Goal: Task Accomplishment & Management: Complete application form

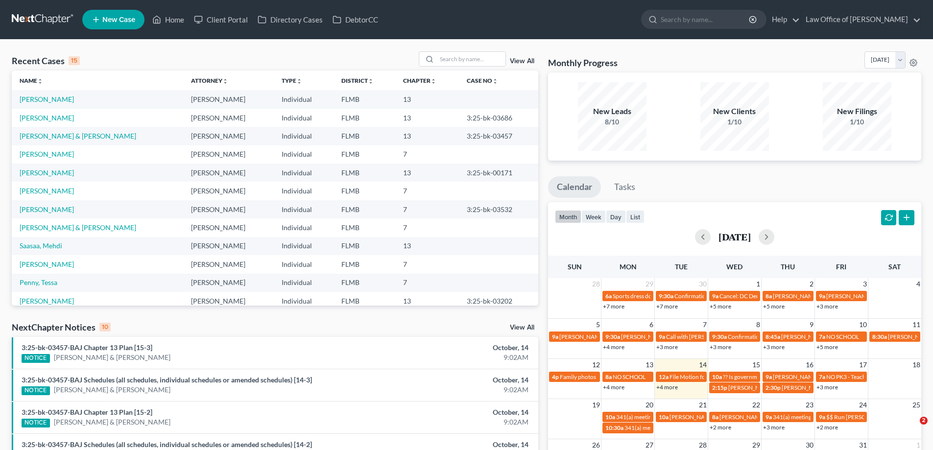
click at [32, 14] on link at bounding box center [43, 20] width 63 height 18
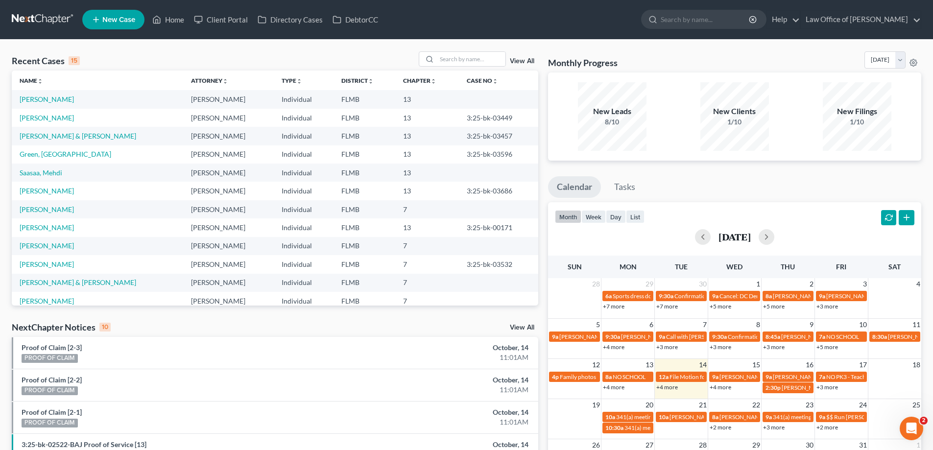
scroll to position [245, 0]
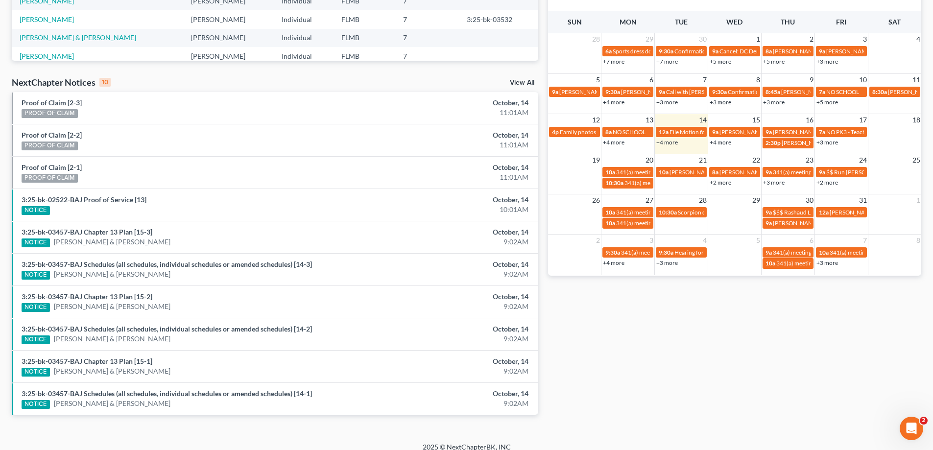
click at [663, 140] on link "+4 more" at bounding box center [667, 142] width 22 height 7
click at [730, 351] on div "Monthly Progress Bankruptcy Bankruptcy October 2025 September 2025 August 2025 …" at bounding box center [734, 119] width 383 height 624
click at [665, 142] on link "+4 more" at bounding box center [667, 142] width 22 height 7
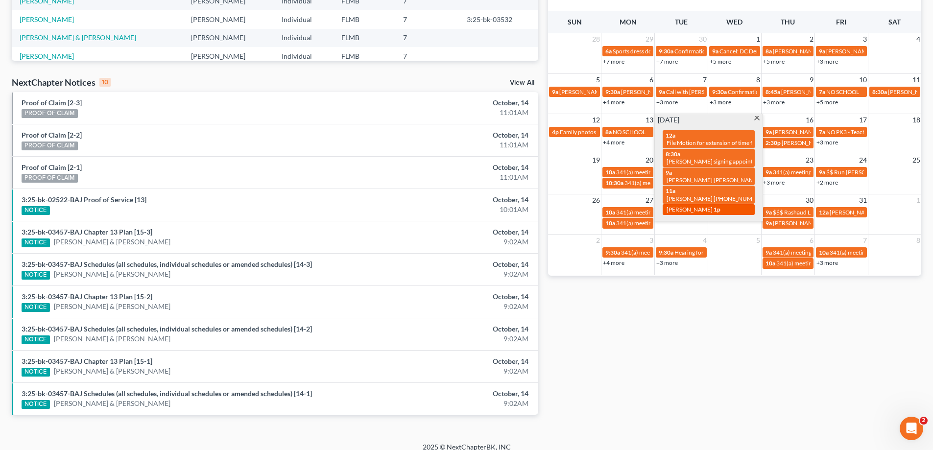
click at [713, 209] on div "1p Keishan Jolpin" at bounding box center [708, 209] width 86 height 7
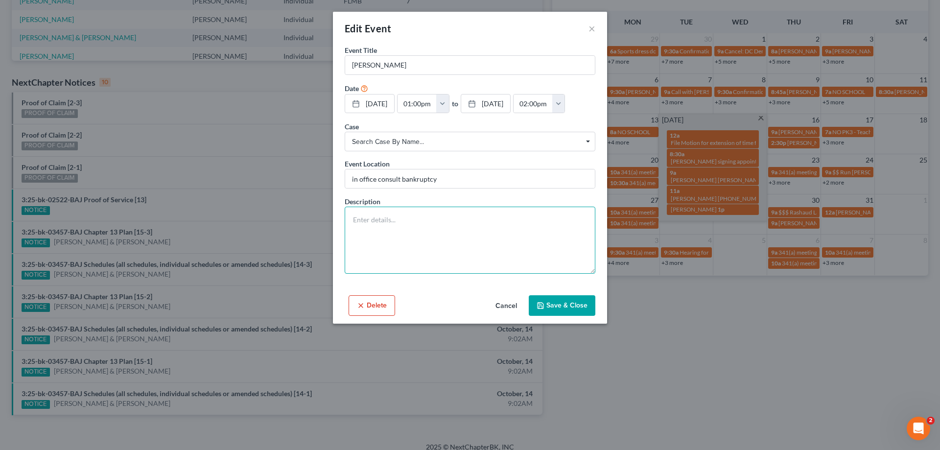
click at [464, 253] on textarea at bounding box center [470, 240] width 251 height 67
click at [593, 27] on button "×" at bounding box center [591, 29] width 7 height 12
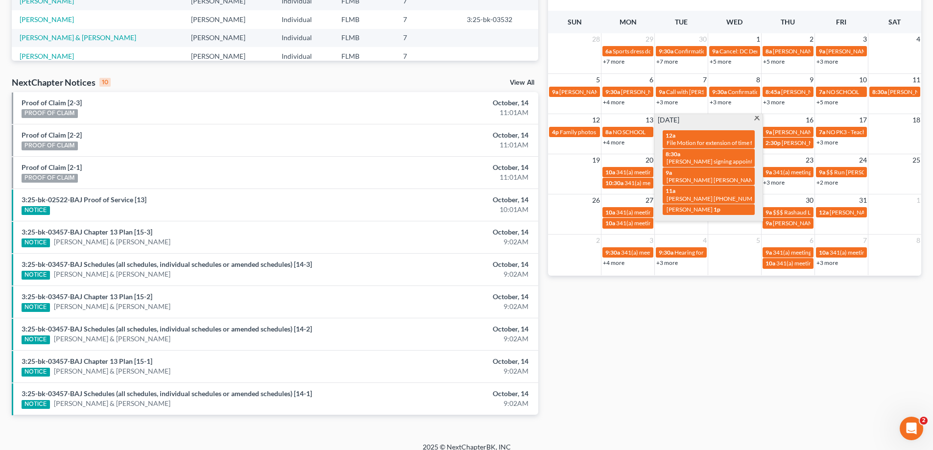
click at [725, 359] on div "Monthly Progress Bankruptcy Bankruptcy [DATE] [DATE] [DATE] [DATE] [DATE] [DATE…" at bounding box center [734, 119] width 383 height 624
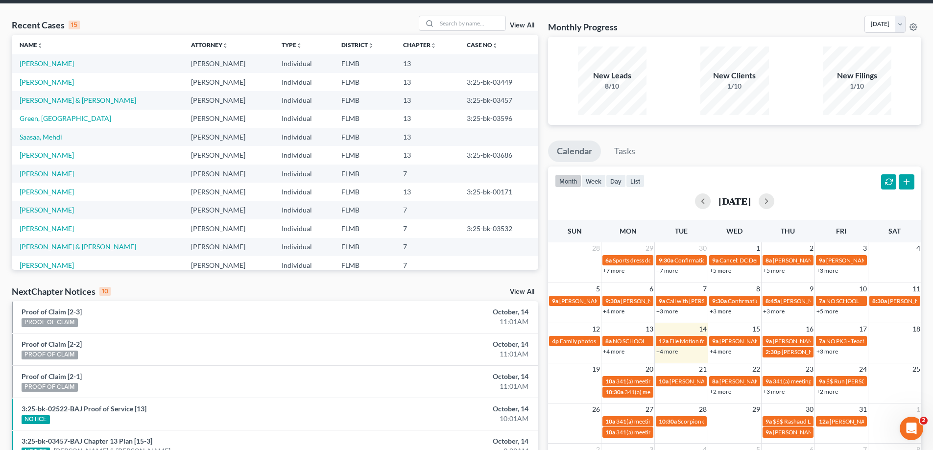
scroll to position [0, 0]
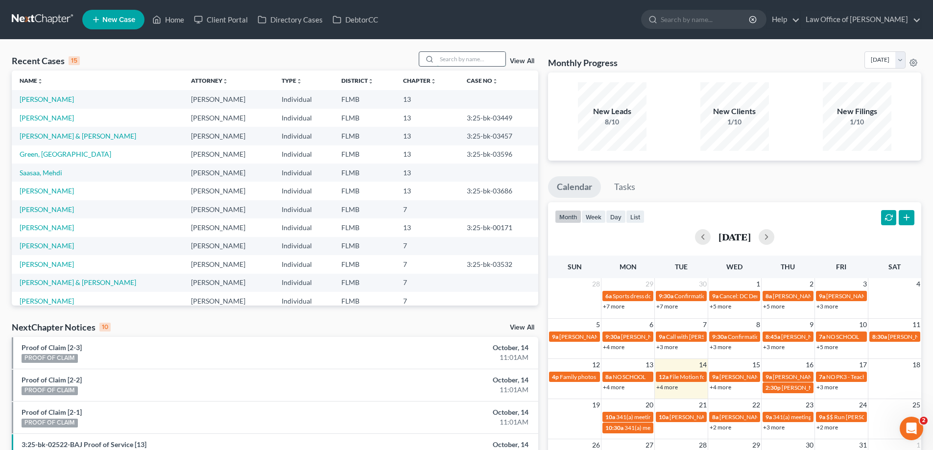
click at [467, 61] on input "search" at bounding box center [471, 59] width 69 height 14
type input "bryson"
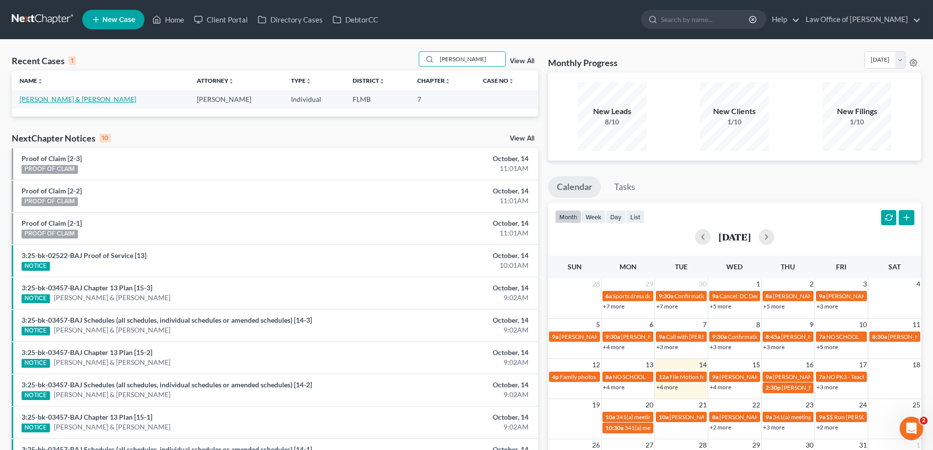
click at [57, 102] on link "[PERSON_NAME] & [PERSON_NAME]" at bounding box center [78, 99] width 117 height 8
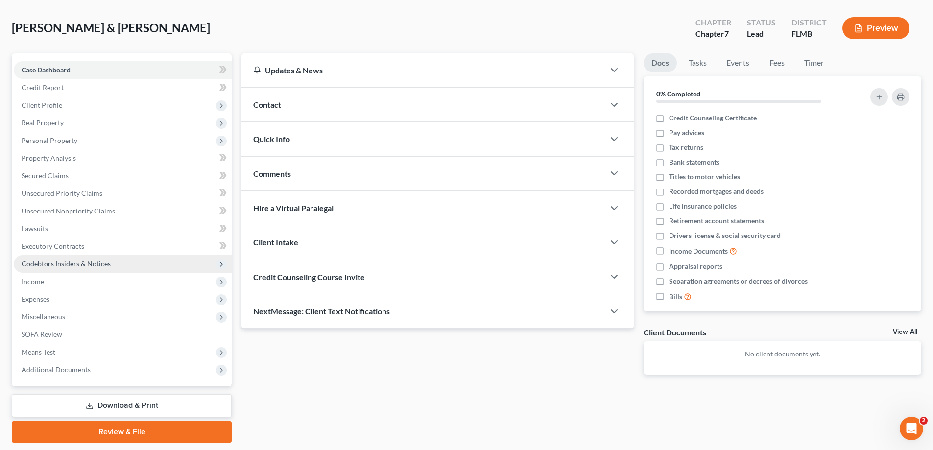
scroll to position [70, 0]
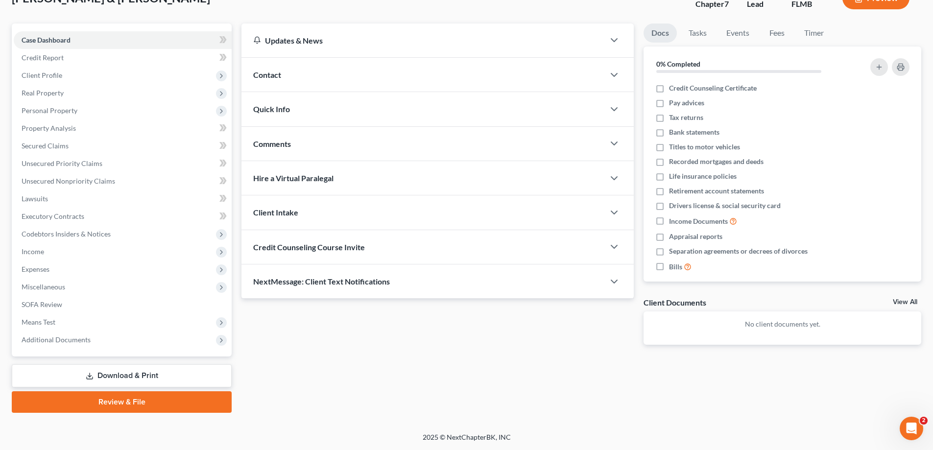
click at [118, 403] on link "Review & File" at bounding box center [122, 402] width 220 height 22
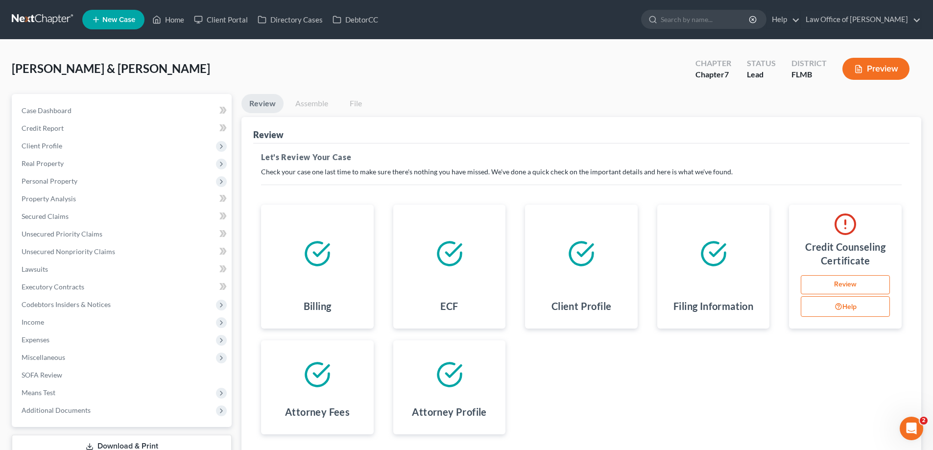
click at [870, 285] on link "Review" at bounding box center [844, 285] width 89 height 20
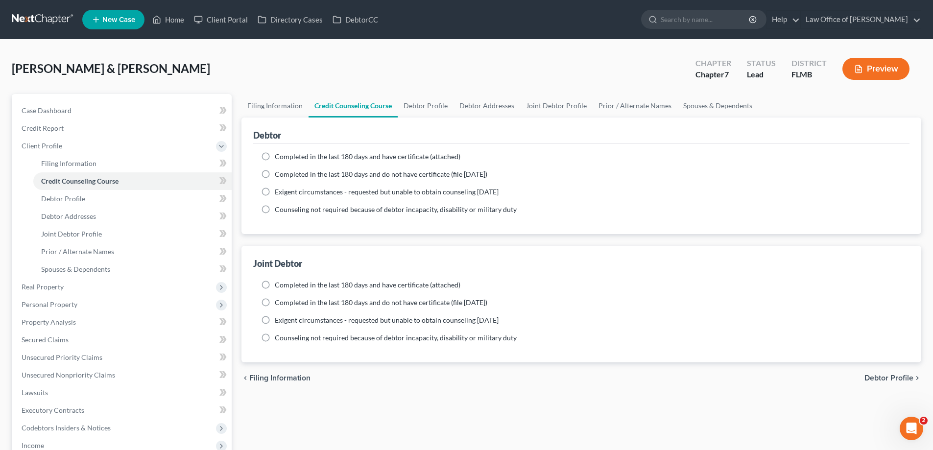
click at [319, 155] on span "Completed in the last 180 days and have certificate (attached)" at bounding box center [368, 156] width 186 height 8
click at [285, 155] on input "Completed in the last 180 days and have certificate (attached)" at bounding box center [282, 155] width 6 height 6
radio input "true"
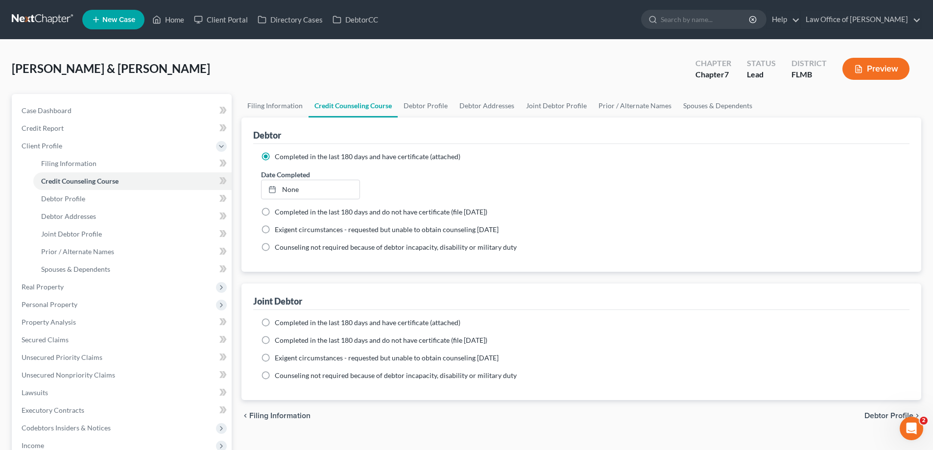
click at [283, 324] on span "Completed in the last 180 days and have certificate (attached)" at bounding box center [368, 322] width 186 height 8
click at [283, 324] on input "Completed in the last 180 days and have certificate (attached)" at bounding box center [282, 321] width 6 height 6
radio input "true"
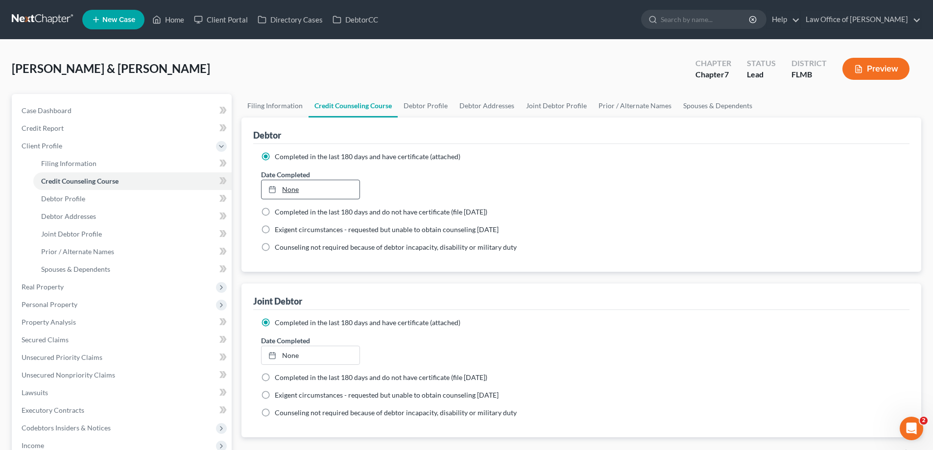
click at [317, 187] on link "None" at bounding box center [309, 189] width 97 height 19
type input "[DATE]"
click at [315, 357] on link "[DATE]" at bounding box center [309, 355] width 97 height 19
type input "[DATE]"
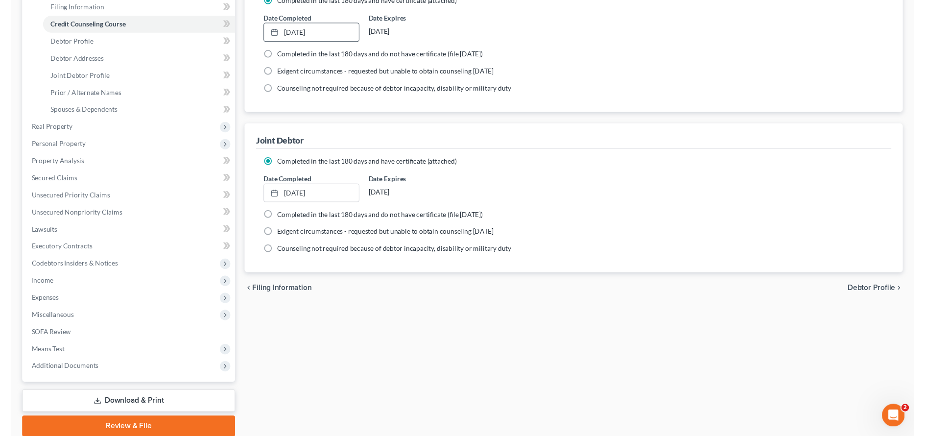
scroll to position [194, 0]
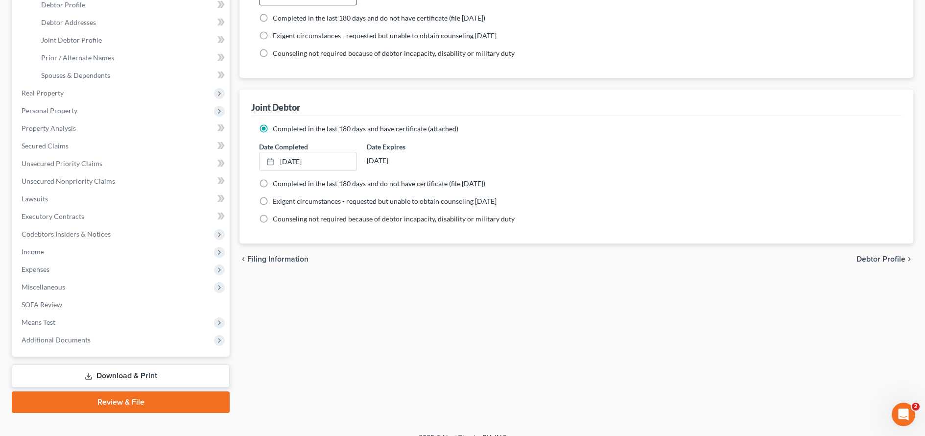
click at [145, 351] on div "Case Dashboard Payments Invoices Payments Payments Credit Report Client Profile…" at bounding box center [121, 128] width 218 height 456
click at [134, 344] on span "Additional Documents" at bounding box center [122, 340] width 216 height 18
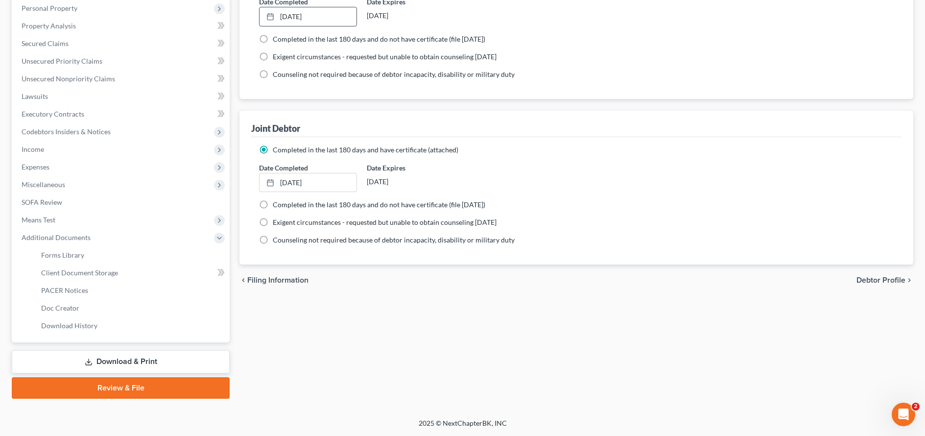
scroll to position [173, 0]
click at [74, 272] on span "Client Document Storage" at bounding box center [79, 272] width 77 height 8
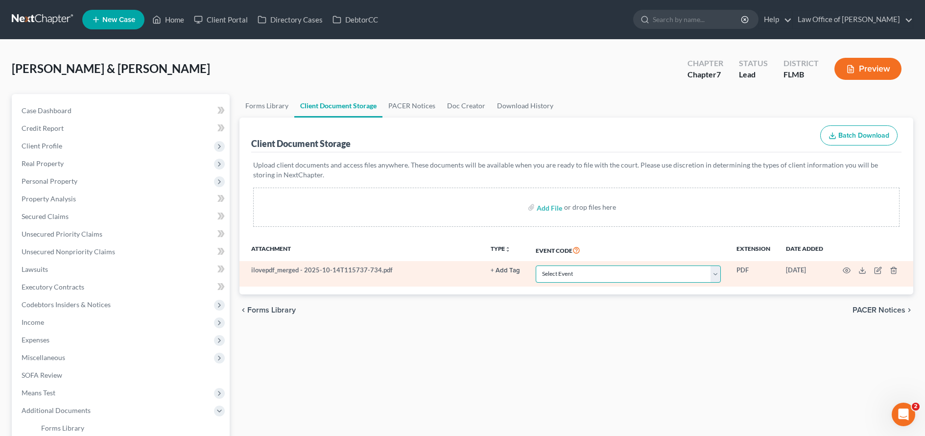
click at [607, 271] on select "Select Event 20 Largest Unsecured Creditors Amended Chapter 13 Plan Amended Cre…" at bounding box center [628, 273] width 185 height 17
select select "9"
click at [536, 265] on select "Select Event 20 Largest Unsecured Creditors Amended Chapter 13 Plan Amended Cre…" at bounding box center [628, 273] width 185 height 17
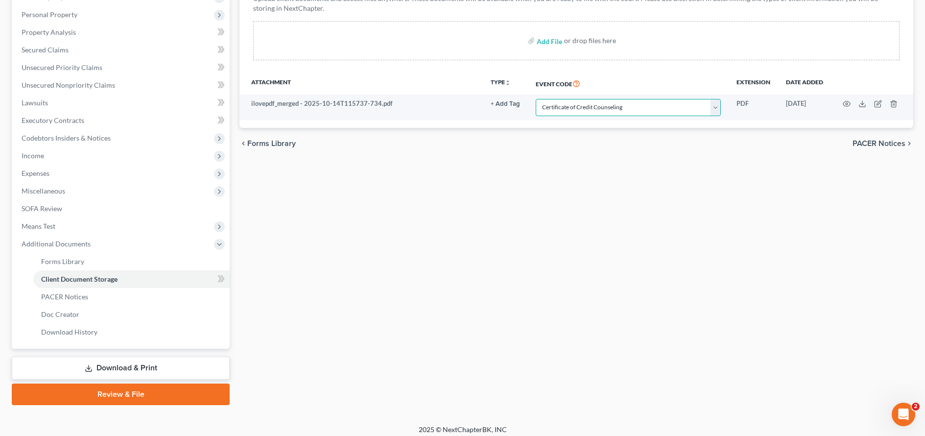
scroll to position [173, 0]
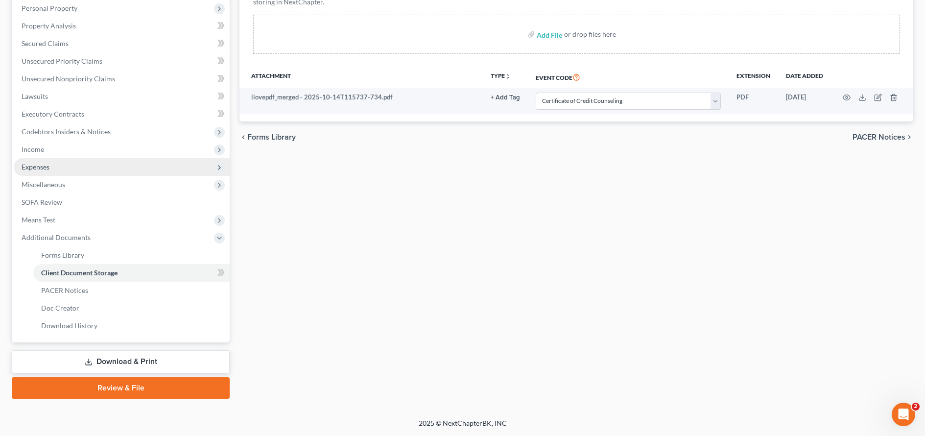
click at [92, 166] on span "Expenses" at bounding box center [122, 167] width 216 height 18
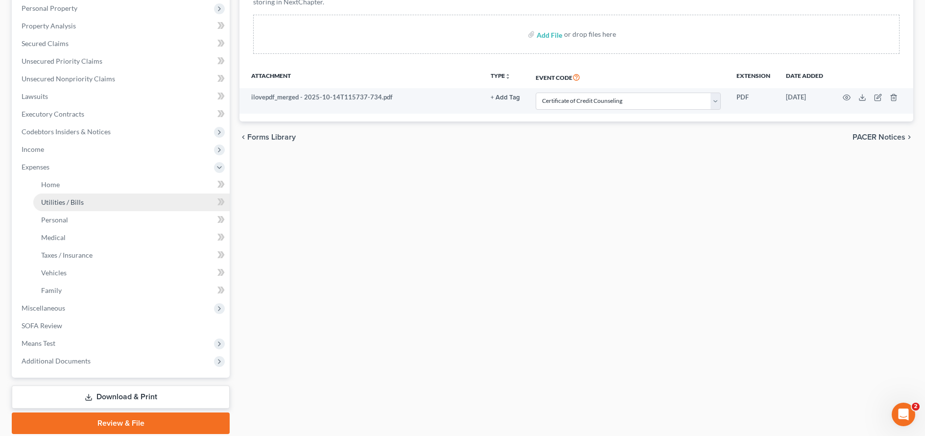
click at [81, 205] on span "Utilities / Bills" at bounding box center [62, 202] width 43 height 8
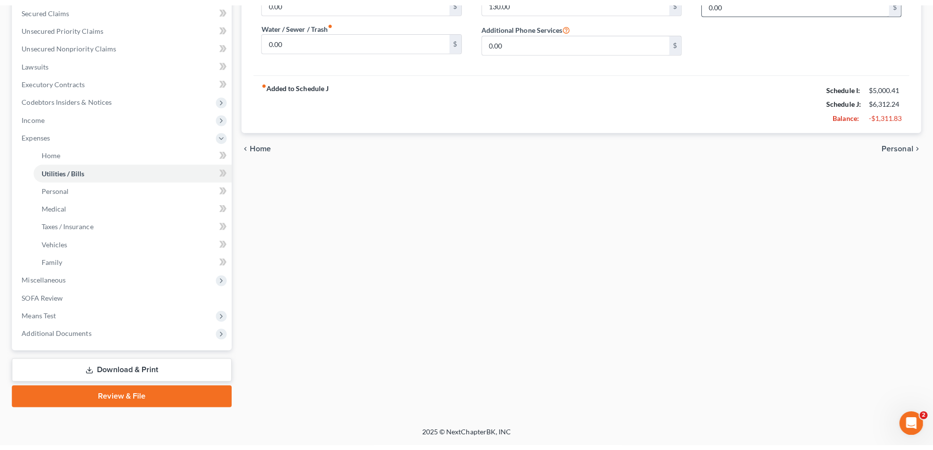
scroll to position [194, 0]
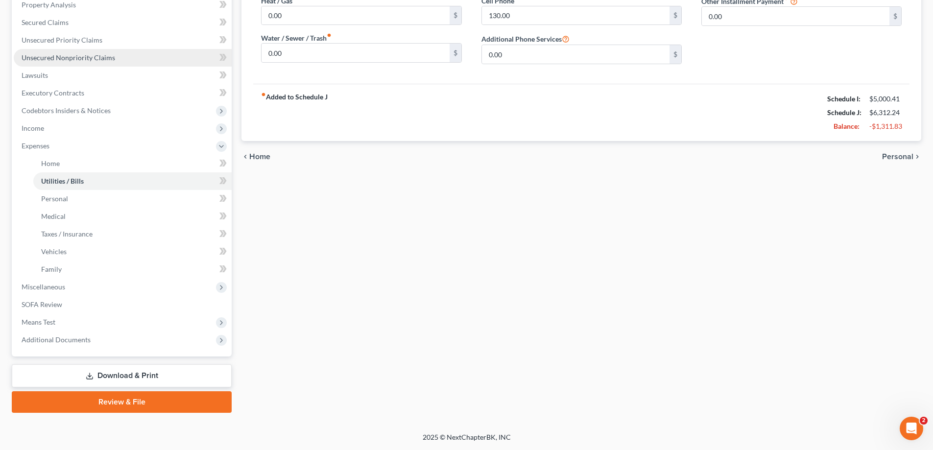
click at [110, 65] on link "Unsecured Nonpriority Claims" at bounding box center [123, 58] width 218 height 18
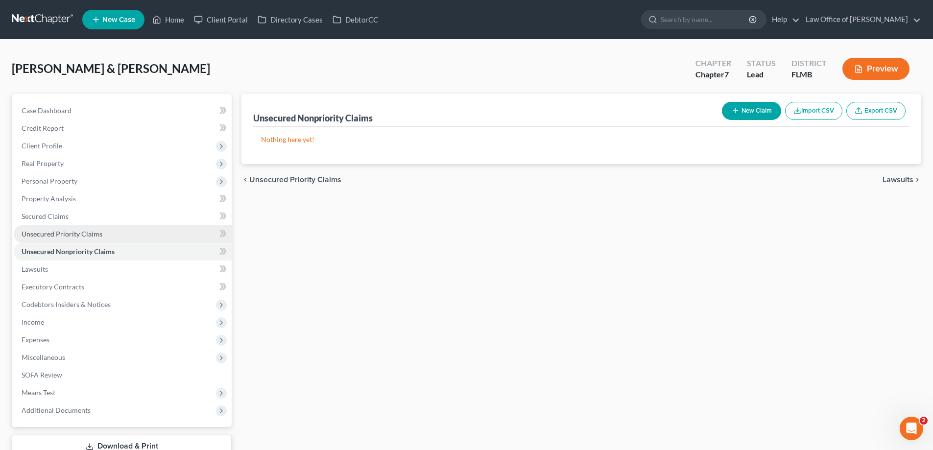
click at [95, 234] on span "Unsecured Priority Claims" at bounding box center [62, 234] width 81 height 8
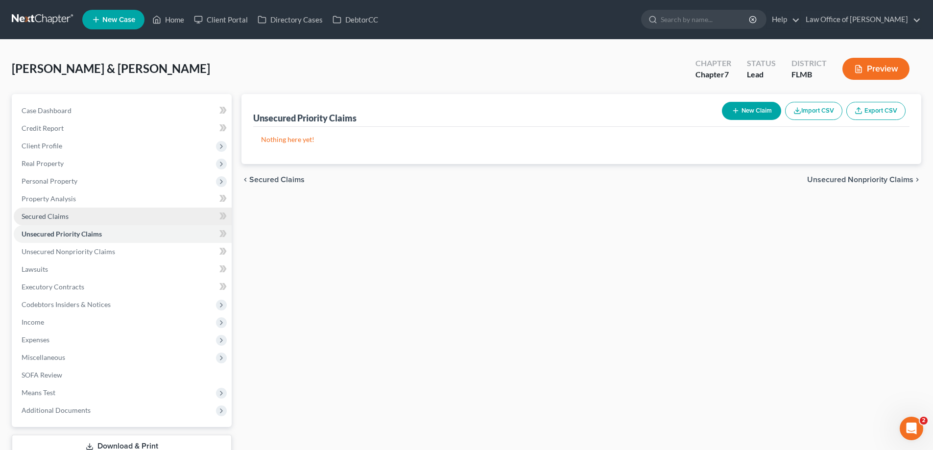
click at [92, 210] on link "Secured Claims" at bounding box center [123, 217] width 218 height 18
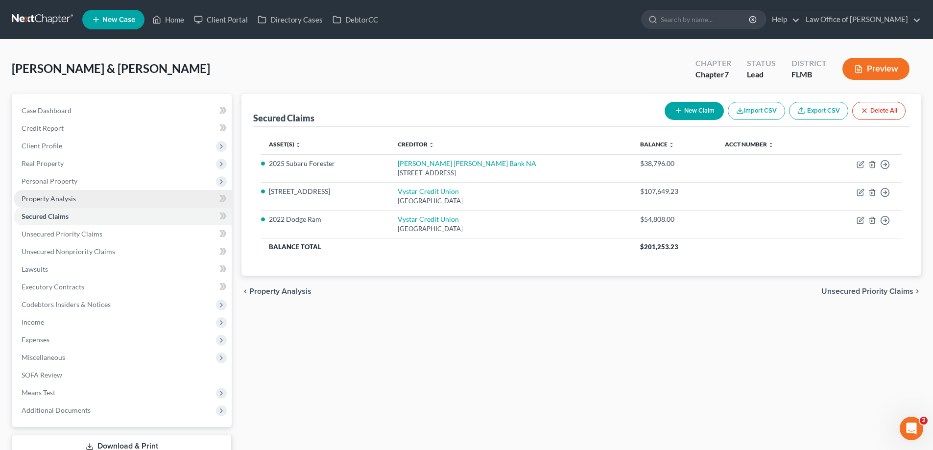
click at [83, 198] on link "Property Analysis" at bounding box center [123, 199] width 218 height 18
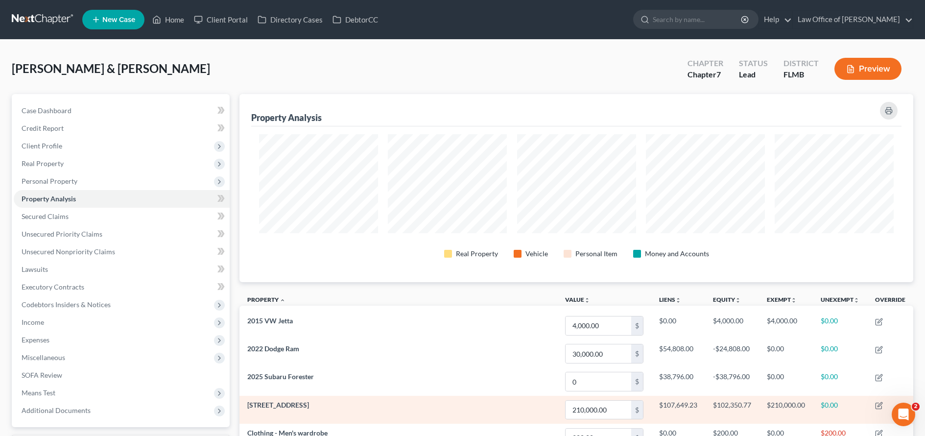
click at [527, 414] on td "3890 Bulls Bay Hwy" at bounding box center [398, 410] width 318 height 28
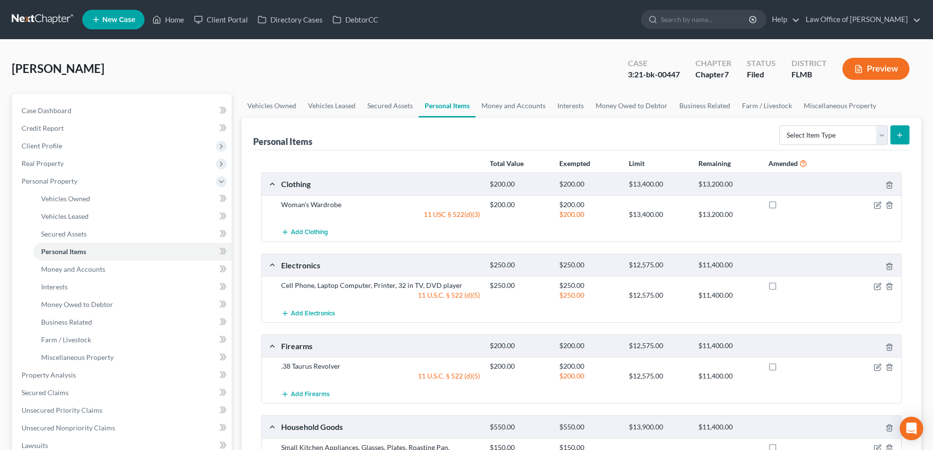
click at [25, 20] on link at bounding box center [43, 20] width 63 height 18
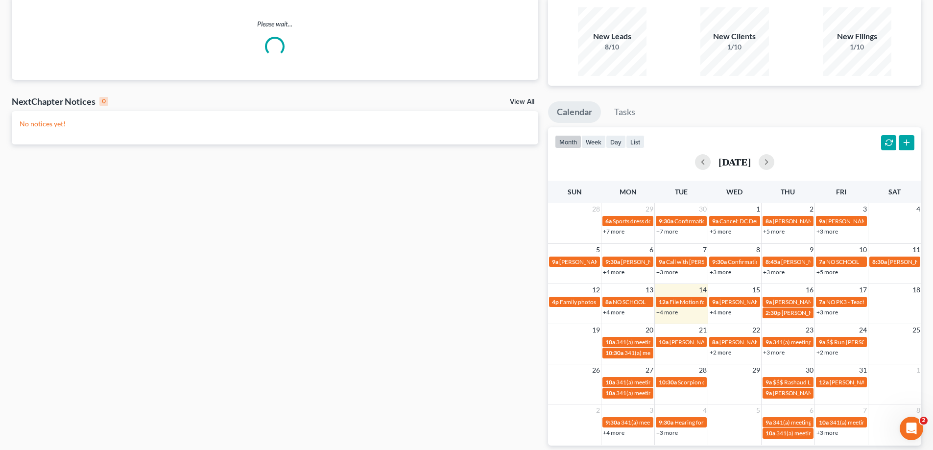
scroll to position [116, 0]
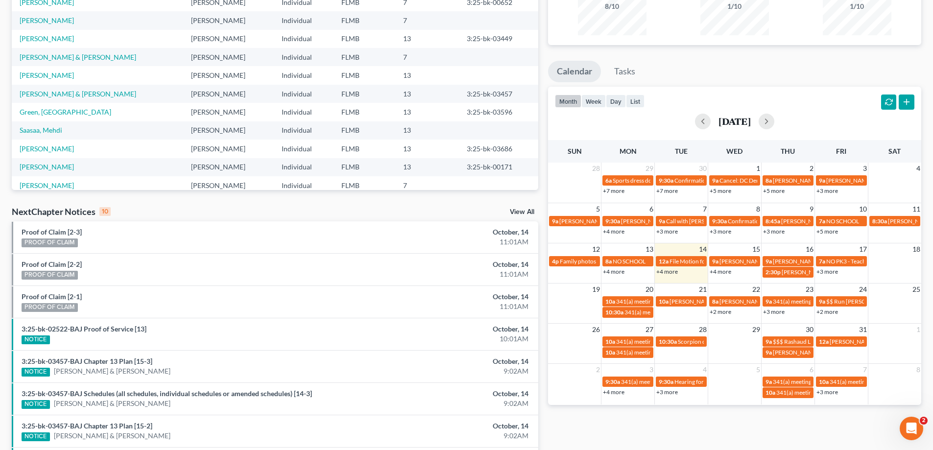
click at [615, 191] on link "+7 more" at bounding box center [614, 190] width 22 height 7
click at [662, 445] on div "Monthly Progress Bankruptcy Bankruptcy [DATE] [DATE] [DATE] [DATE] [DATE] [DATE…" at bounding box center [734, 248] width 383 height 624
click at [718, 272] on link "+4 more" at bounding box center [720, 271] width 22 height 7
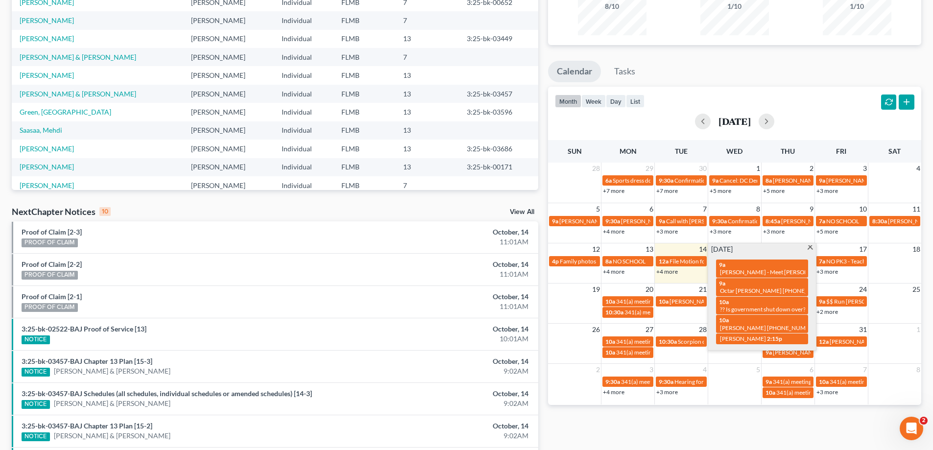
click at [751, 257] on div "9a Alicia - Meet Karen Lee tomorrow 9a Octar Dorcent 904-351-9690 10a ?? Is gov…" at bounding box center [762, 301] width 104 height 95
click at [747, 264] on div "9a Alicia - Meet Karen Lee tomorrow" at bounding box center [762, 268] width 86 height 15
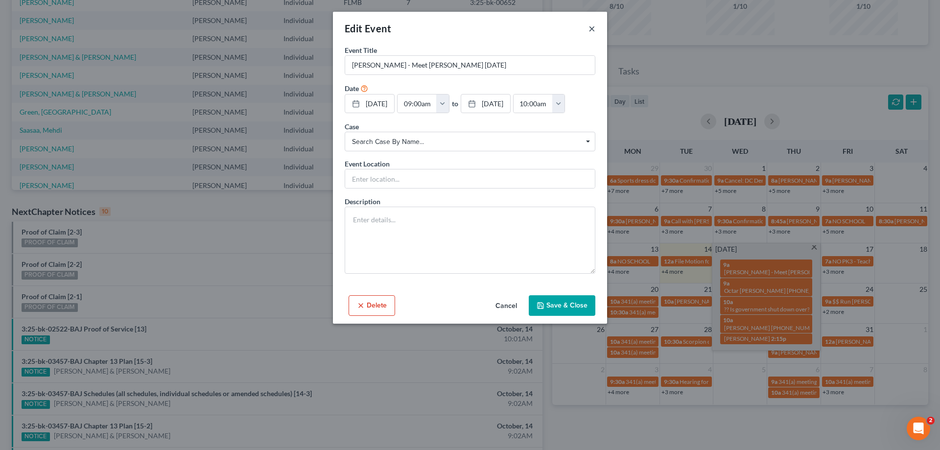
click at [589, 29] on button "×" at bounding box center [591, 29] width 7 height 12
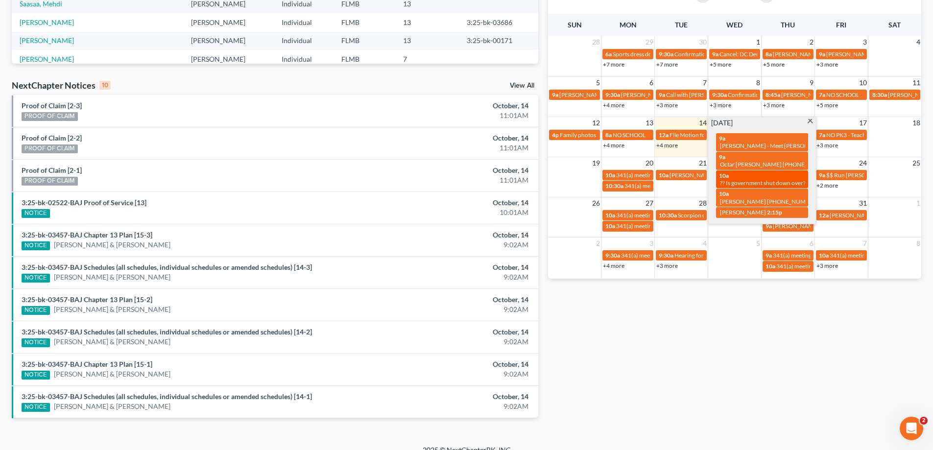
scroll to position [147, 0]
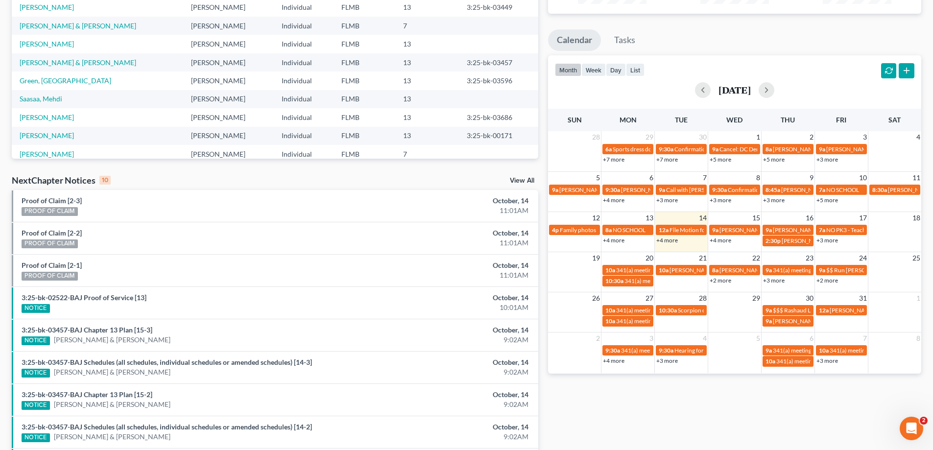
click at [774, 161] on link "+5 more" at bounding box center [774, 159] width 22 height 7
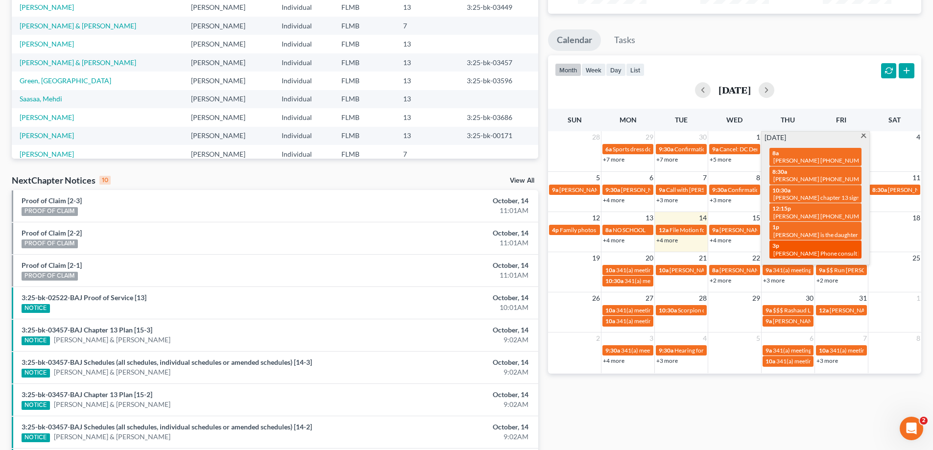
click at [796, 250] on span "[PERSON_NAME] Phone consult [PHONE_NUMBER]" at bounding box center [841, 253] width 137 height 7
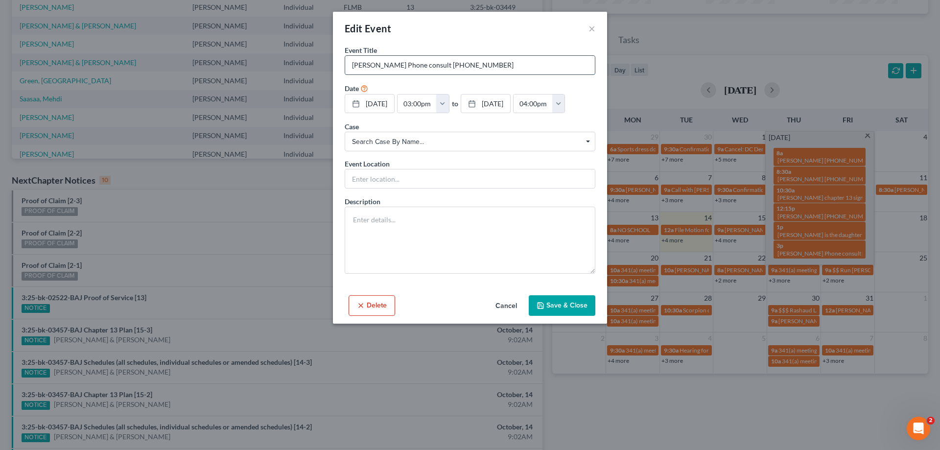
click at [459, 67] on input "[PERSON_NAME] Phone consult [PHONE_NUMBER]" at bounding box center [470, 65] width 250 height 19
click at [590, 26] on button "×" at bounding box center [591, 29] width 7 height 12
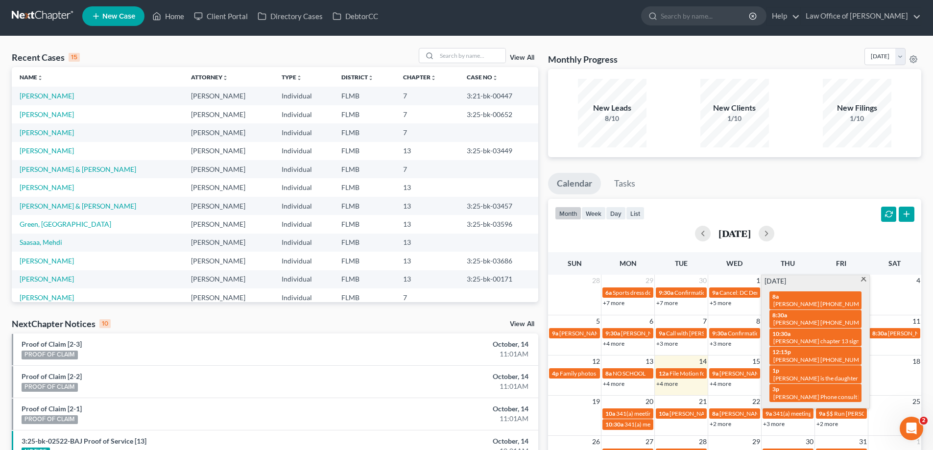
scroll to position [0, 0]
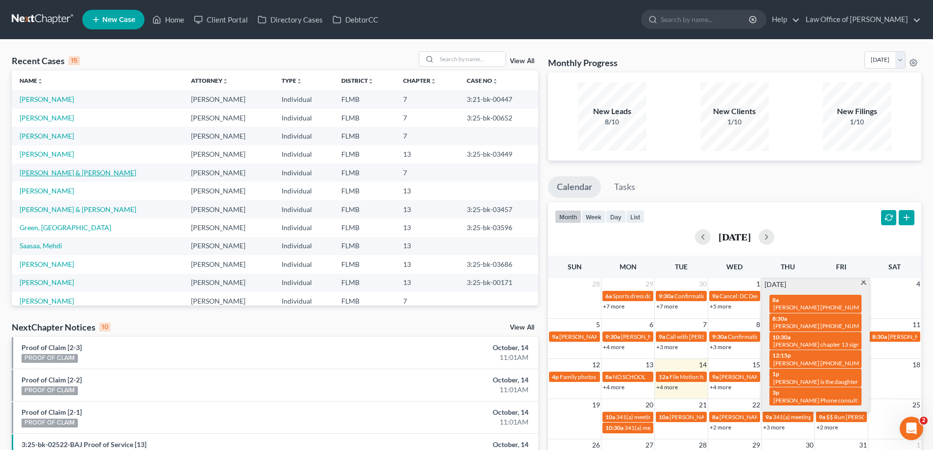
click at [70, 171] on link "[PERSON_NAME] & [PERSON_NAME]" at bounding box center [78, 172] width 117 height 8
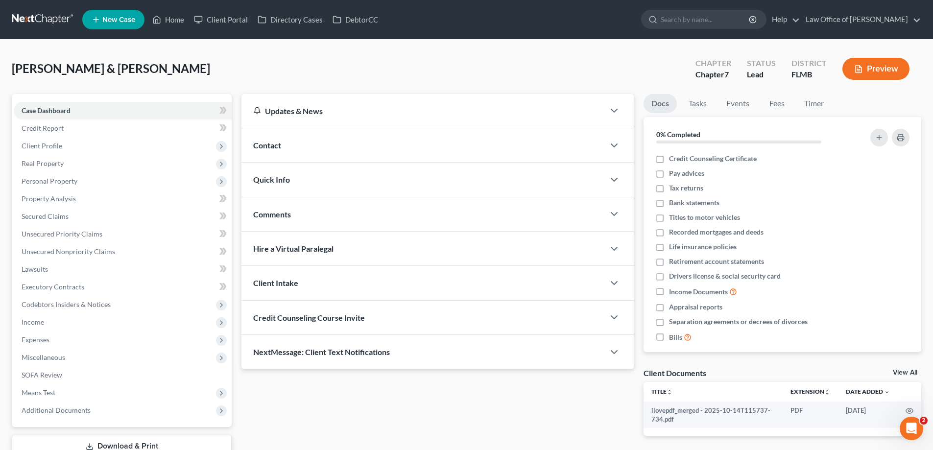
click at [271, 149] on span "Contact" at bounding box center [267, 144] width 28 height 9
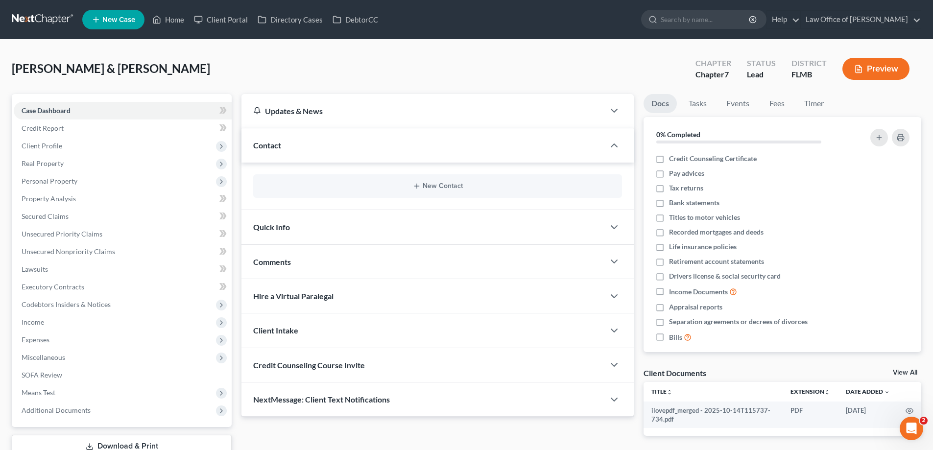
click at [359, 434] on div "Updates & News × District Notes Take a look at NextChapter's District Notes to …" at bounding box center [437, 273] width 402 height 358
click at [417, 189] on icon "button" at bounding box center [417, 186] width 8 height 8
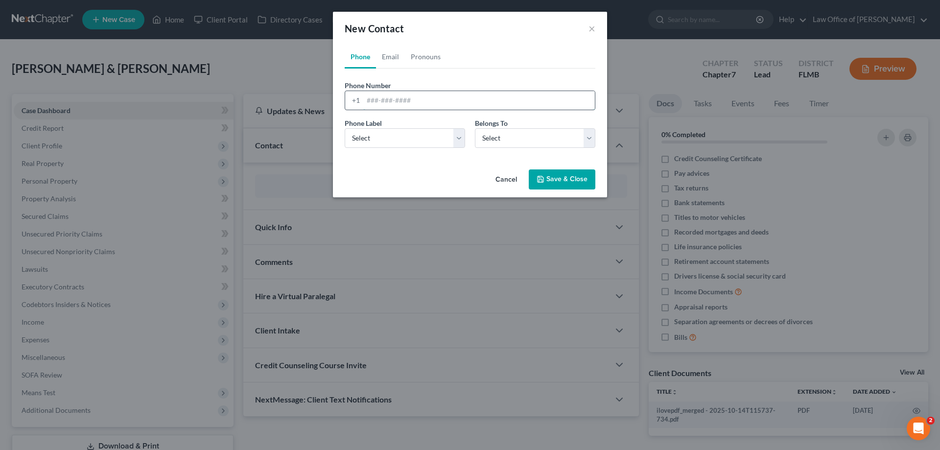
click at [404, 105] on input "tel" at bounding box center [479, 100] width 232 height 19
type input "9047079424"
click at [411, 138] on select "Select Mobile Home Work Other" at bounding box center [405, 138] width 120 height 20
select select "0"
click at [345, 128] on select "Select Mobile Home Work Other" at bounding box center [405, 138] width 120 height 20
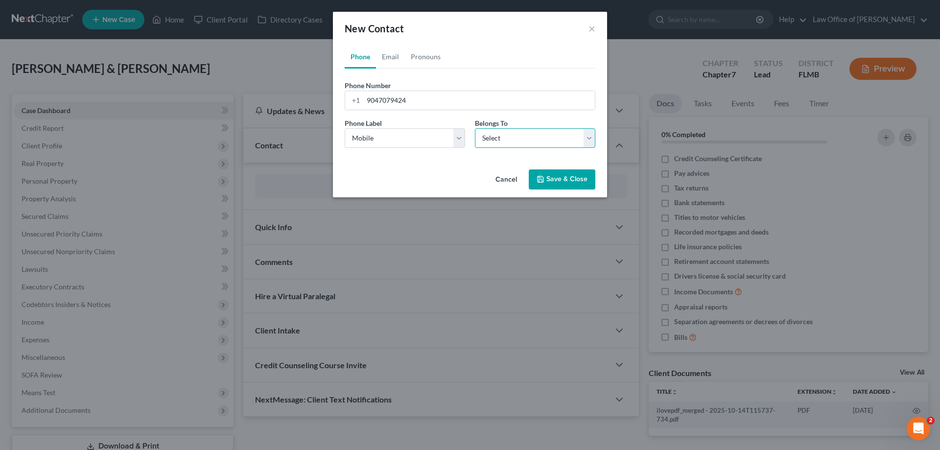
click at [526, 134] on select "Select Client Spouse Other" at bounding box center [535, 138] width 120 height 20
select select "0"
click at [475, 128] on select "Select Client Spouse Other" at bounding box center [535, 138] width 120 height 20
click at [385, 52] on link "Email" at bounding box center [390, 56] width 29 height 23
click at [425, 95] on input "email" at bounding box center [479, 100] width 232 height 19
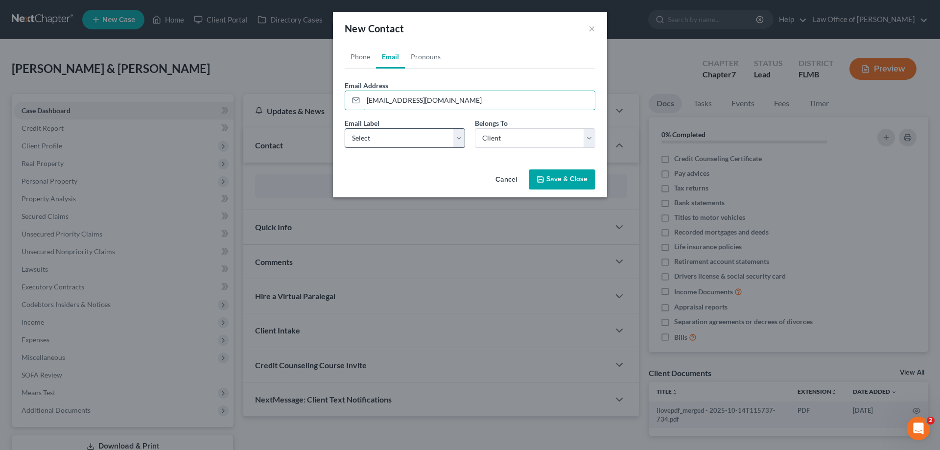
type input "smb1206@hotmail.com"
click at [462, 140] on select "Select Home Work Other" at bounding box center [405, 138] width 120 height 20
select select "0"
click at [345, 128] on select "Select Home Work Other" at bounding box center [405, 138] width 120 height 20
click at [565, 177] on button "Save & Close" at bounding box center [562, 179] width 67 height 21
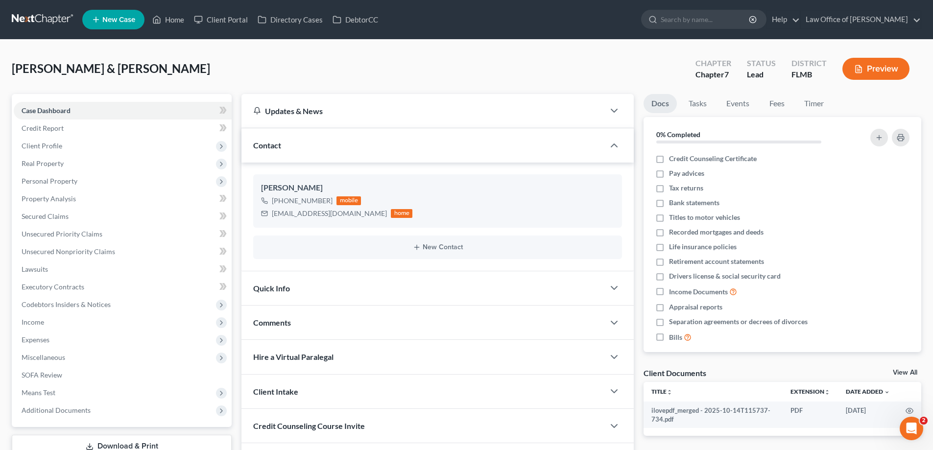
click at [257, 54] on div "Bryson, Shawn & Jennifer Upgraded Chapter Chapter 7 Status Lead District FLMB P…" at bounding box center [466, 72] width 909 height 43
click at [35, 21] on link at bounding box center [43, 20] width 63 height 18
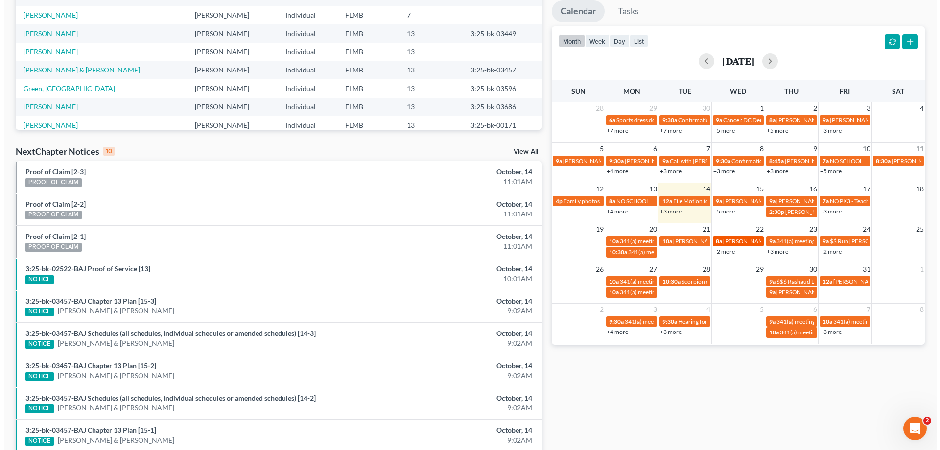
scroll to position [255, 0]
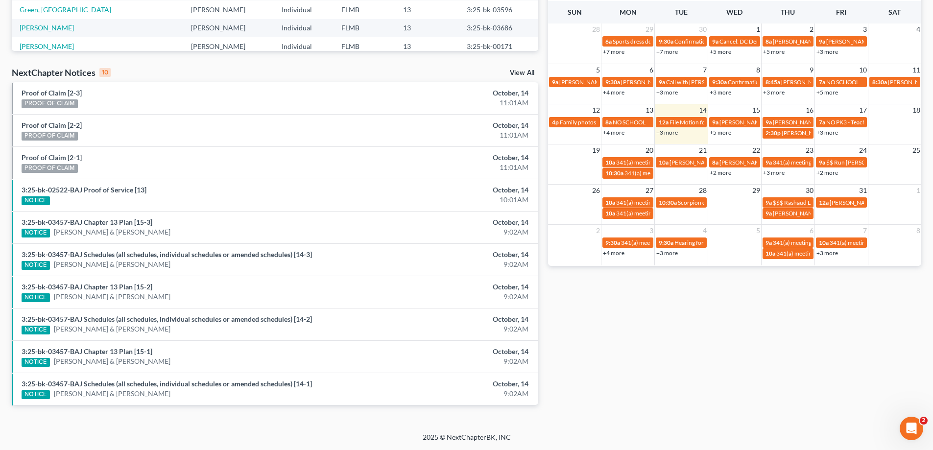
click at [666, 134] on link "+3 more" at bounding box center [667, 132] width 22 height 7
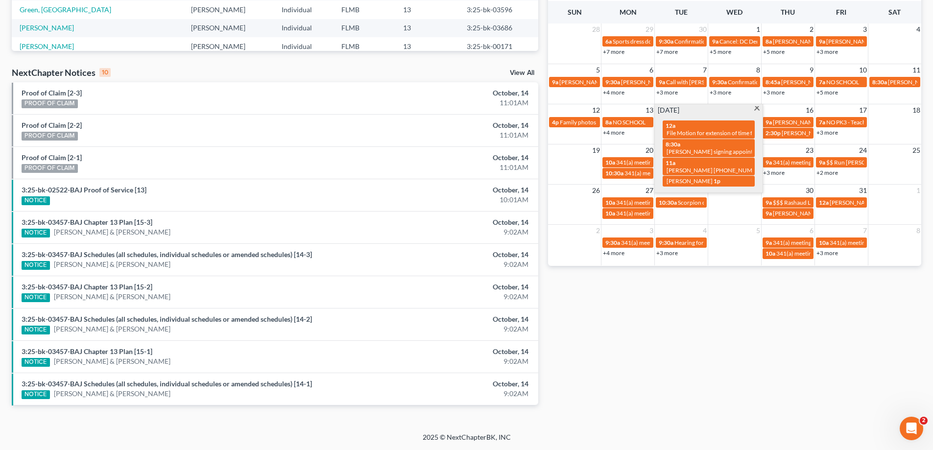
click at [762, 314] on div "Monthly Progress Bankruptcy Bankruptcy [DATE] [DATE] [DATE] [DATE] [DATE] [DATE…" at bounding box center [734, 109] width 383 height 624
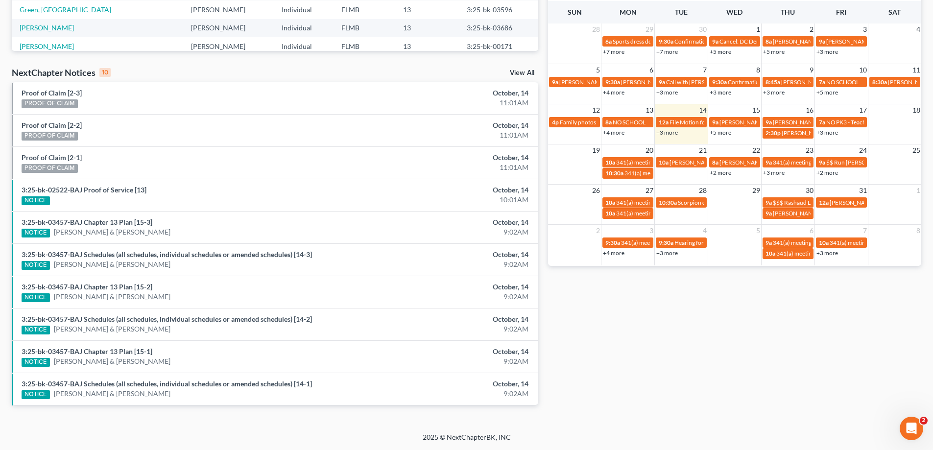
click at [717, 135] on link "+5 more" at bounding box center [720, 132] width 22 height 7
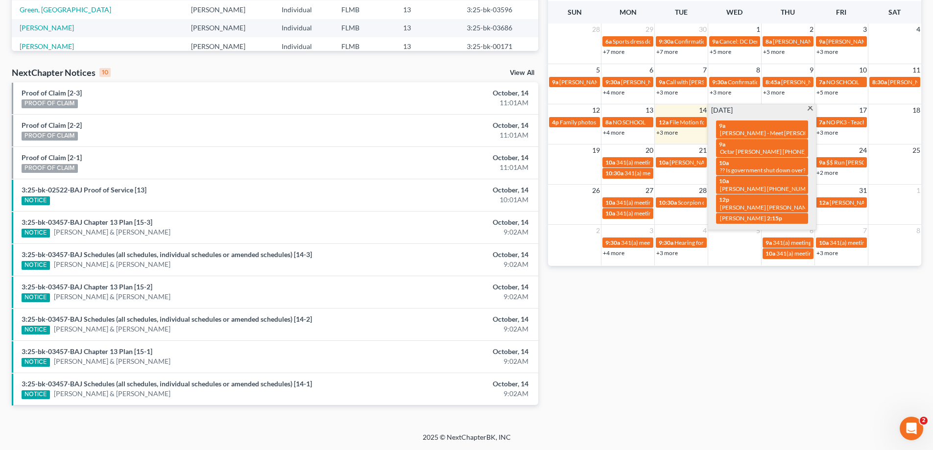
click at [731, 376] on div "Monthly Progress Bankruptcy Bankruptcy October 2025 September 2025 August 2025 …" at bounding box center [734, 109] width 383 height 624
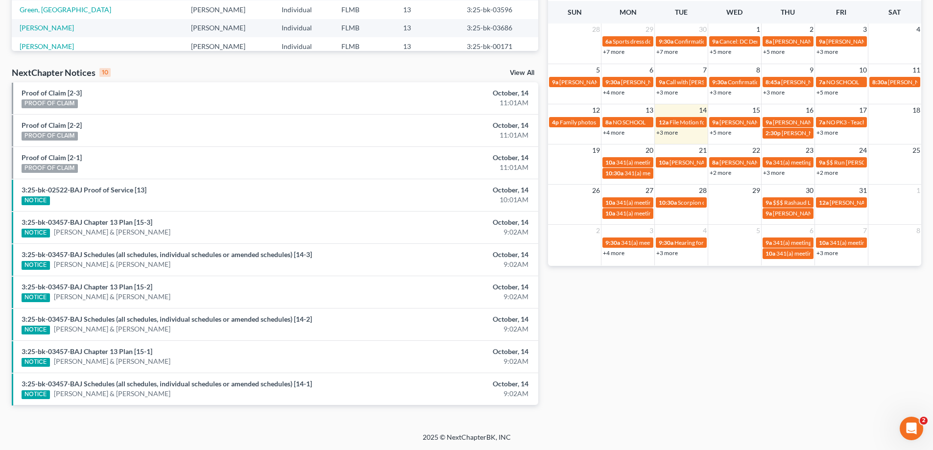
click at [724, 132] on link "+5 more" at bounding box center [720, 132] width 22 height 7
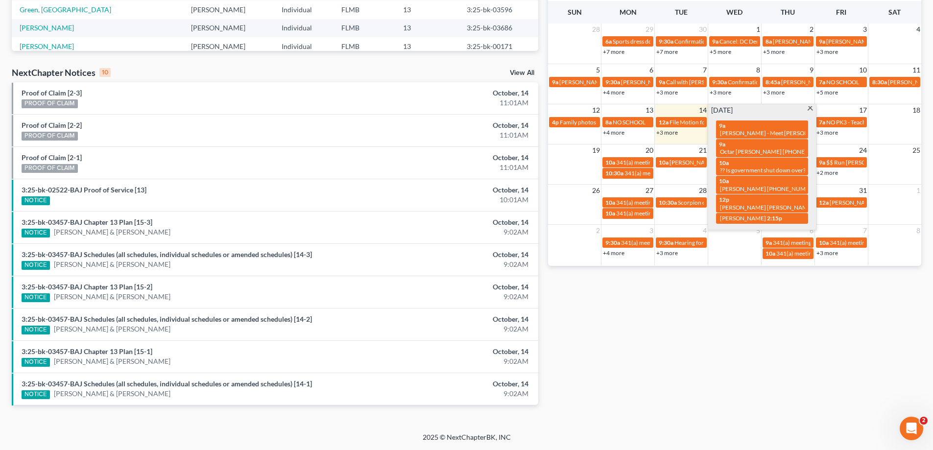
drag, startPoint x: 768, startPoint y: 325, endPoint x: 769, endPoint y: 314, distance: 10.3
click at [769, 325] on div "Monthly Progress Bankruptcy Bankruptcy October 2025 September 2025 August 2025 …" at bounding box center [734, 109] width 383 height 624
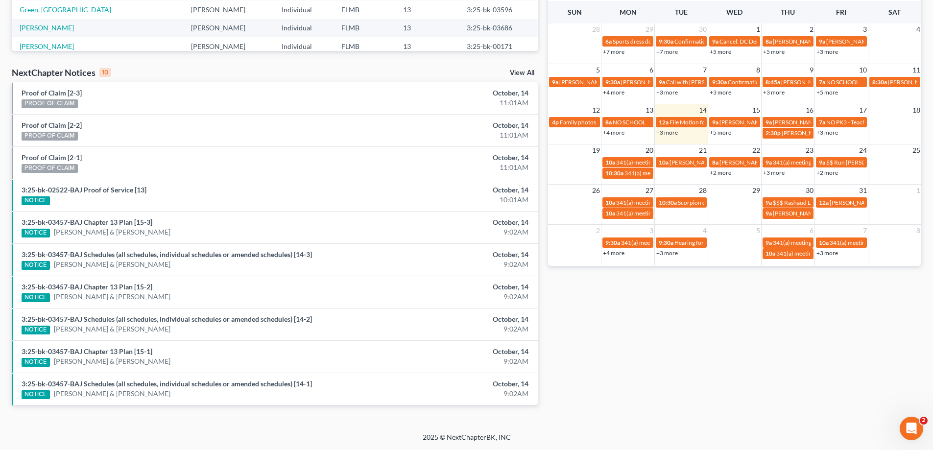
click at [795, 113] on td "16" at bounding box center [787, 110] width 53 height 12
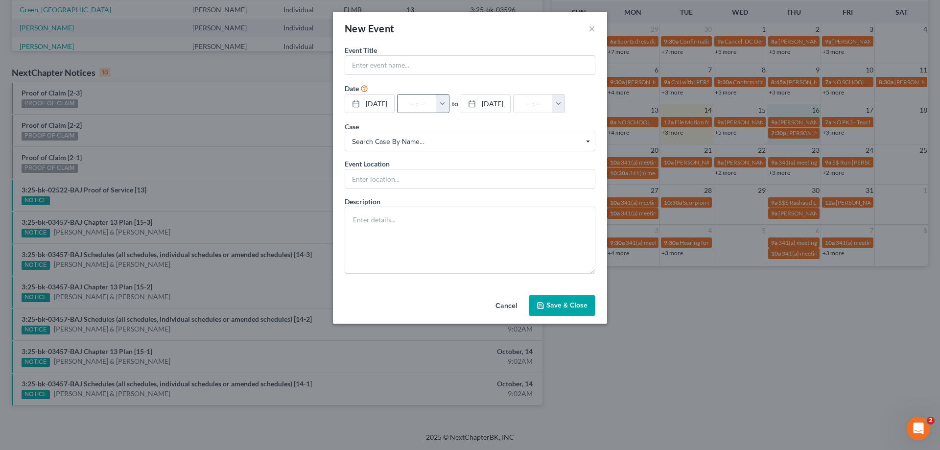
click at [449, 107] on button "button" at bounding box center [442, 103] width 13 height 19
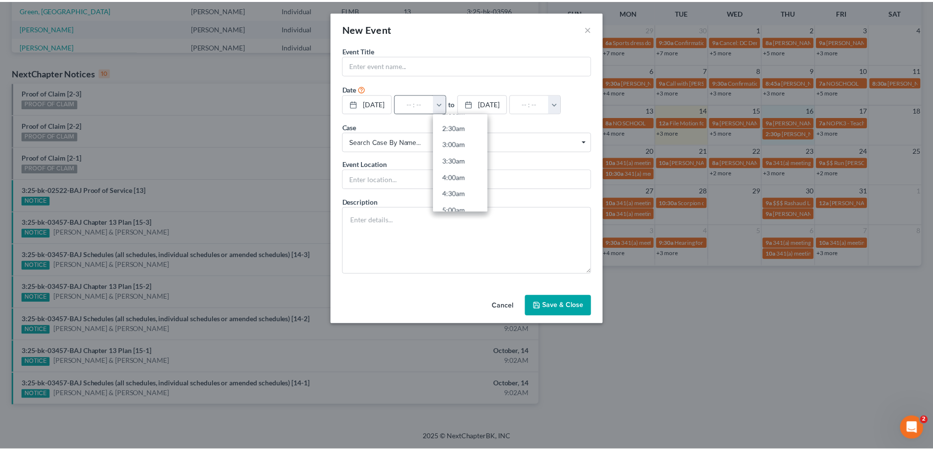
scroll to position [294, 0]
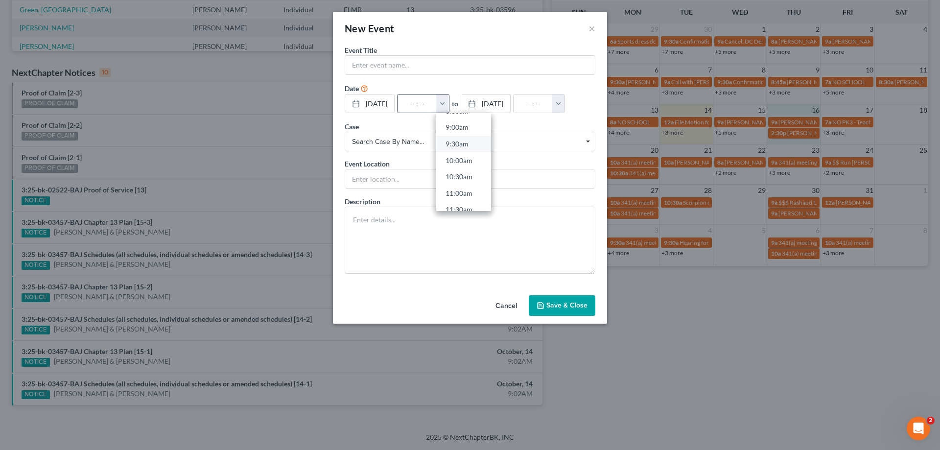
click at [469, 147] on link "9:30am" at bounding box center [463, 144] width 55 height 17
type input "9:30am"
type input "10:30am"
click at [459, 61] on input "text" at bounding box center [470, 65] width 250 height 19
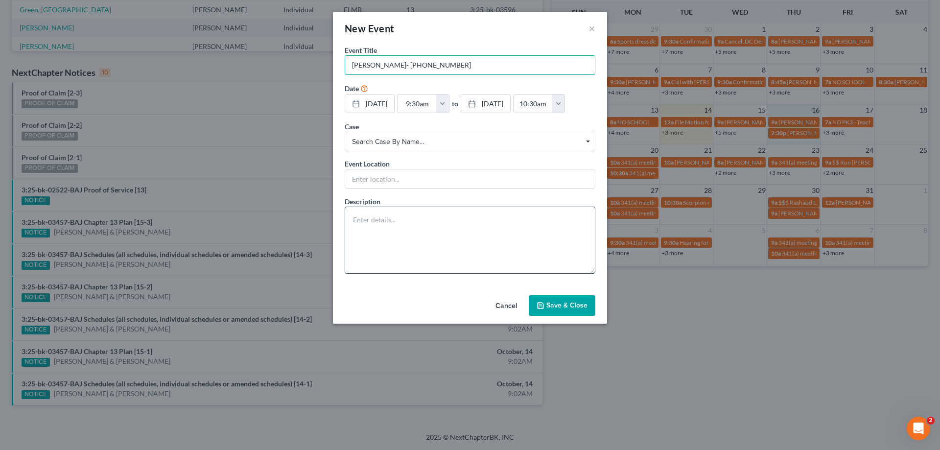
type input "[PERSON_NAME]- [PHONE_NUMBER]"
click at [489, 245] on textarea at bounding box center [470, 240] width 251 height 67
type textarea "BK Consult by phone"
drag, startPoint x: 561, startPoint y: 301, endPoint x: 557, endPoint y: 304, distance: 5.6
click at [561, 291] on div "Event Title * Kenneth Walker- 904-716-5671 Date 10/16/2025 close Date 10/16/202…" at bounding box center [470, 168] width 274 height 246
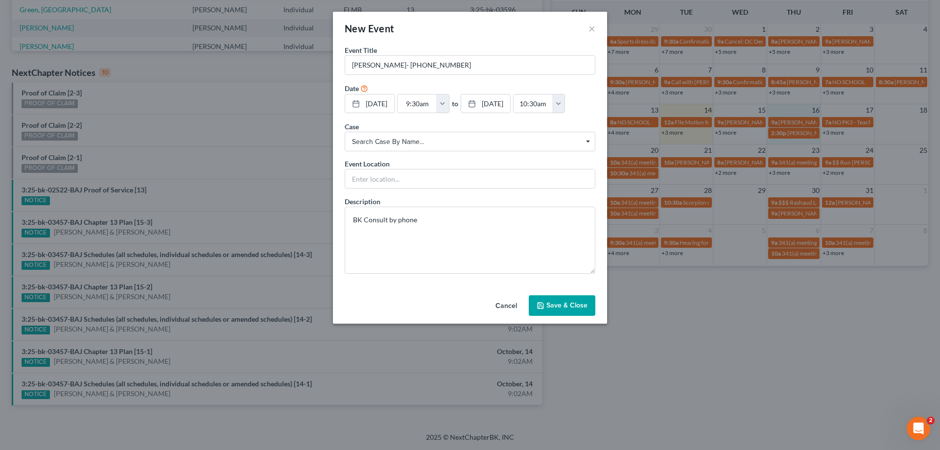
click at [559, 313] on div "Cancel Save & Close" at bounding box center [470, 307] width 274 height 32
click at [559, 316] on button "Save & Close" at bounding box center [562, 305] width 67 height 21
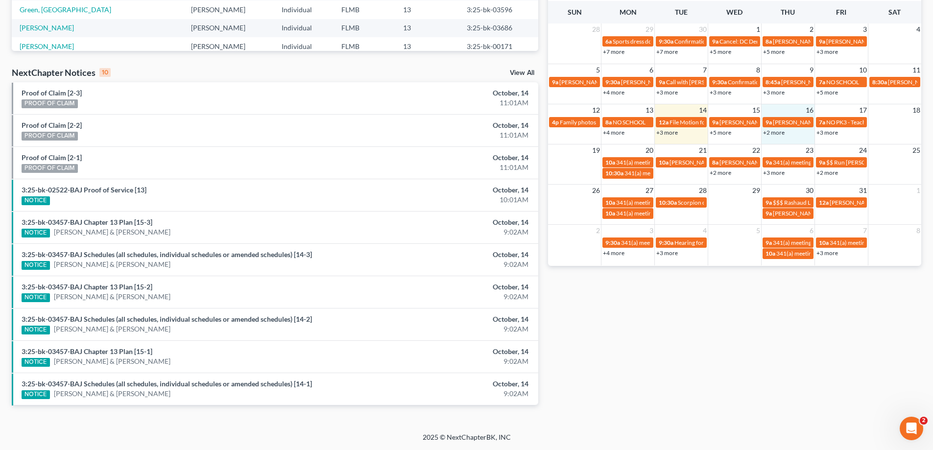
scroll to position [0, 0]
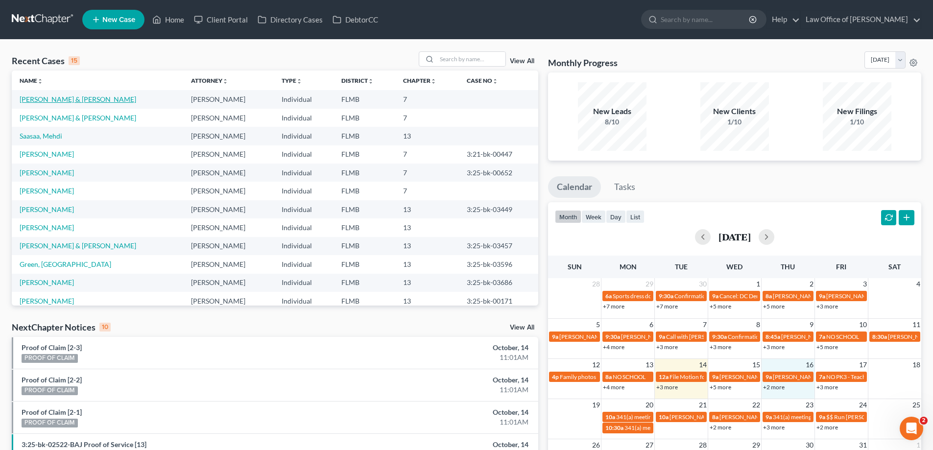
click at [45, 96] on link "[PERSON_NAME] & [PERSON_NAME]" at bounding box center [78, 99] width 117 height 8
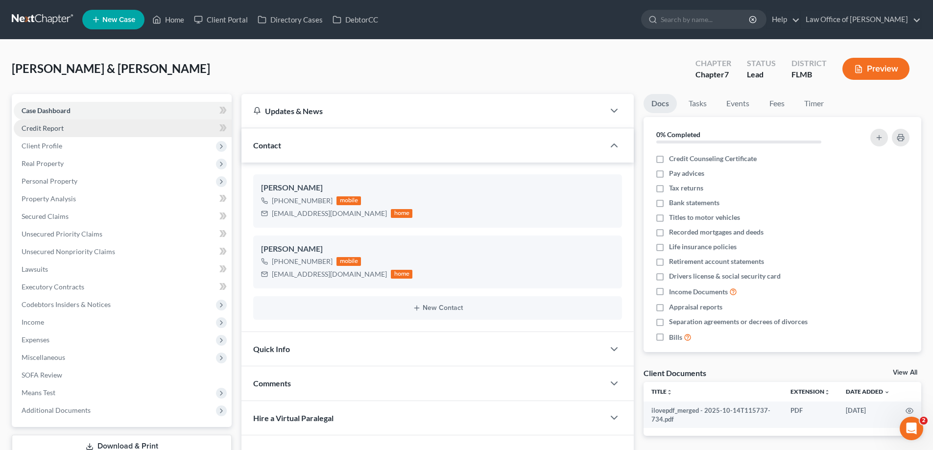
click at [63, 135] on link "Credit Report" at bounding box center [123, 128] width 218 height 18
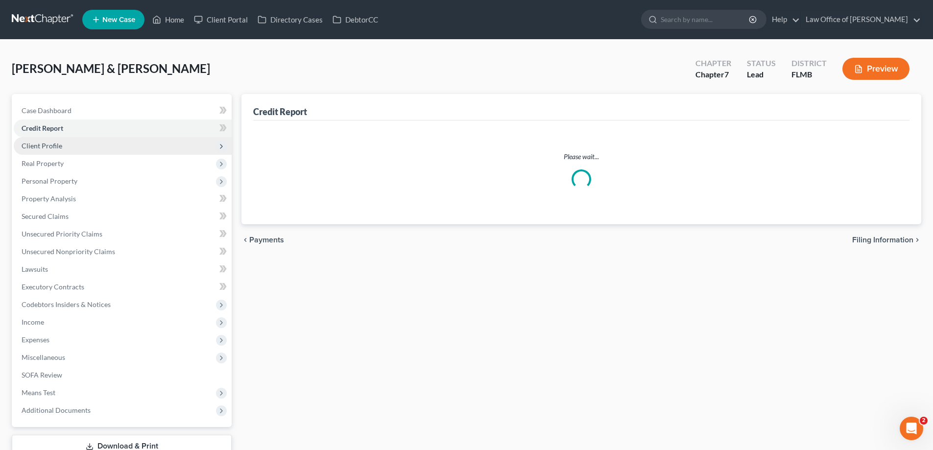
click at [62, 145] on span "Client Profile" at bounding box center [123, 146] width 218 height 18
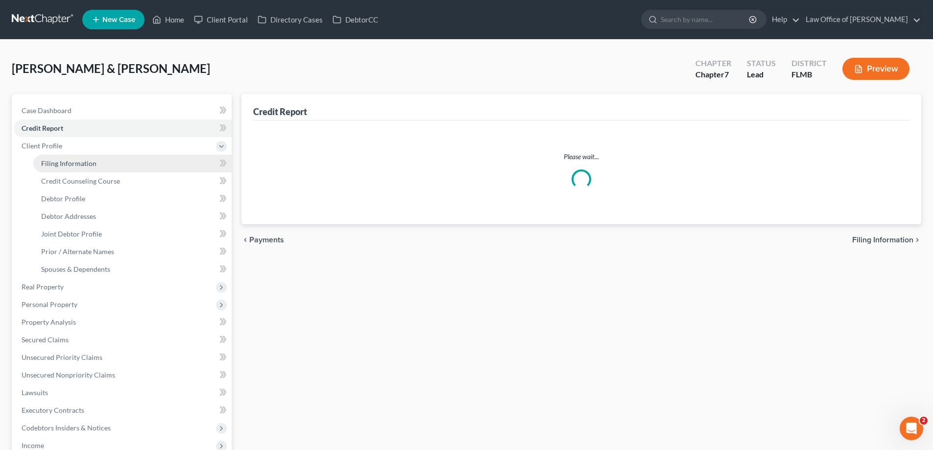
click at [73, 166] on span "Filing Information" at bounding box center [68, 163] width 55 height 8
select select "1"
select select "0"
select select "9"
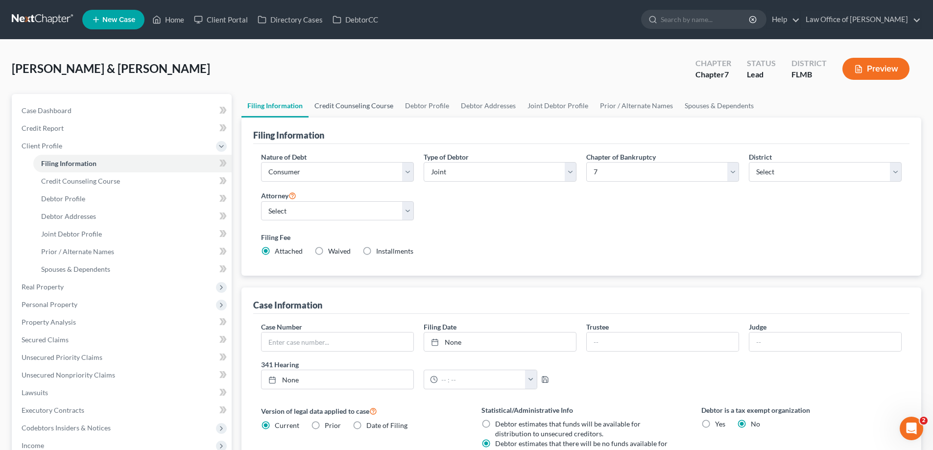
click at [380, 104] on link "Credit Counseling Course" at bounding box center [353, 105] width 91 height 23
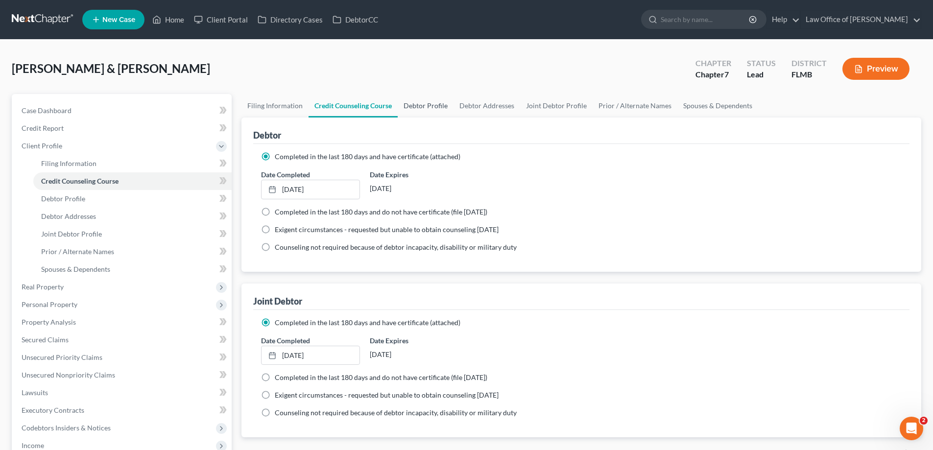
click at [433, 112] on link "Debtor Profile" at bounding box center [425, 105] width 56 height 23
select select "1"
select select "0"
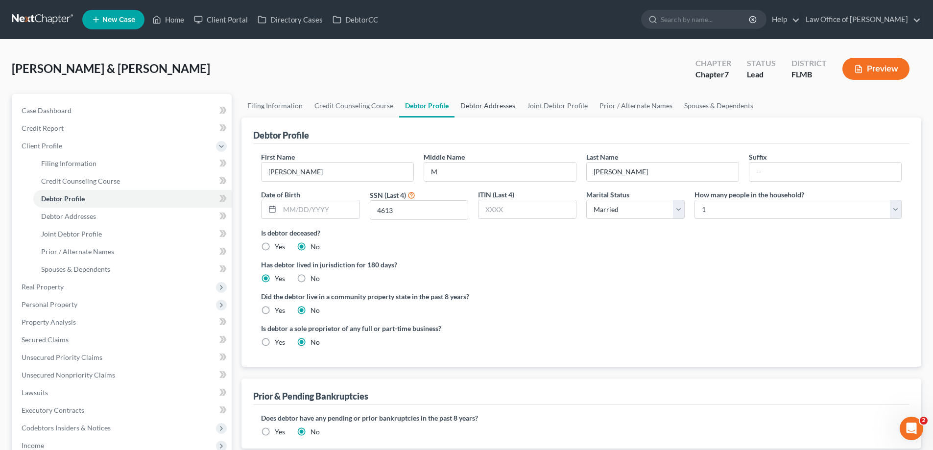
click at [476, 106] on link "Debtor Addresses" at bounding box center [487, 105] width 67 height 23
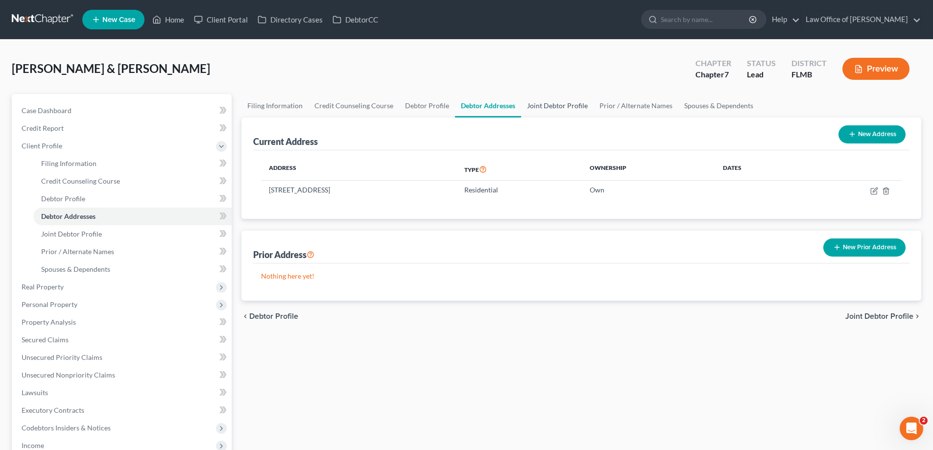
click at [567, 109] on link "Joint Debtor Profile" at bounding box center [557, 105] width 72 height 23
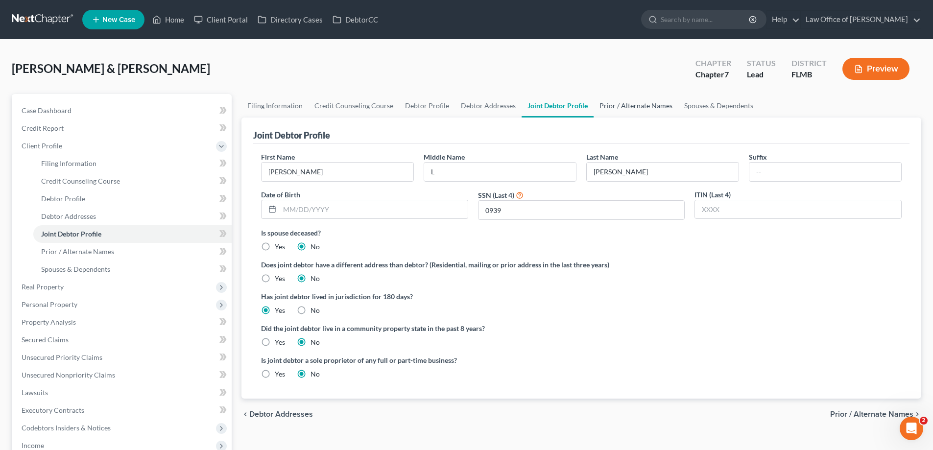
click at [623, 112] on link "Prior / Alternate Names" at bounding box center [635, 105] width 85 height 23
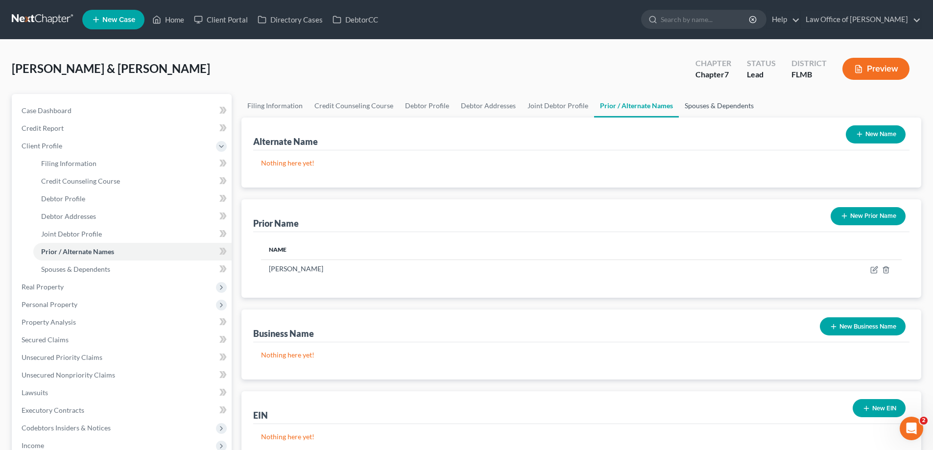
click at [709, 103] on link "Spouses & Dependents" at bounding box center [718, 105] width 81 height 23
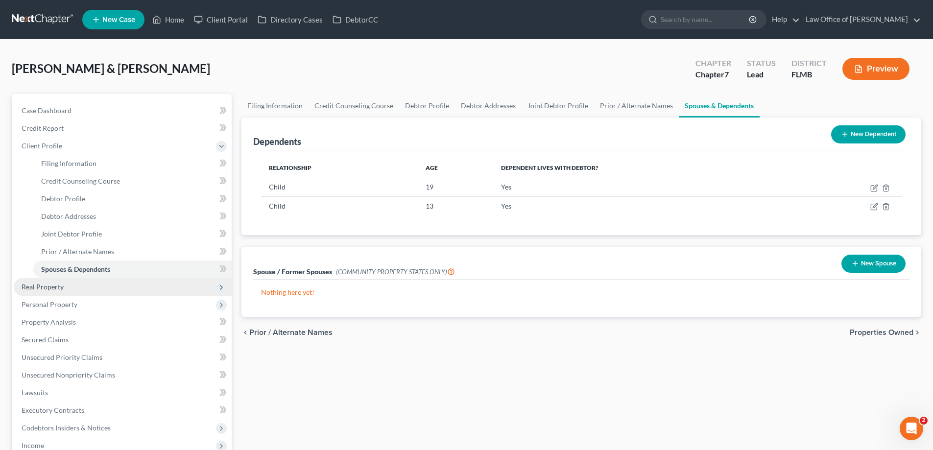
click at [87, 293] on span "Real Property" at bounding box center [123, 287] width 218 height 18
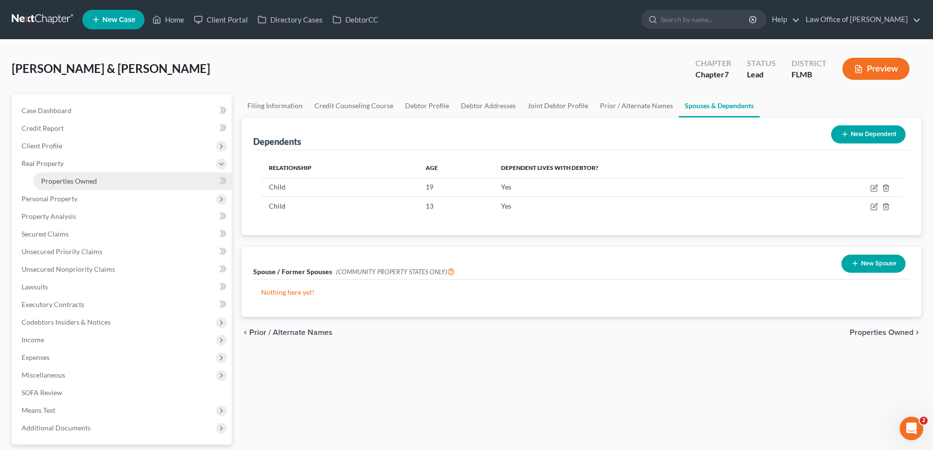
click at [85, 183] on span "Properties Owned" at bounding box center [69, 181] width 56 height 8
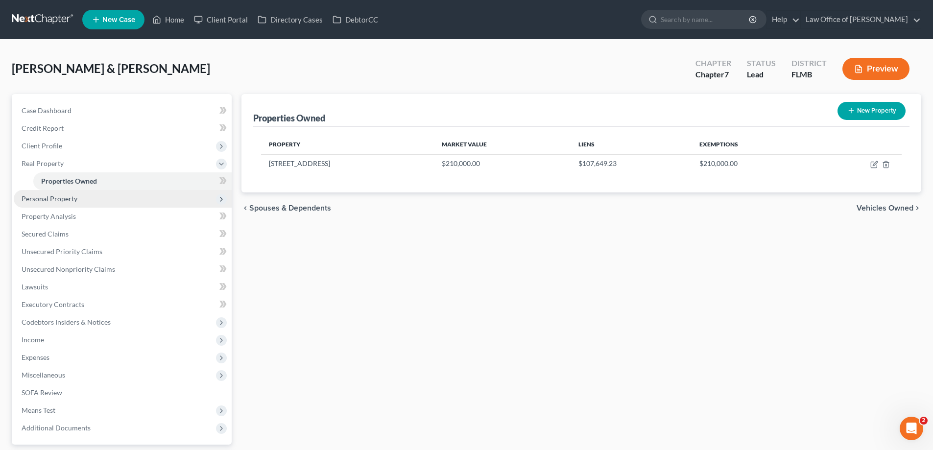
click at [69, 196] on span "Personal Property" at bounding box center [50, 198] width 56 height 8
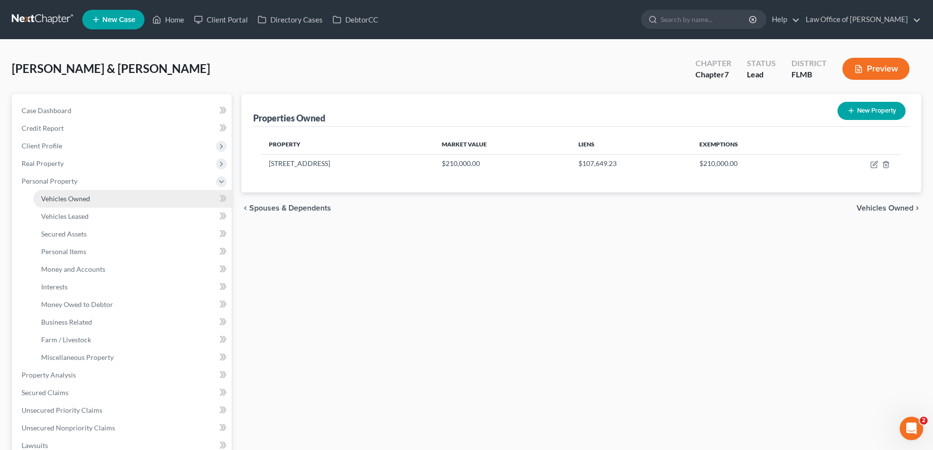
click at [68, 198] on span "Vehicles Owned" at bounding box center [65, 198] width 49 height 8
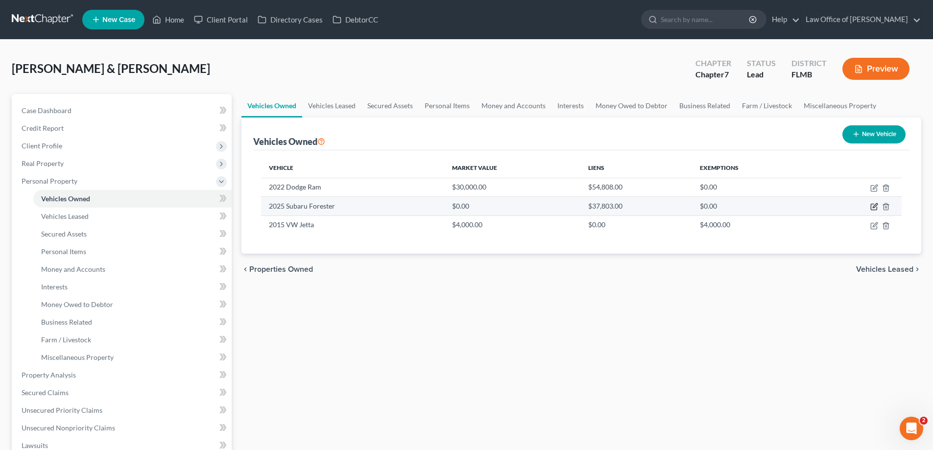
click at [874, 207] on icon "button" at bounding box center [874, 207] width 8 height 8
select select "0"
select select "1"
select select "2"
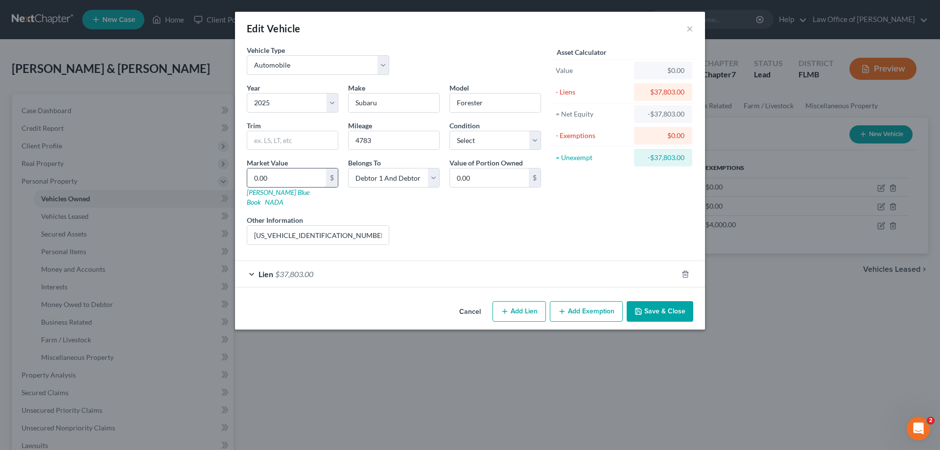
click at [294, 176] on input "0.00" at bounding box center [286, 177] width 79 height 19
type input "3"
type input "3.00"
type input "32"
type input "32.00"
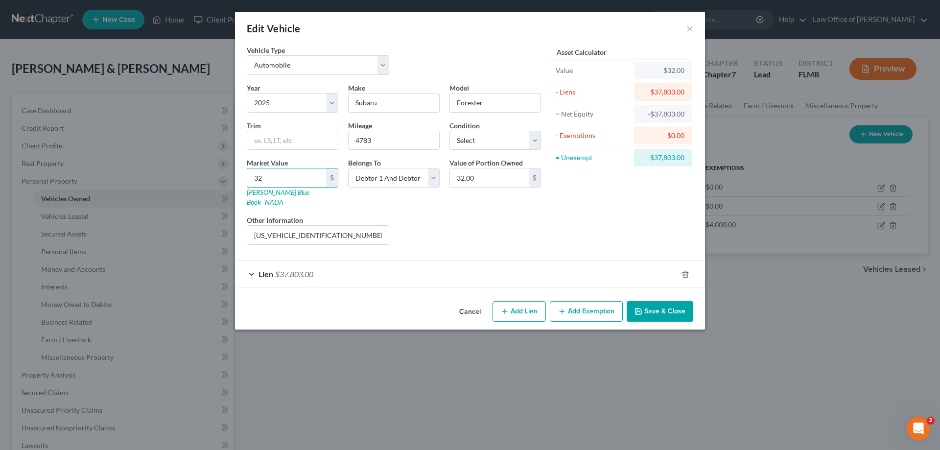
type input "320"
type input "320.00"
type input "3200"
type input "3,200.00"
type input "3,2000"
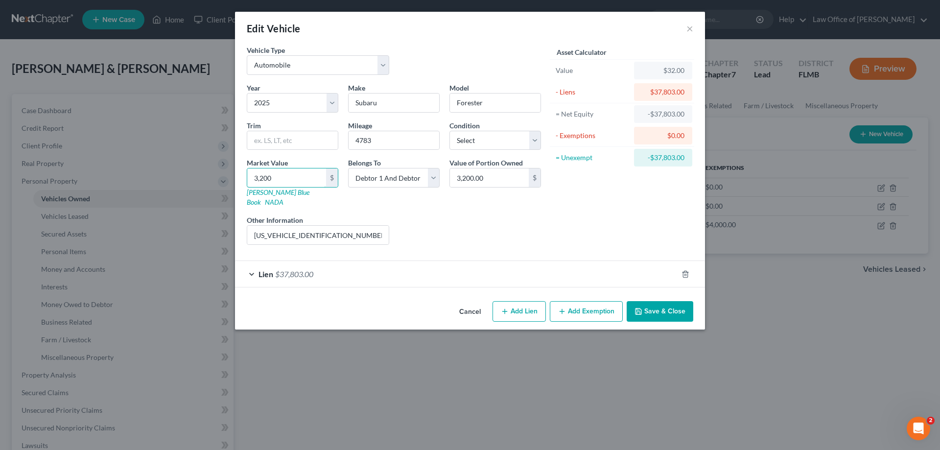
type input "32,000.00"
type input "32,000"
click at [678, 301] on button "Save & Close" at bounding box center [660, 311] width 67 height 21
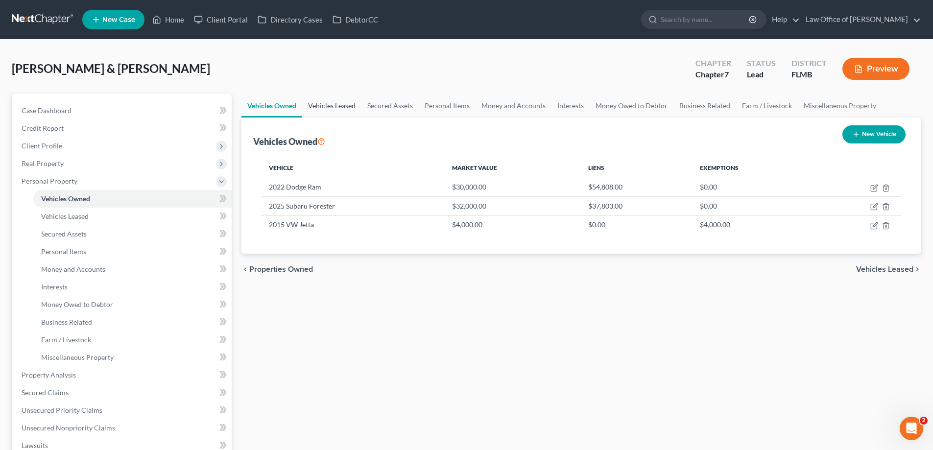
click at [329, 107] on link "Vehicles Leased" at bounding box center [331, 105] width 59 height 23
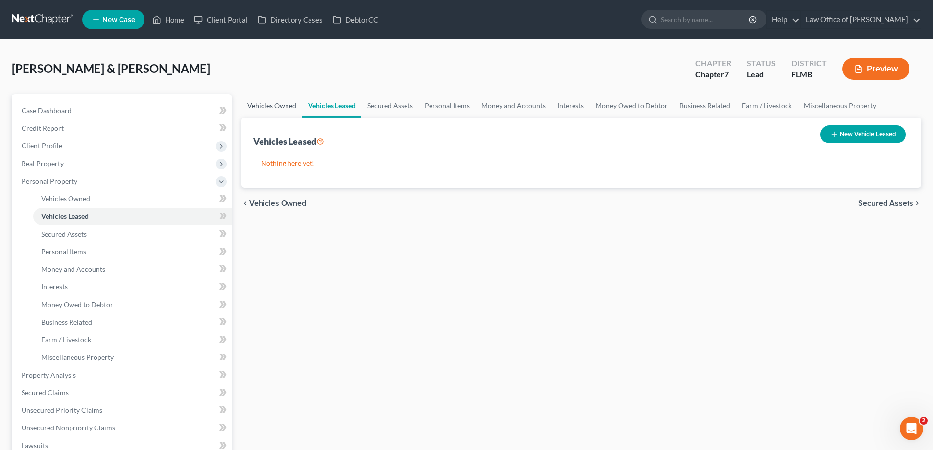
click at [267, 104] on link "Vehicles Owned" at bounding box center [271, 105] width 61 height 23
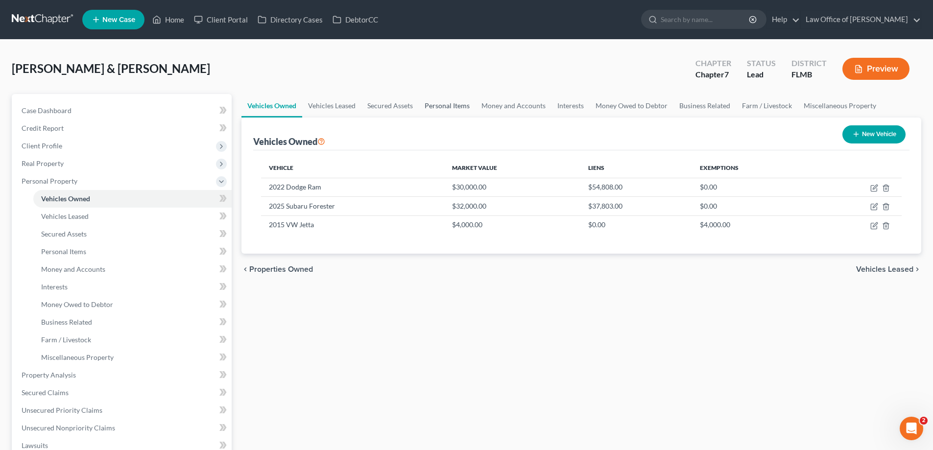
click at [445, 103] on link "Personal Items" at bounding box center [447, 105] width 57 height 23
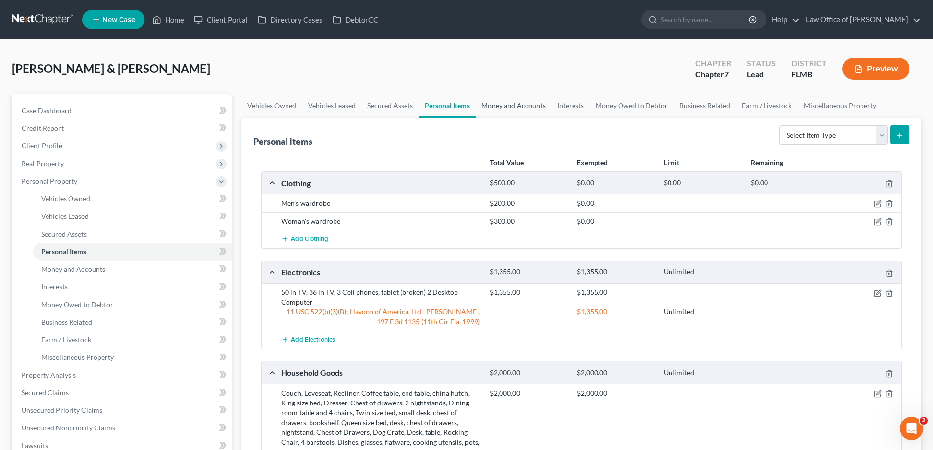
click at [513, 100] on link "Money and Accounts" at bounding box center [513, 105] width 76 height 23
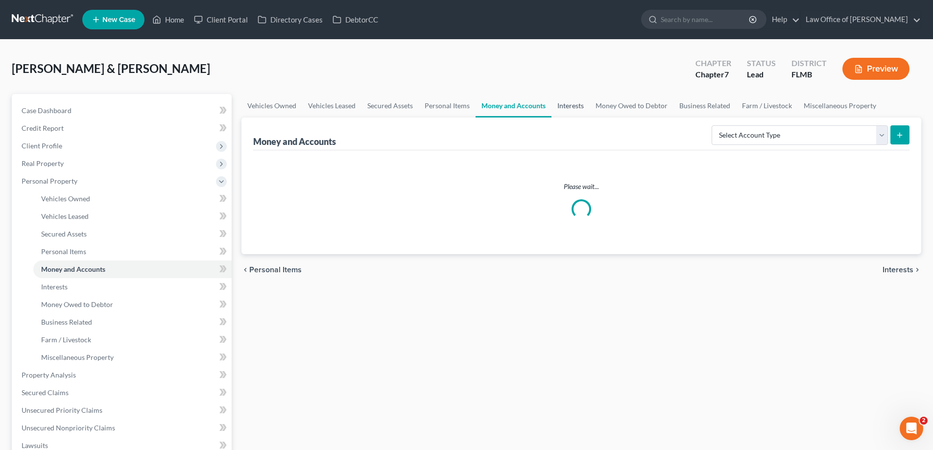
click at [569, 110] on link "Interests" at bounding box center [570, 105] width 38 height 23
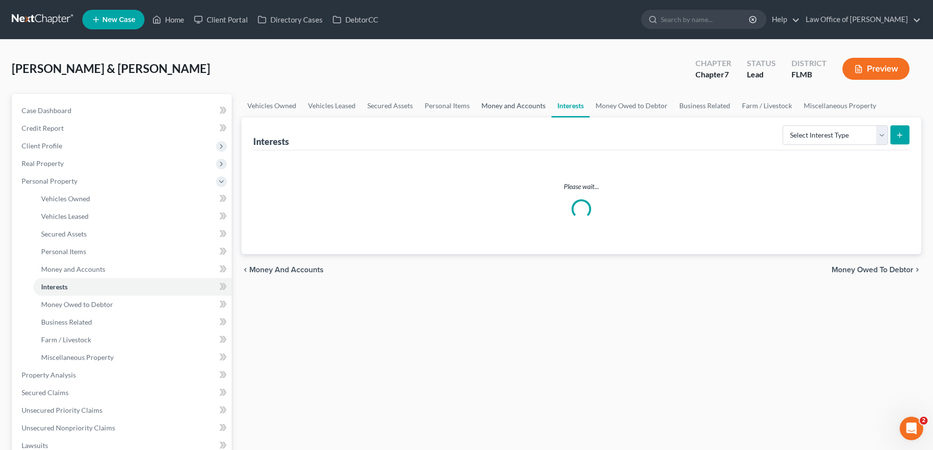
click at [508, 103] on link "Money and Accounts" at bounding box center [513, 105] width 76 height 23
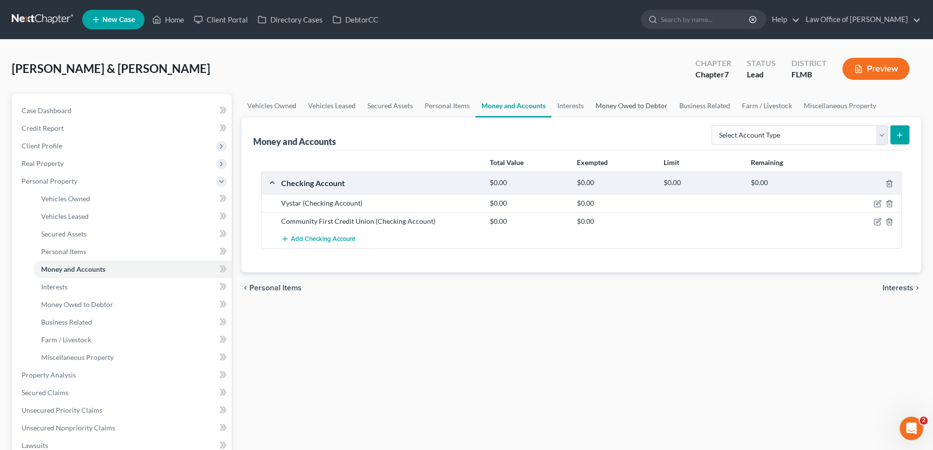
click at [632, 107] on link "Money Owed to Debtor" at bounding box center [631, 105] width 84 height 23
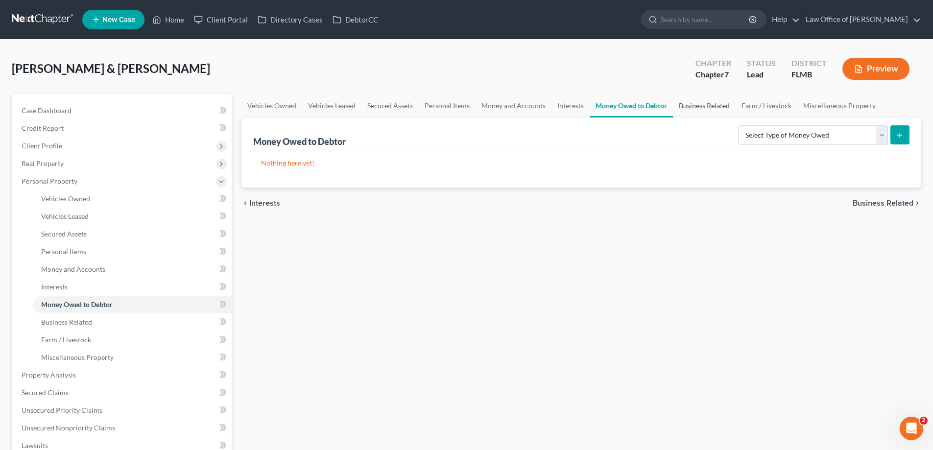
click at [697, 103] on link "Business Related" at bounding box center [704, 105] width 63 height 23
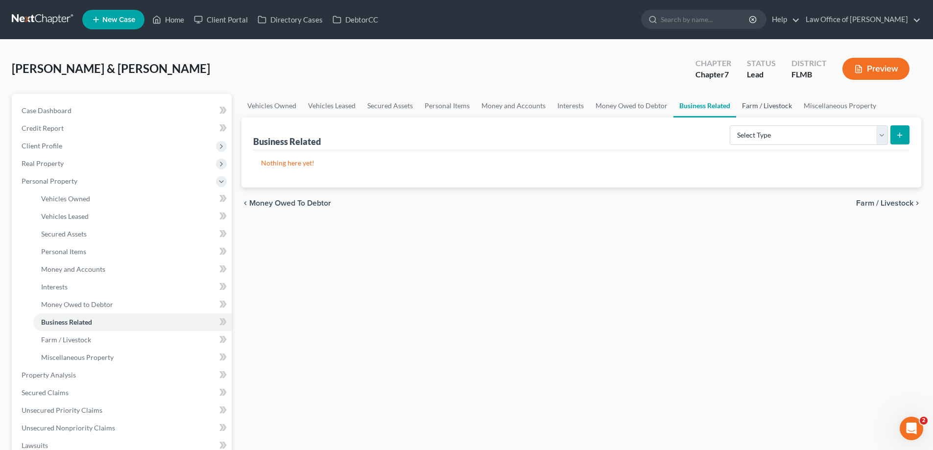
click at [759, 105] on link "Farm / Livestock" at bounding box center [767, 105] width 62 height 23
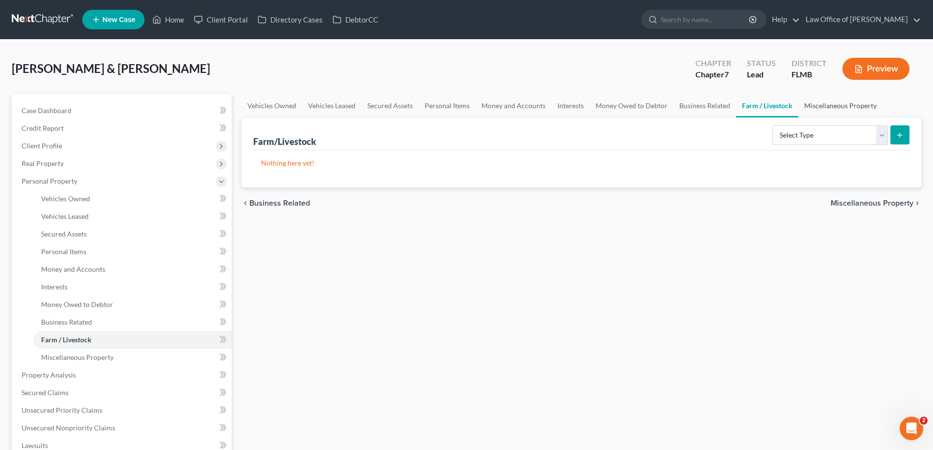
click at [816, 105] on link "Miscellaneous Property" at bounding box center [840, 105] width 84 height 23
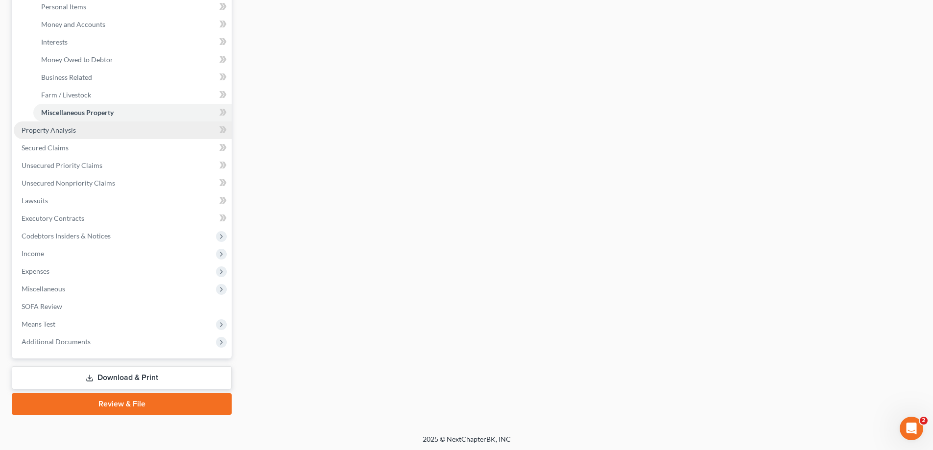
click at [72, 135] on link "Property Analysis" at bounding box center [123, 130] width 218 height 18
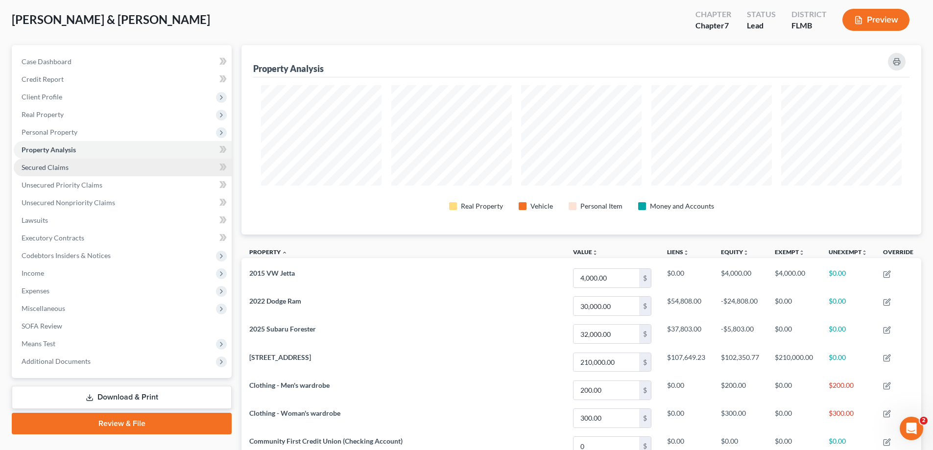
click at [64, 165] on span "Secured Claims" at bounding box center [45, 167] width 47 height 8
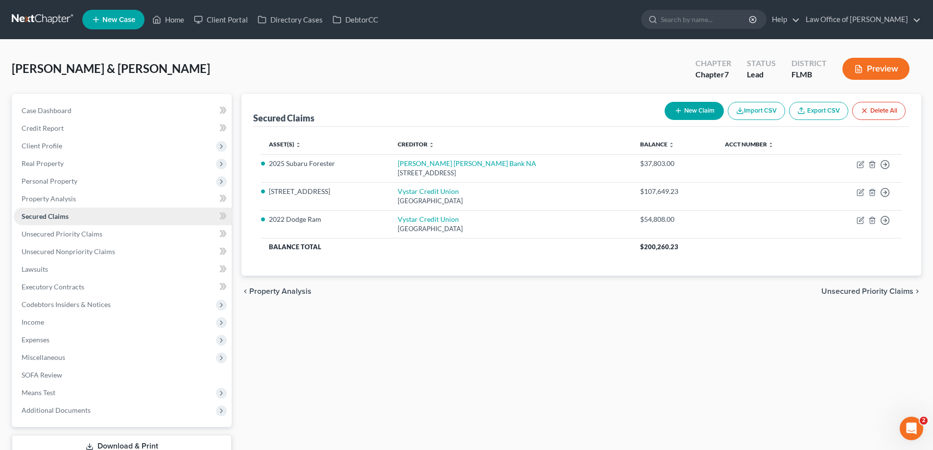
click at [64, 222] on link "Secured Claims" at bounding box center [123, 217] width 218 height 18
click at [69, 242] on link "Unsecured Priority Claims" at bounding box center [123, 234] width 218 height 18
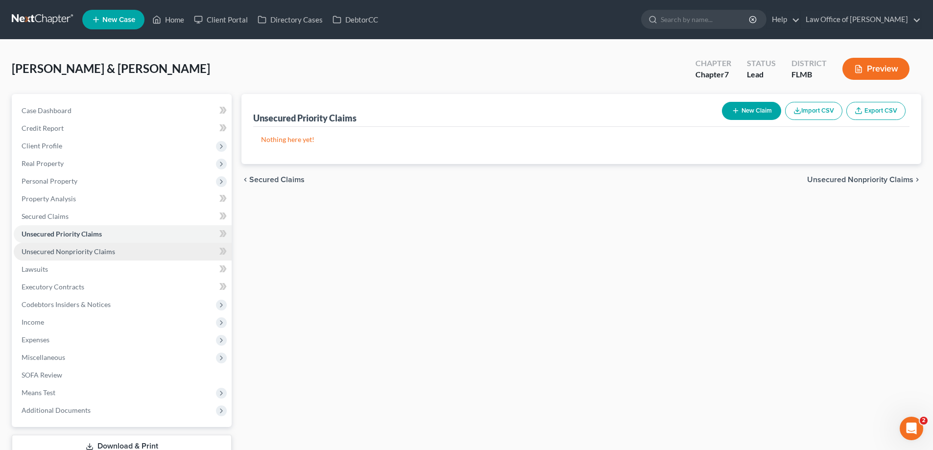
click at [68, 254] on span "Unsecured Nonpriority Claims" at bounding box center [68, 251] width 93 height 8
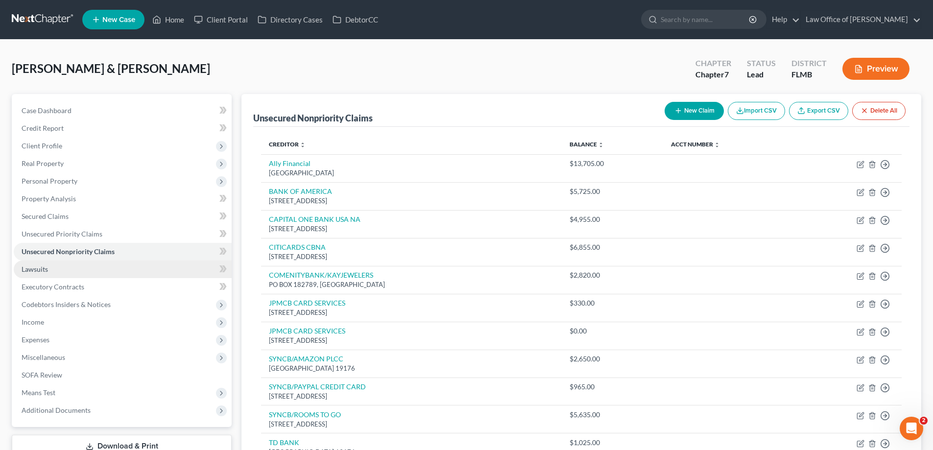
click at [48, 271] on link "Lawsuits" at bounding box center [123, 269] width 218 height 18
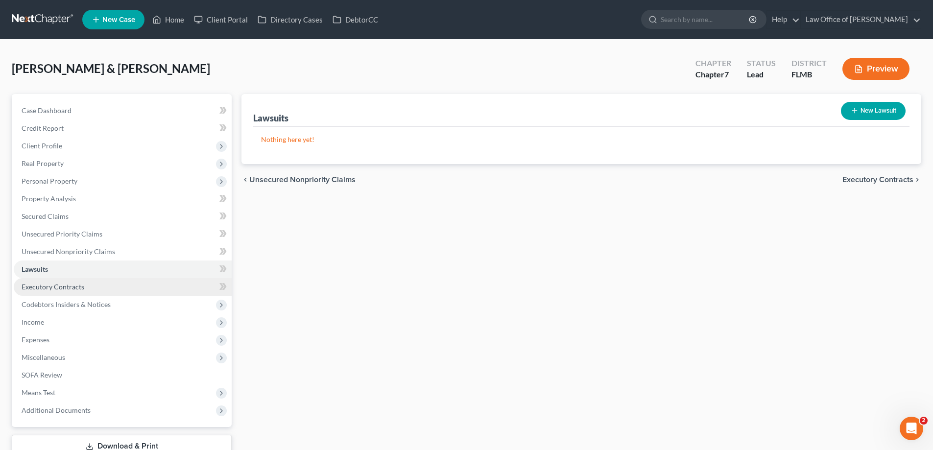
click at [28, 283] on span "Executory Contracts" at bounding box center [53, 286] width 63 height 8
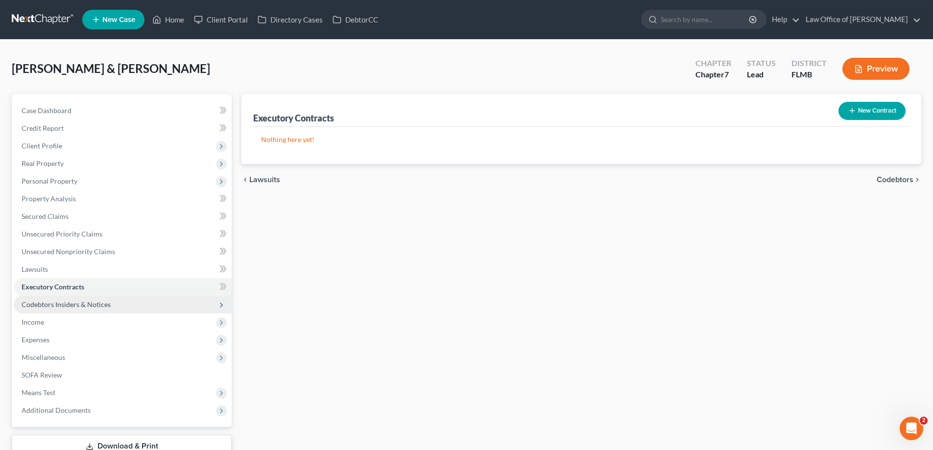
click at [100, 308] on span "Codebtors Insiders & Notices" at bounding box center [123, 305] width 218 height 18
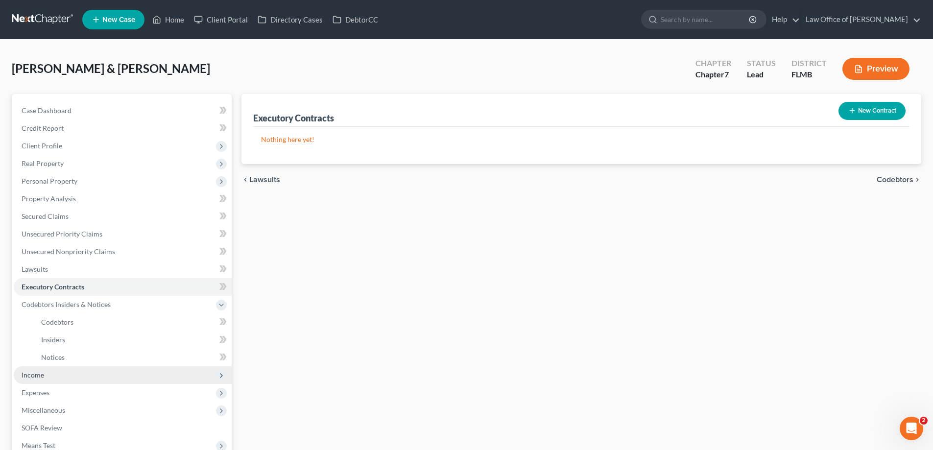
click at [67, 381] on span "Income" at bounding box center [123, 375] width 218 height 18
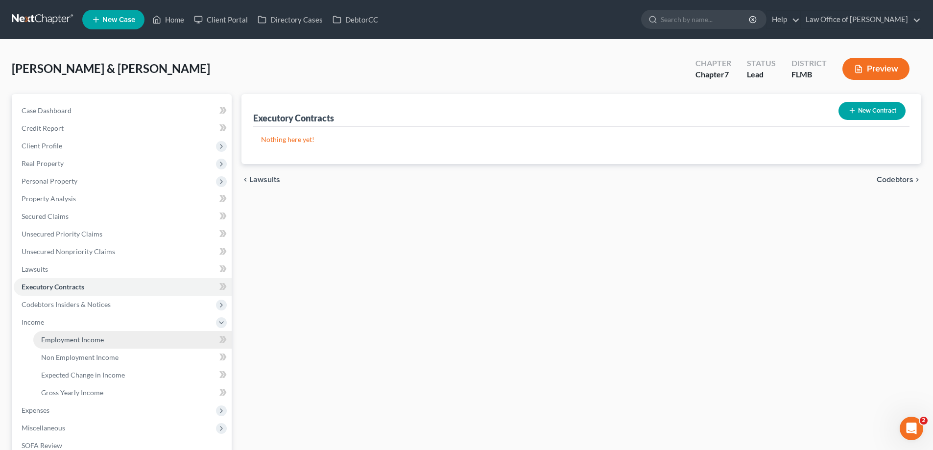
click at [71, 340] on span "Employment Income" at bounding box center [72, 339] width 63 height 8
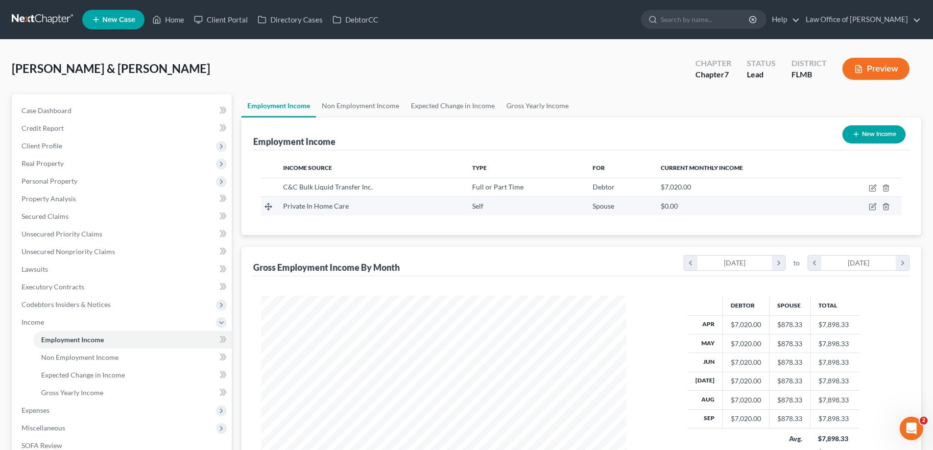
scroll to position [183, 385]
click at [529, 105] on link "Gross Yearly Income" at bounding box center [537, 105] width 74 height 23
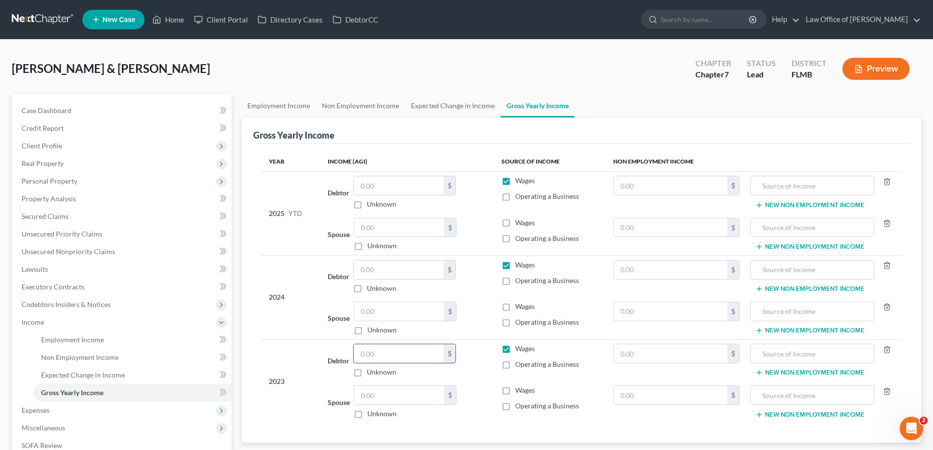
click at [383, 356] on input "text" at bounding box center [398, 353] width 90 height 19
type input "73,798"
click at [391, 269] on input "text" at bounding box center [398, 269] width 90 height 19
type input "133,783"
click at [419, 189] on input "text" at bounding box center [398, 185] width 90 height 19
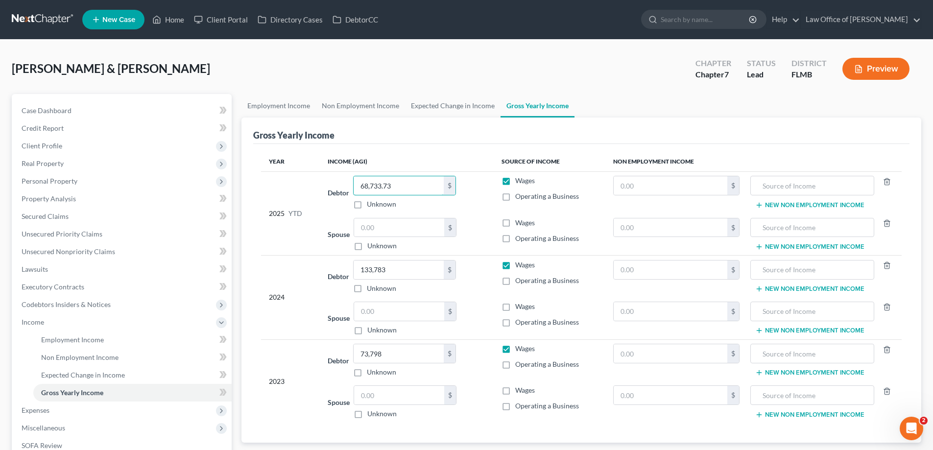
type input "68,733.73"
click at [692, 122] on div "Gross Yearly Income" at bounding box center [581, 130] width 656 height 26
click at [439, 102] on link "Expected Change in Income" at bounding box center [452, 105] width 95 height 23
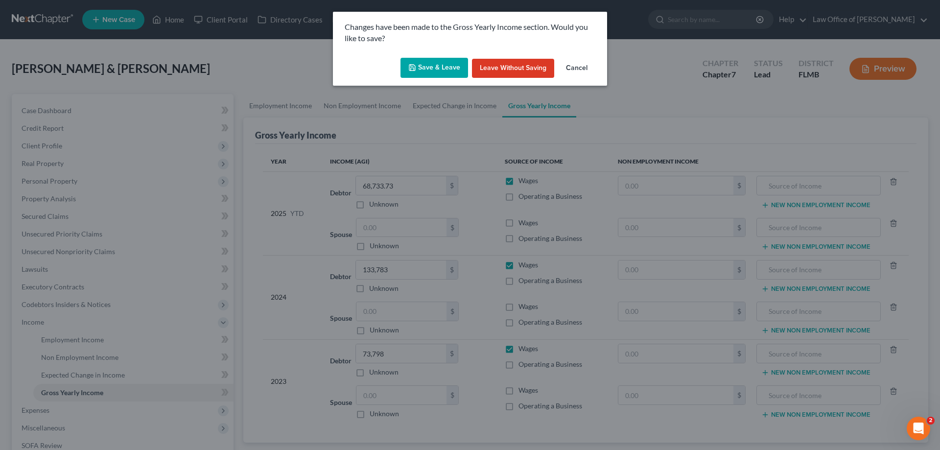
click at [455, 77] on button "Save & Leave" at bounding box center [434, 68] width 68 height 21
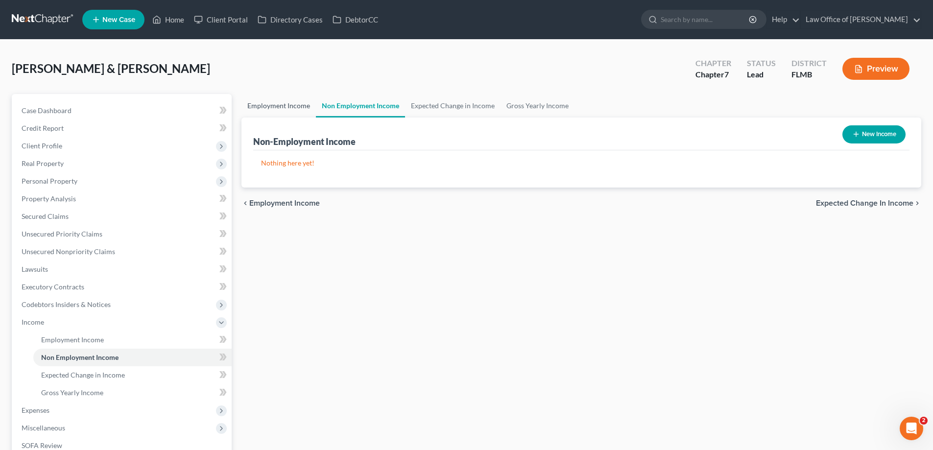
click at [263, 103] on link "Employment Income" at bounding box center [278, 105] width 74 height 23
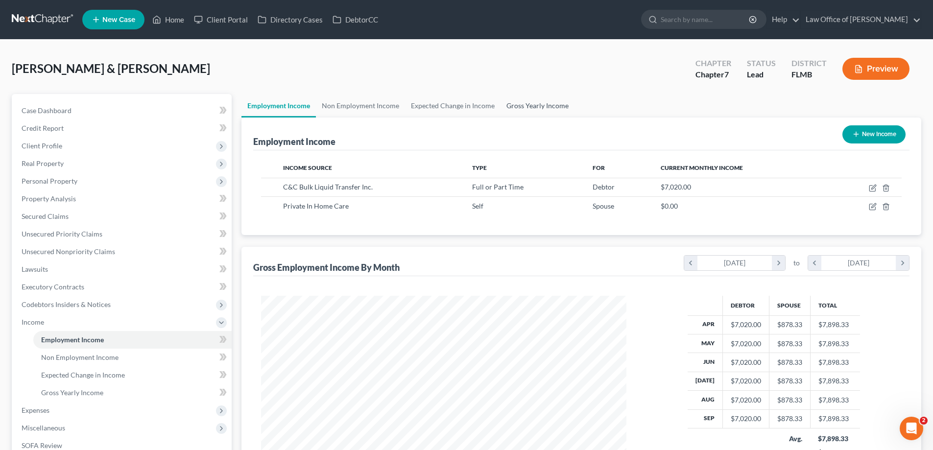
click at [550, 104] on link "Gross Yearly Income" at bounding box center [537, 105] width 74 height 23
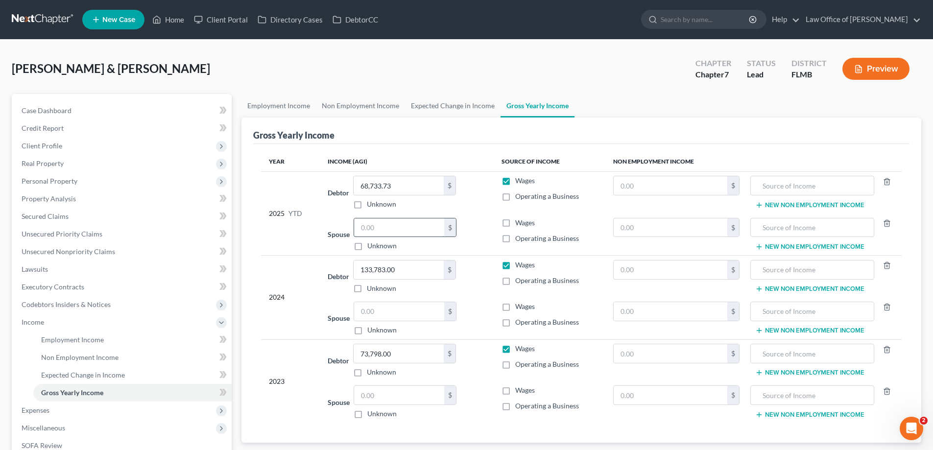
click at [428, 226] on input "text" at bounding box center [399, 227] width 90 height 19
type input "8,783.30"
click at [524, 155] on th "Source of Income" at bounding box center [549, 162] width 112 height 20
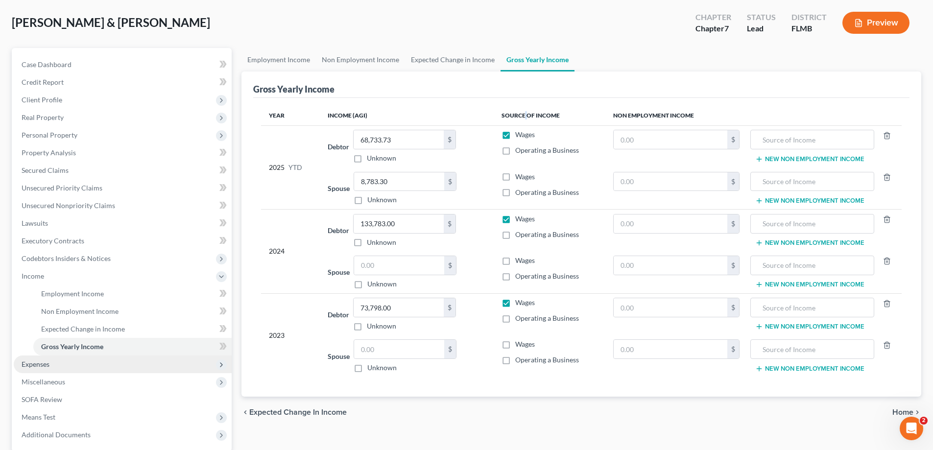
scroll to position [141, 0]
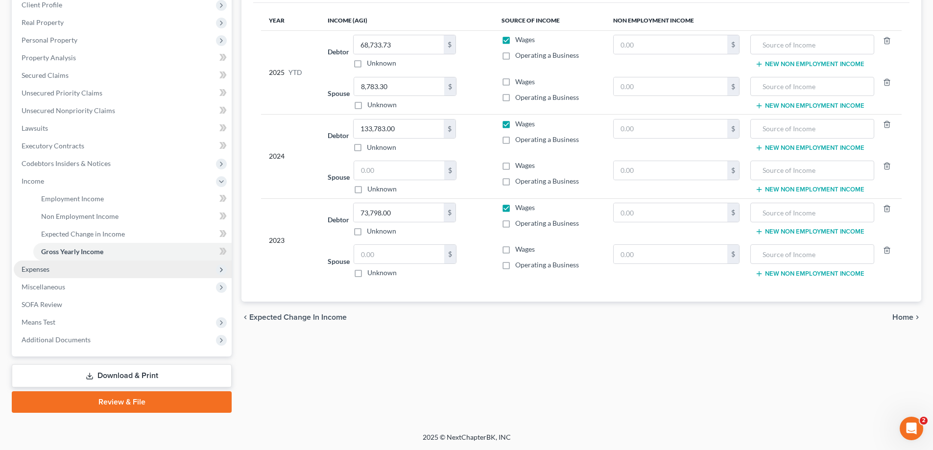
click at [53, 273] on span "Expenses" at bounding box center [123, 269] width 218 height 18
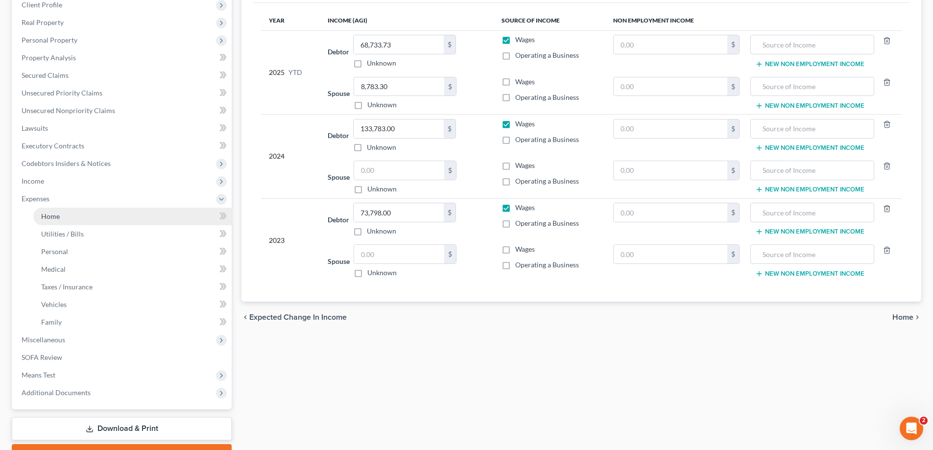
click at [70, 211] on link "Home" at bounding box center [132, 217] width 198 height 18
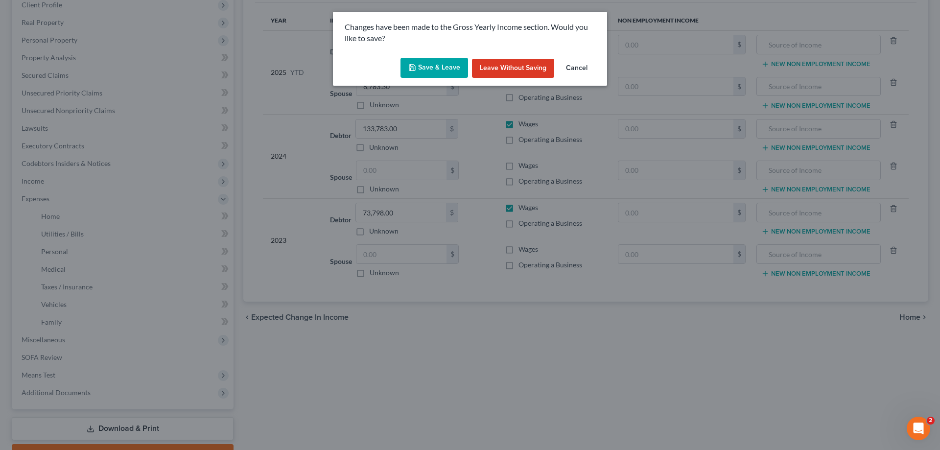
click at [431, 58] on button "Save & Leave" at bounding box center [434, 68] width 68 height 21
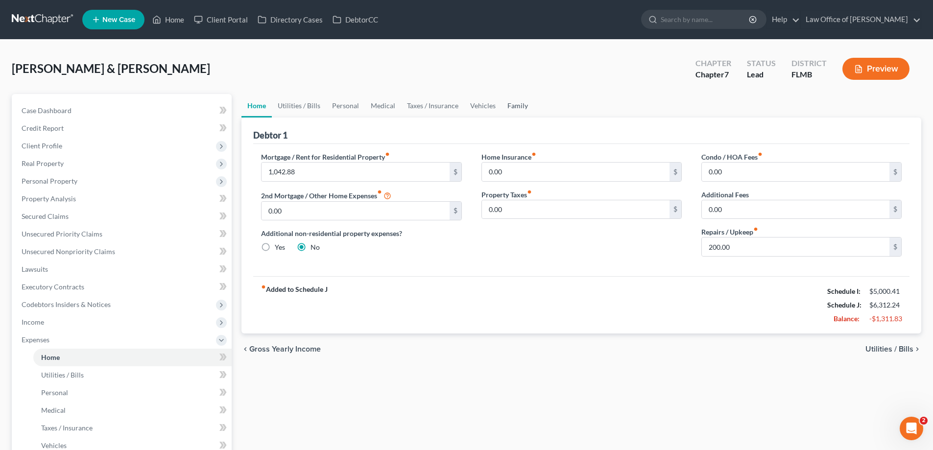
click at [514, 100] on link "Family" at bounding box center [517, 105] width 32 height 23
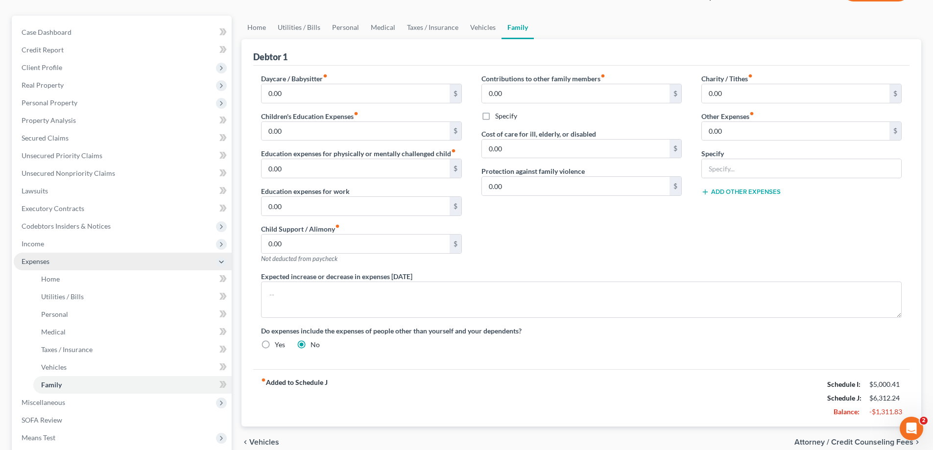
scroll to position [147, 0]
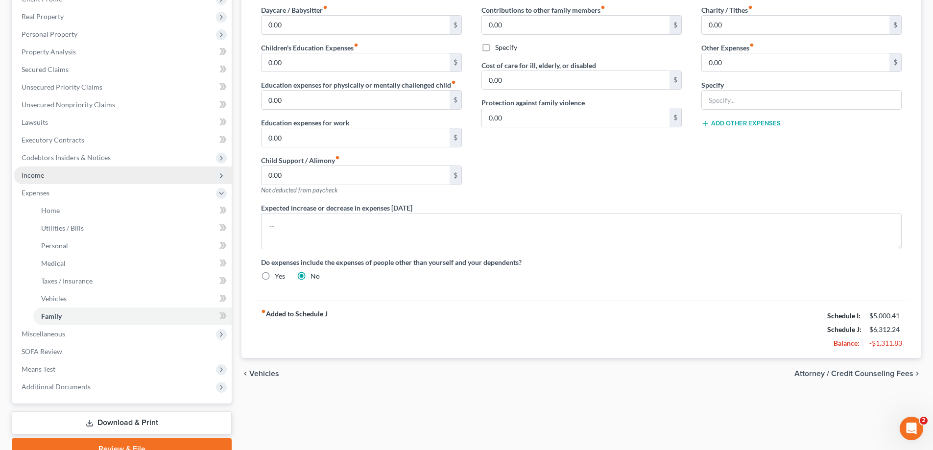
click at [78, 175] on span "Income" at bounding box center [123, 175] width 218 height 18
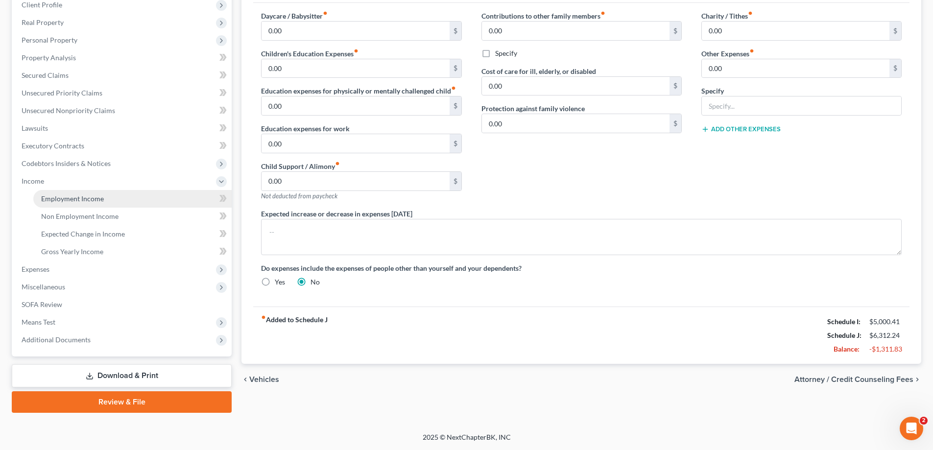
click at [78, 198] on span "Employment Income" at bounding box center [72, 198] width 63 height 8
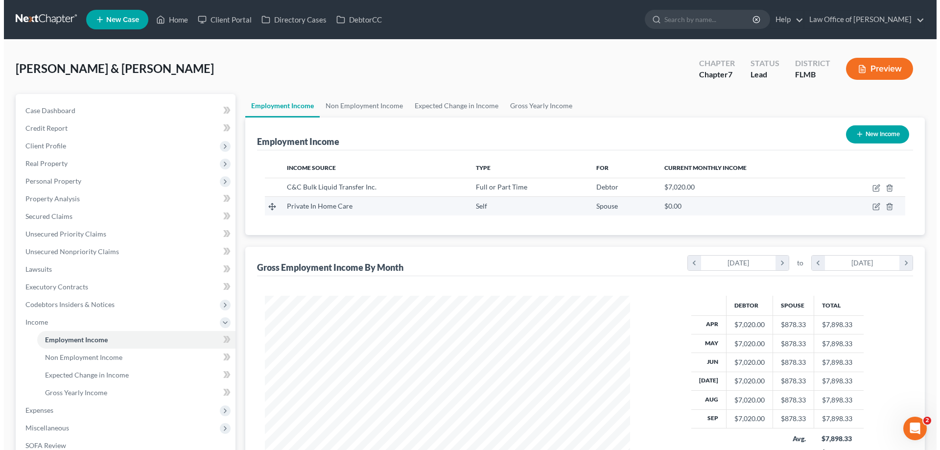
scroll to position [183, 385]
click at [874, 207] on icon "button" at bounding box center [873, 206] width 4 height 4
select select "1"
select select "0"
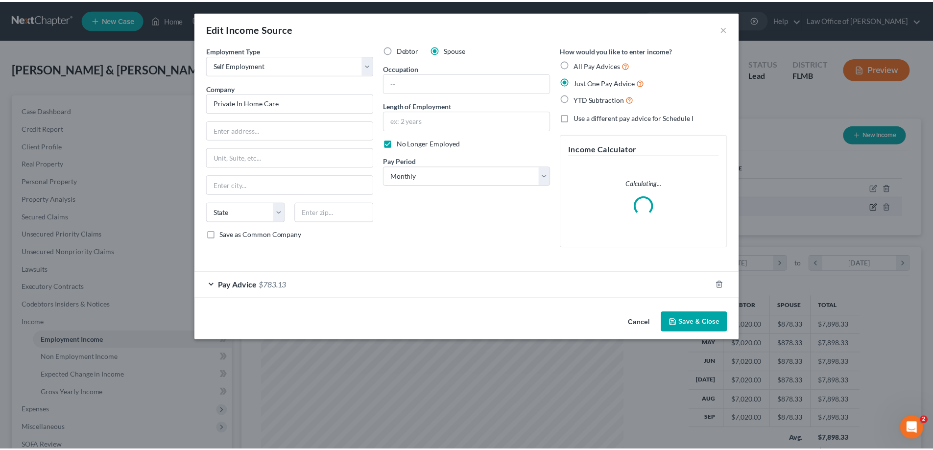
scroll to position [184, 388]
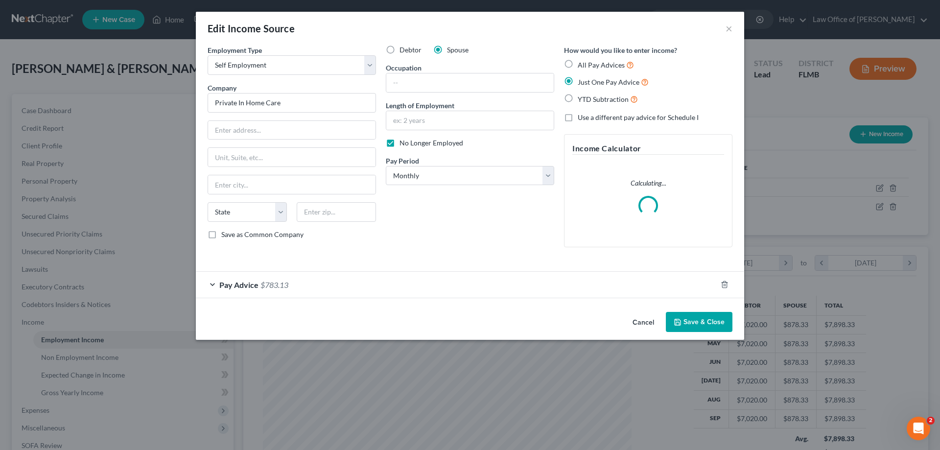
click at [690, 325] on button "Save & Close" at bounding box center [699, 322] width 67 height 21
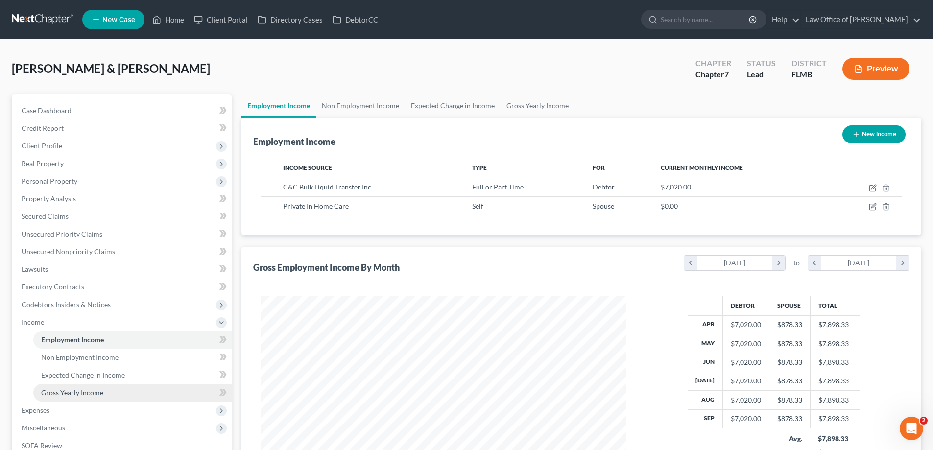
scroll to position [141, 0]
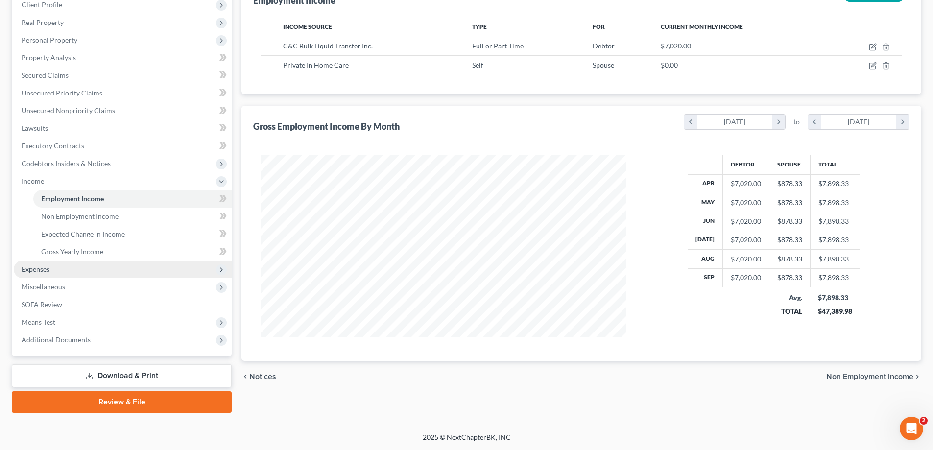
click at [55, 269] on span "Expenses" at bounding box center [123, 269] width 218 height 18
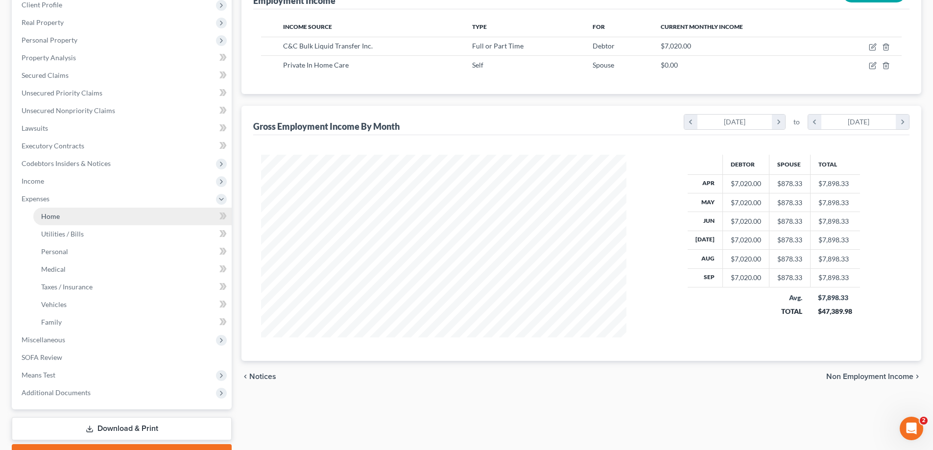
click at [59, 223] on link "Home" at bounding box center [132, 217] width 198 height 18
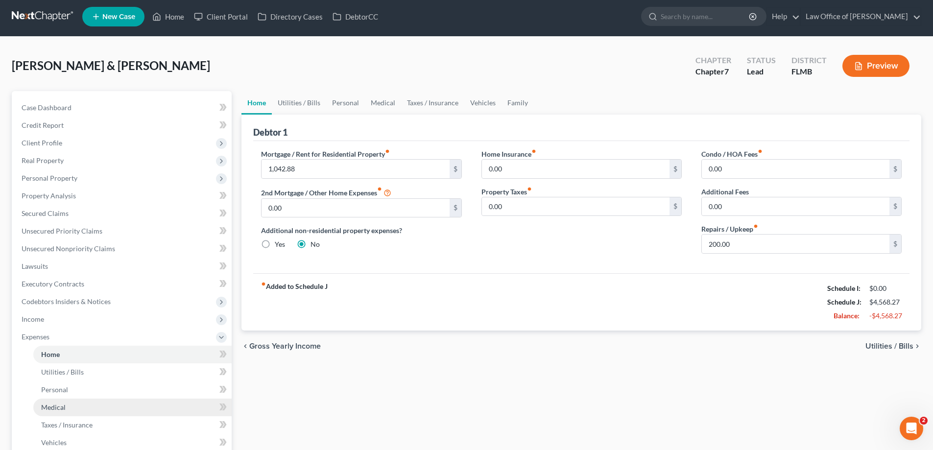
scroll to position [194, 0]
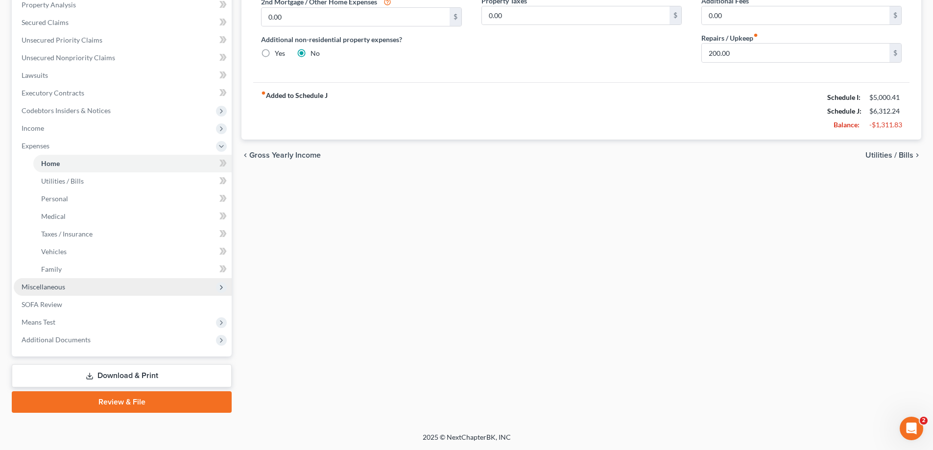
click at [66, 289] on span "Miscellaneous" at bounding box center [123, 287] width 218 height 18
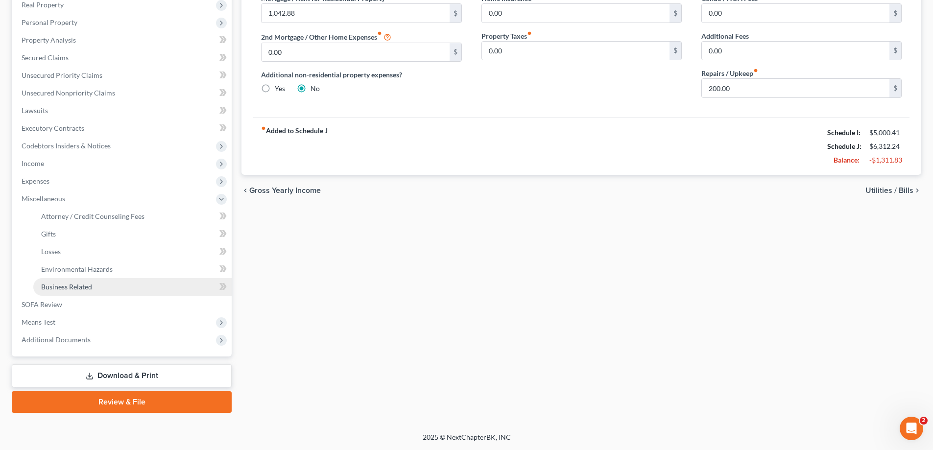
click at [70, 279] on link "Business Related" at bounding box center [132, 287] width 198 height 18
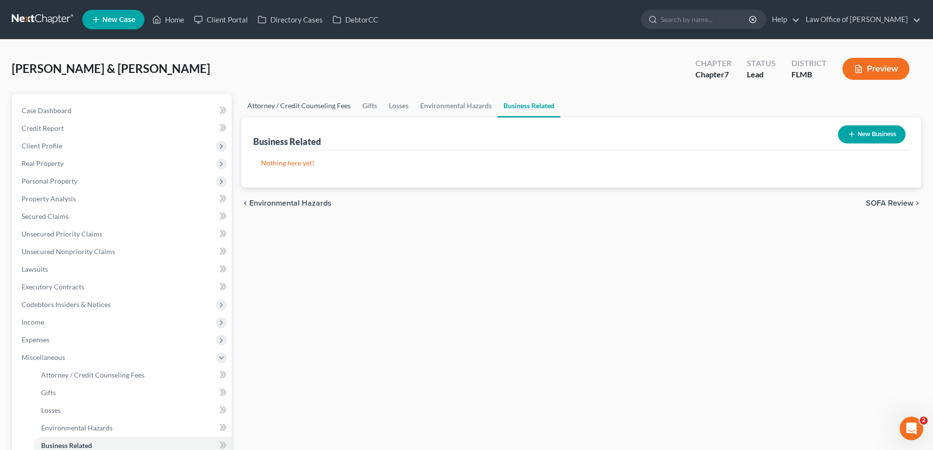
click at [328, 107] on link "Attorney / Credit Counseling Fees" at bounding box center [298, 105] width 115 height 23
select select "0"
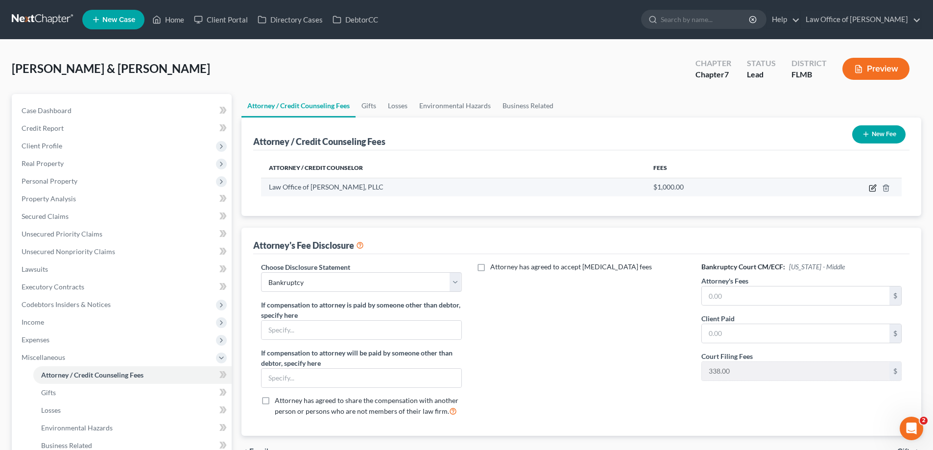
click at [872, 187] on icon "button" at bounding box center [872, 188] width 8 height 8
select select "9"
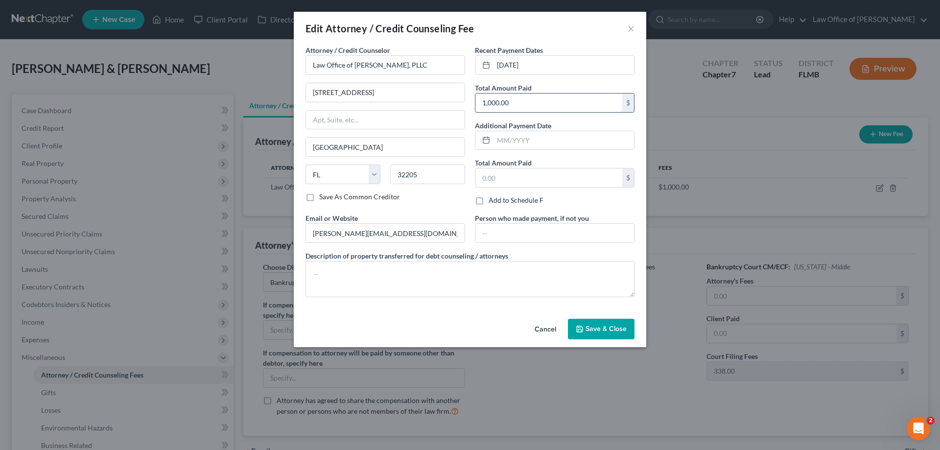
click at [520, 100] on input "1,000.00" at bounding box center [548, 102] width 147 height 19
type input "1,100"
click at [609, 327] on span "Save & Close" at bounding box center [605, 329] width 41 height 8
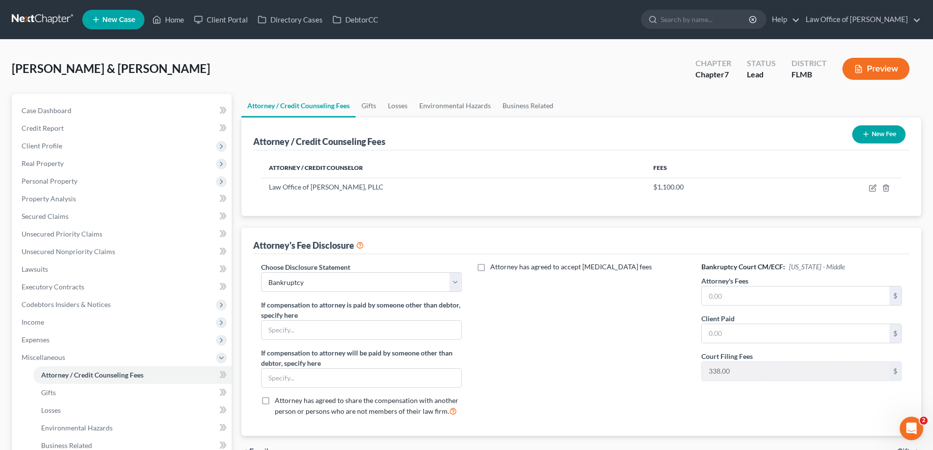
click at [871, 132] on button "New Fee" at bounding box center [878, 134] width 53 height 18
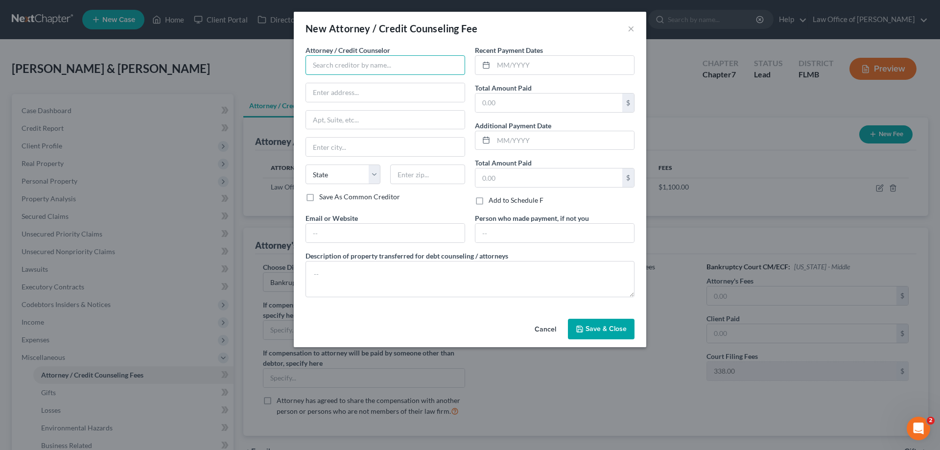
click at [332, 68] on input "text" at bounding box center [385, 65] width 160 height 20
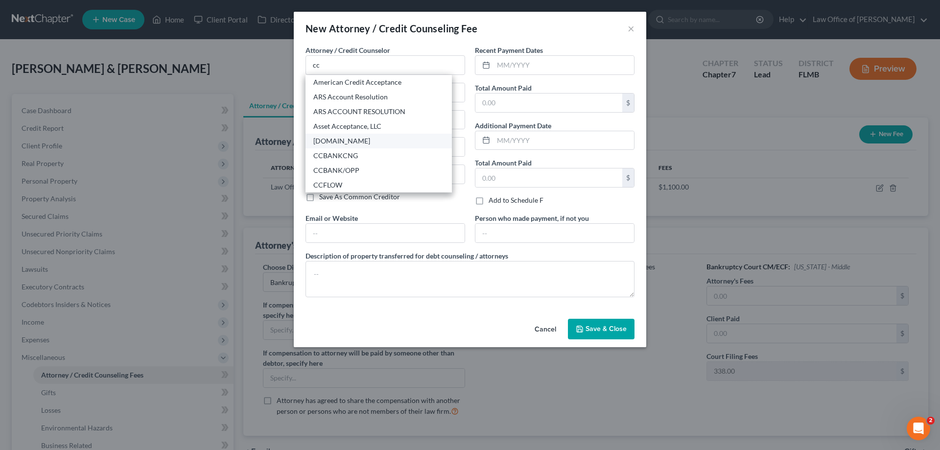
click at [352, 141] on div "CCAdvising.com" at bounding box center [378, 141] width 131 height 10
type input "CCAdvising.com"
type input "703 Washington Ave."
type input "Ste. 200"
type input "Bay City"
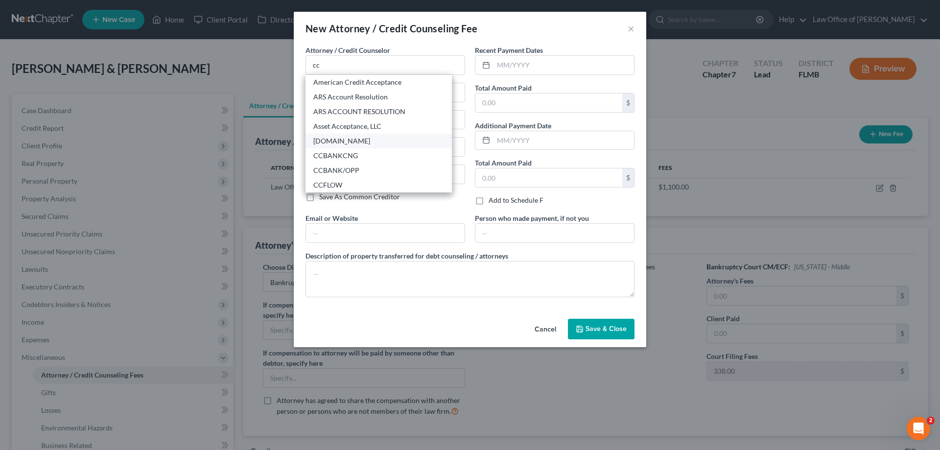
select select "23"
type input "48708"
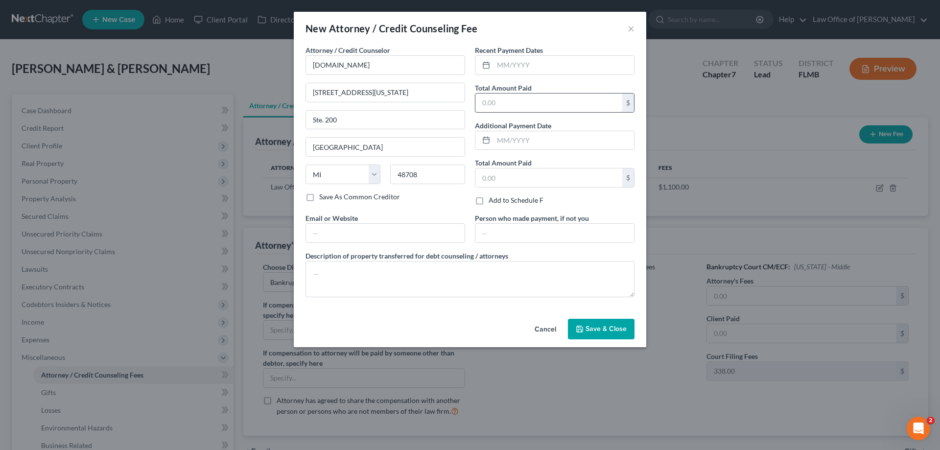
click at [560, 105] on input "text" at bounding box center [548, 102] width 147 height 19
type input "20"
click at [559, 69] on input "text" at bounding box center [563, 65] width 140 height 19
type input "10/2025"
click at [619, 330] on span "Save & Close" at bounding box center [605, 329] width 41 height 8
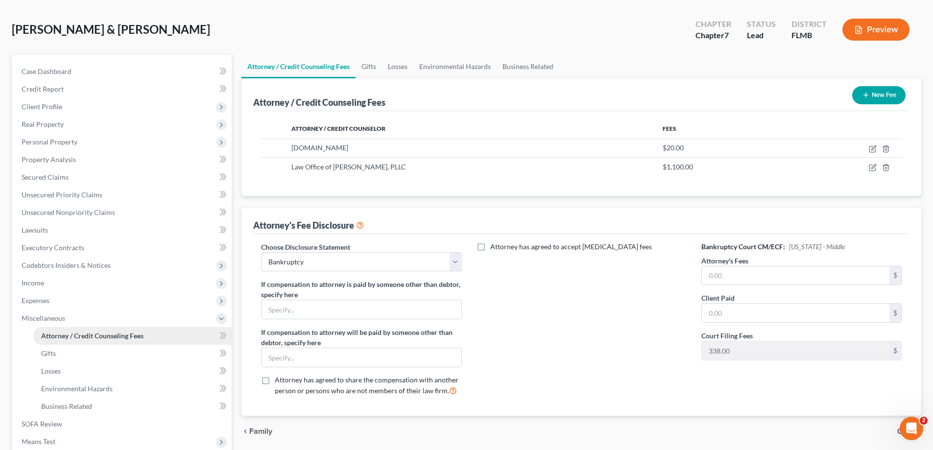
scroll to position [159, 0]
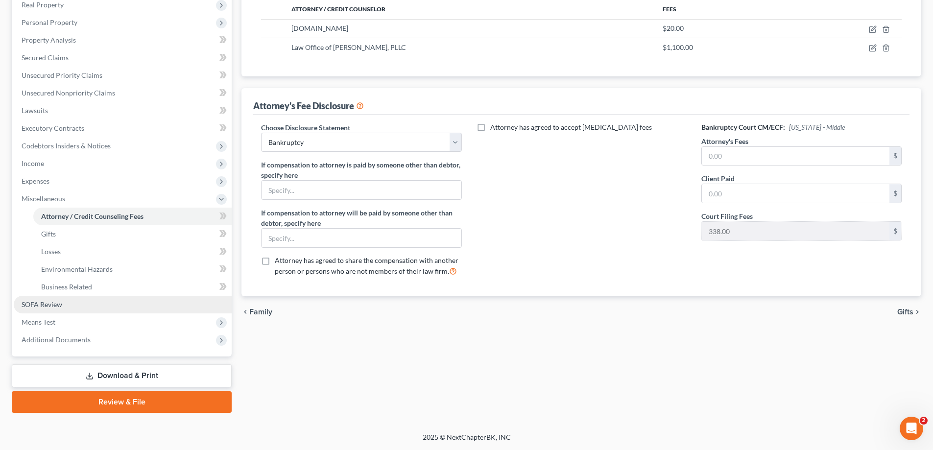
click at [49, 306] on span "SOFA Review" at bounding box center [42, 304] width 41 height 8
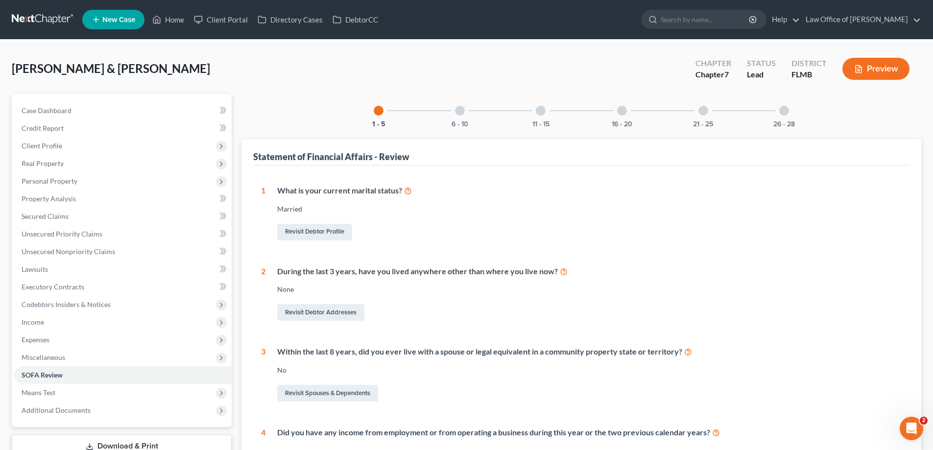
click at [763, 105] on div "1 - 5 6 - 10 11 - 15 16 - 20 21 - 25 26 - 28" at bounding box center [581, 110] width 439 height 33
click at [792, 116] on div "26 - 28" at bounding box center [783, 110] width 33 height 33
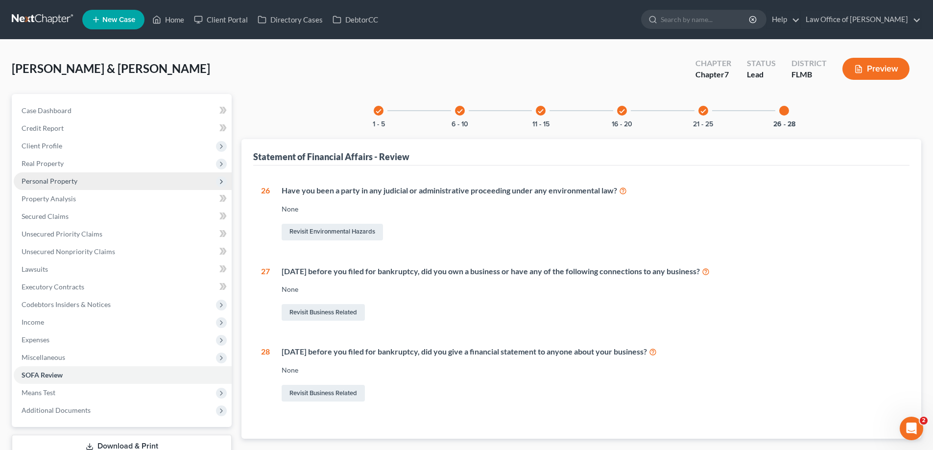
click at [64, 186] on span "Personal Property" at bounding box center [123, 181] width 218 height 18
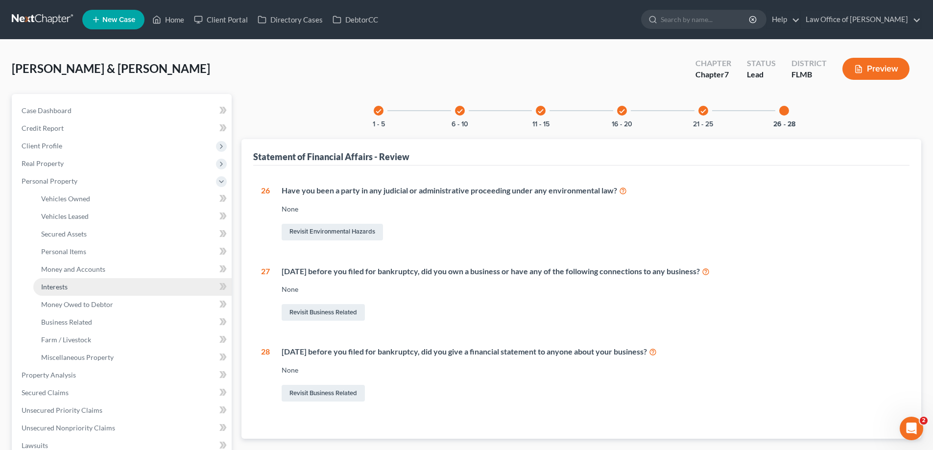
click at [61, 284] on span "Interests" at bounding box center [54, 286] width 26 height 8
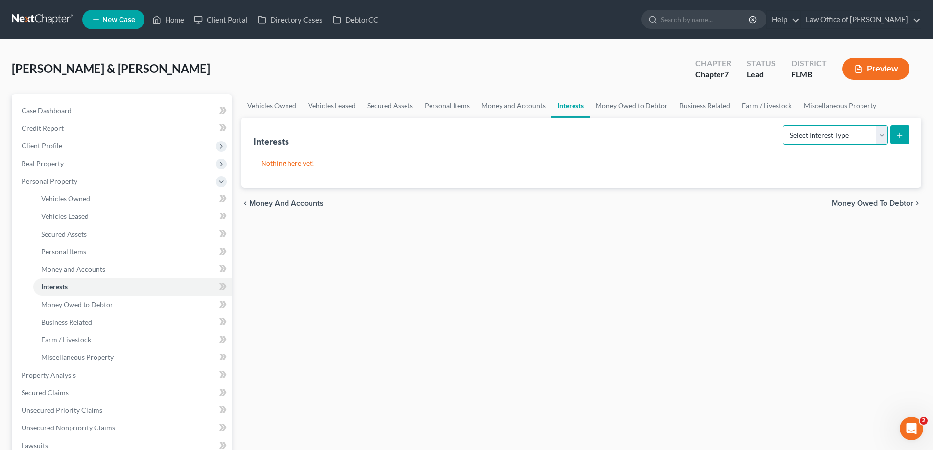
click at [854, 137] on select "Select Interest Type 401K Annuity Bond Education IRA Government Bond Government…" at bounding box center [834, 135] width 105 height 20
select select "incorporated_business"
click at [783, 125] on select "Select Interest Type 401K Annuity Bond Education IRA Government Bond Government…" at bounding box center [834, 135] width 105 height 20
click at [904, 136] on button "submit" at bounding box center [899, 134] width 19 height 19
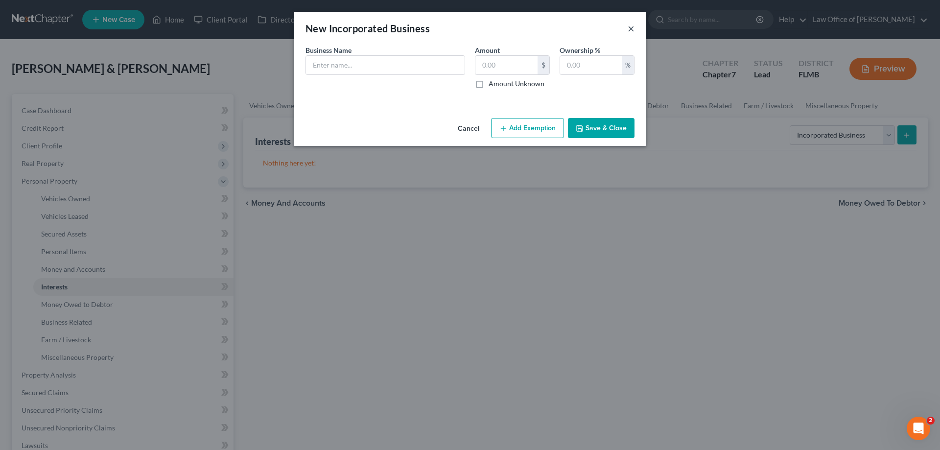
click at [631, 30] on button "×" at bounding box center [631, 29] width 7 height 12
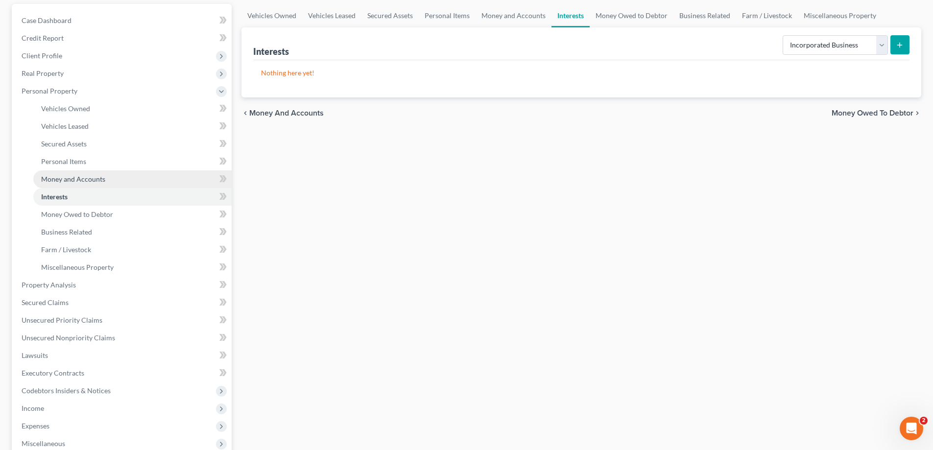
scroll to position [196, 0]
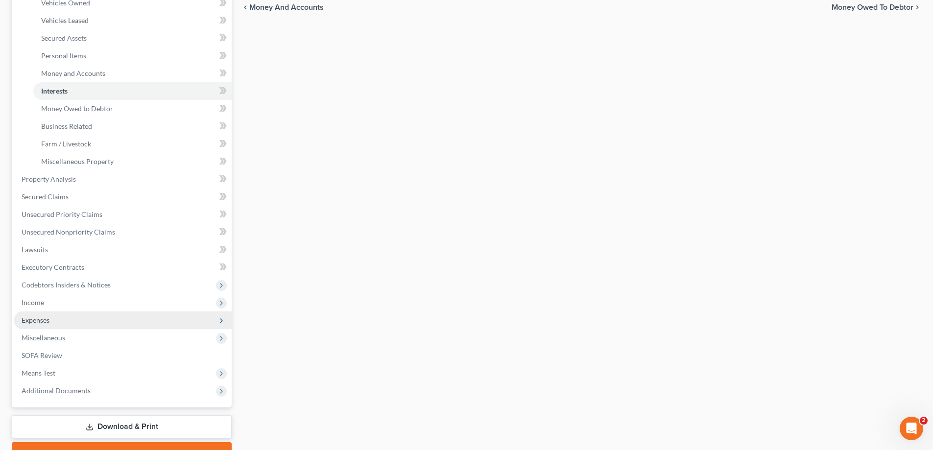
click at [54, 323] on span "Expenses" at bounding box center [123, 320] width 218 height 18
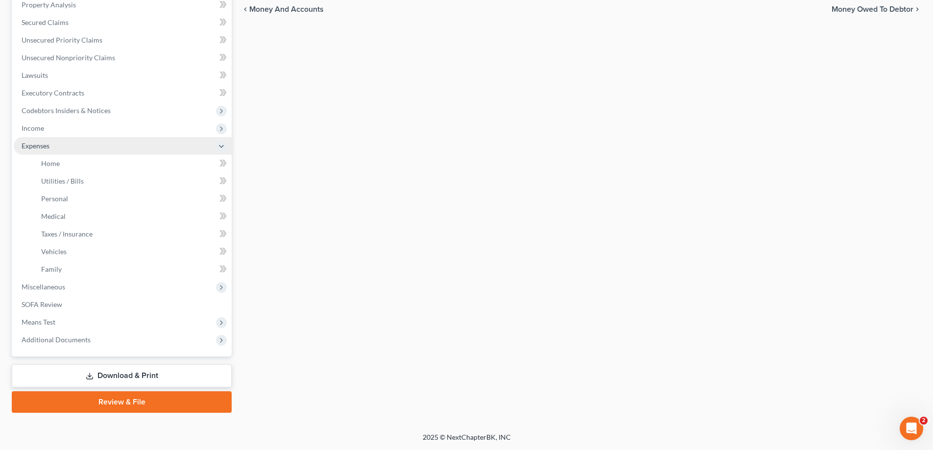
scroll to position [194, 0]
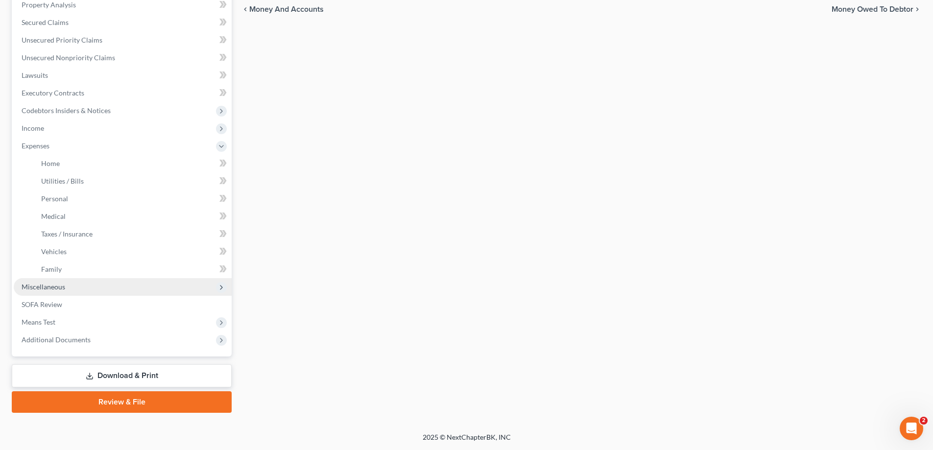
click at [49, 289] on span "Miscellaneous" at bounding box center [44, 286] width 44 height 8
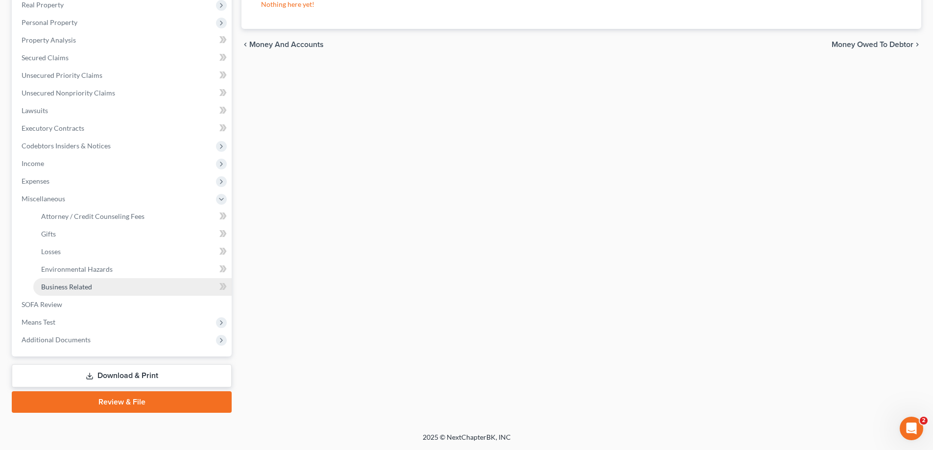
scroll to position [159, 0]
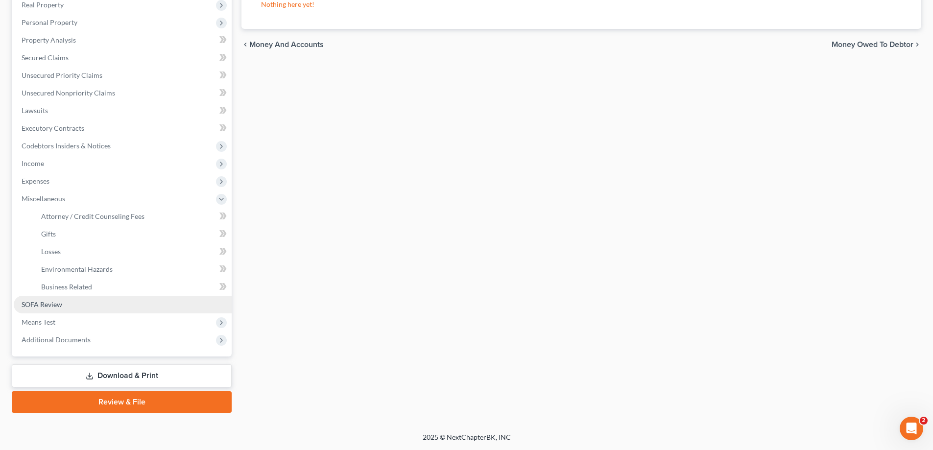
click at [63, 306] on link "SOFA Review" at bounding box center [123, 305] width 218 height 18
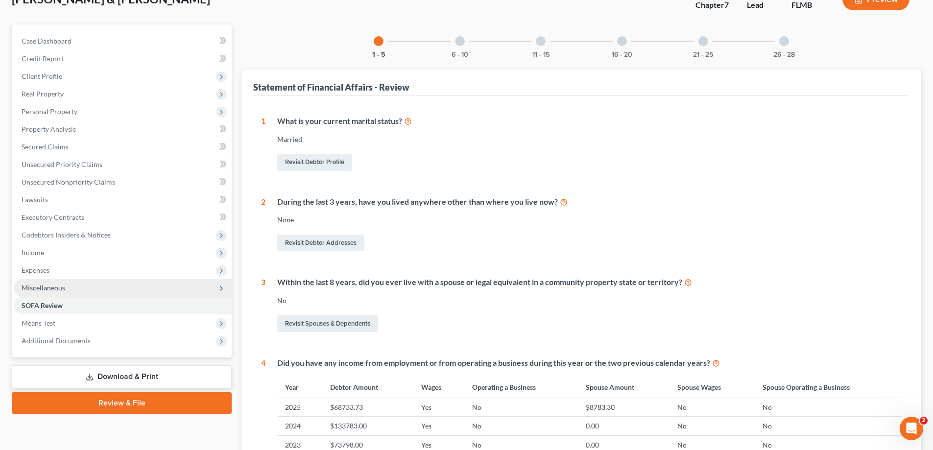
scroll to position [196, 0]
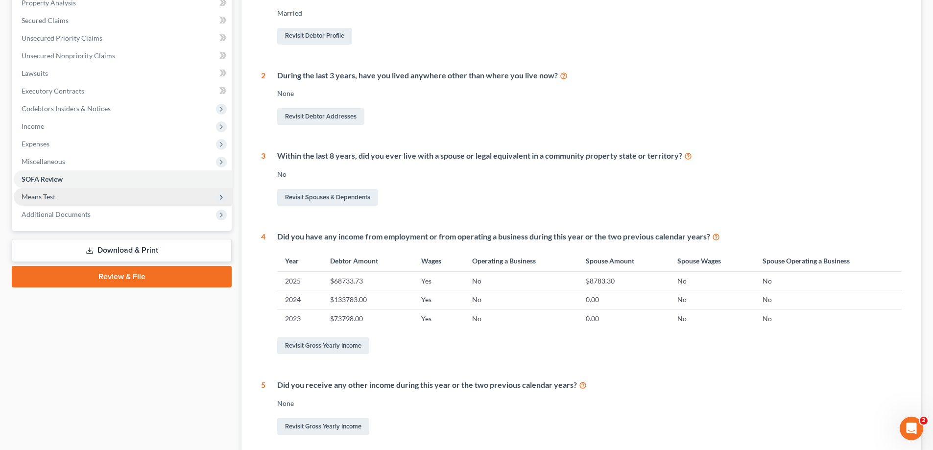
click at [60, 190] on span "Means Test" at bounding box center [123, 197] width 218 height 18
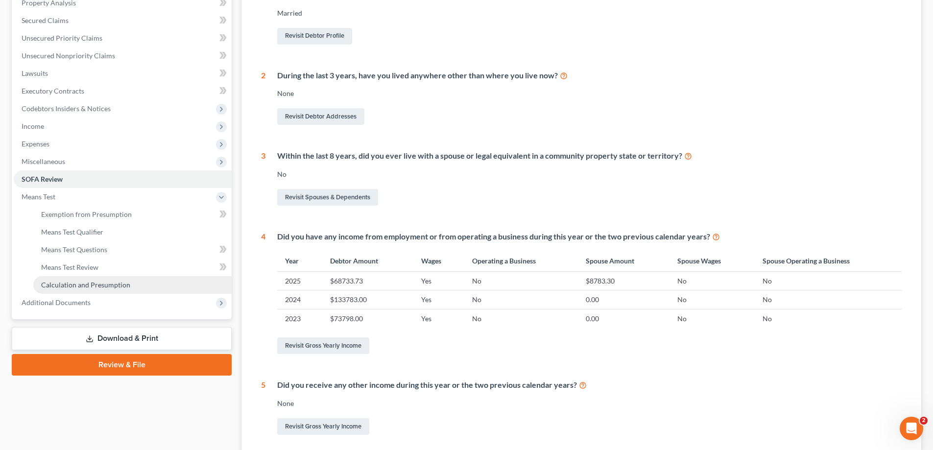
click at [90, 290] on link "Calculation and Presumption" at bounding box center [132, 285] width 198 height 18
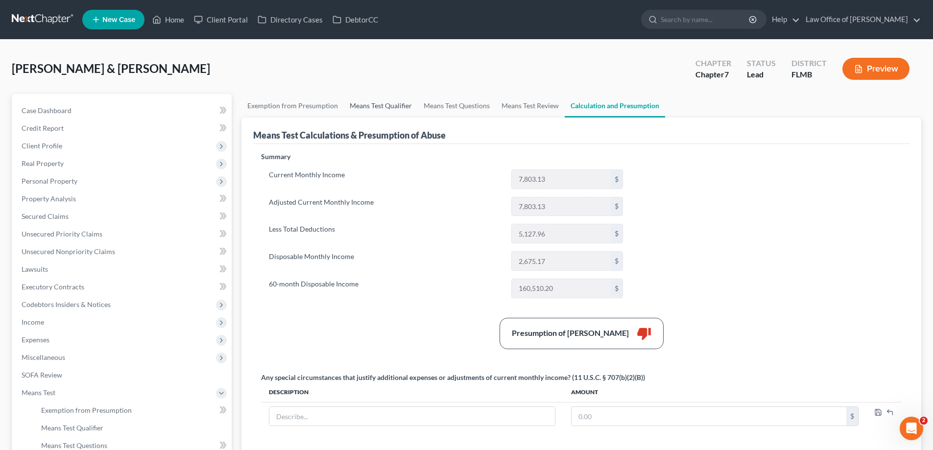
click at [385, 107] on link "Means Test Qualifier" at bounding box center [381, 105] width 74 height 23
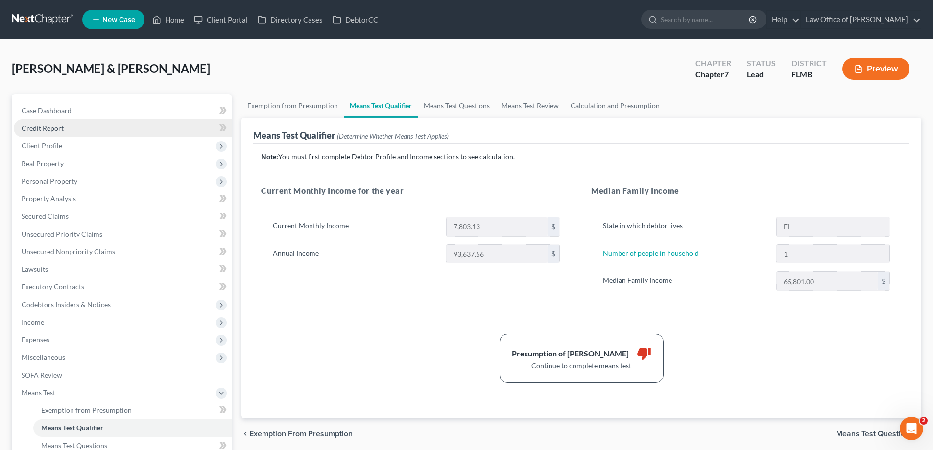
click at [51, 133] on link "Credit Report" at bounding box center [123, 128] width 218 height 18
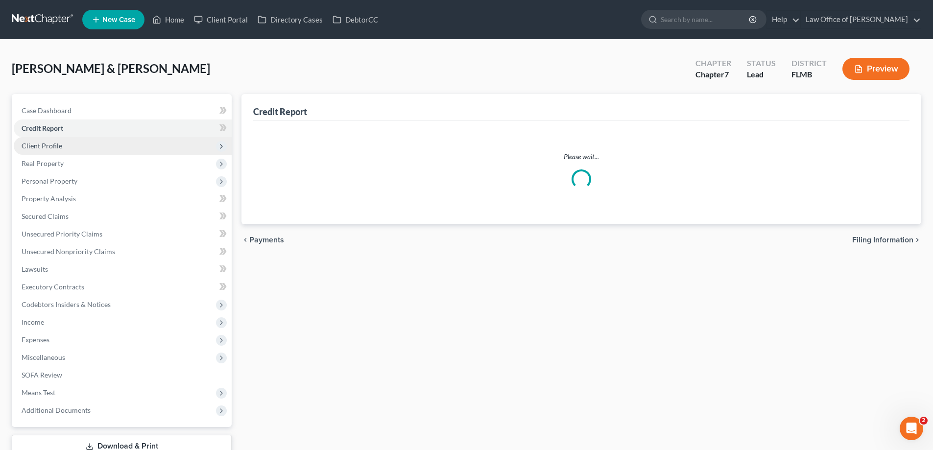
click at [53, 146] on span "Client Profile" at bounding box center [42, 145] width 41 height 8
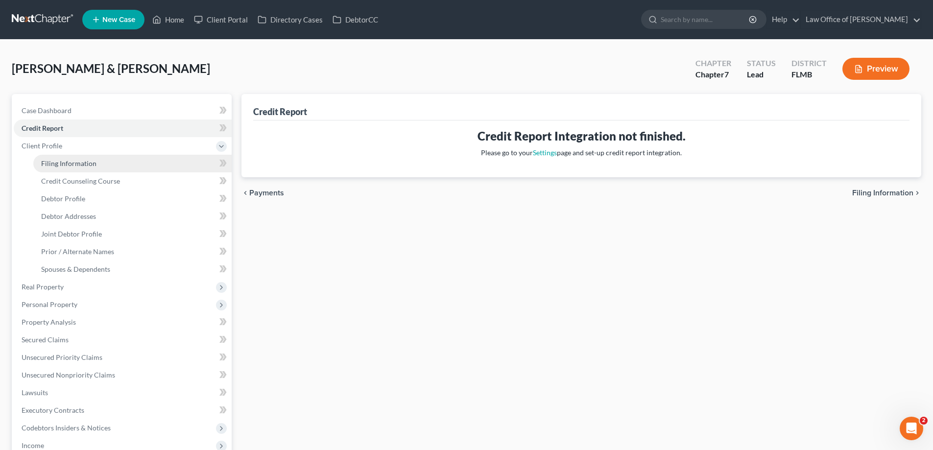
click at [67, 163] on span "Filing Information" at bounding box center [68, 163] width 55 height 8
select select "1"
select select "0"
select select "15"
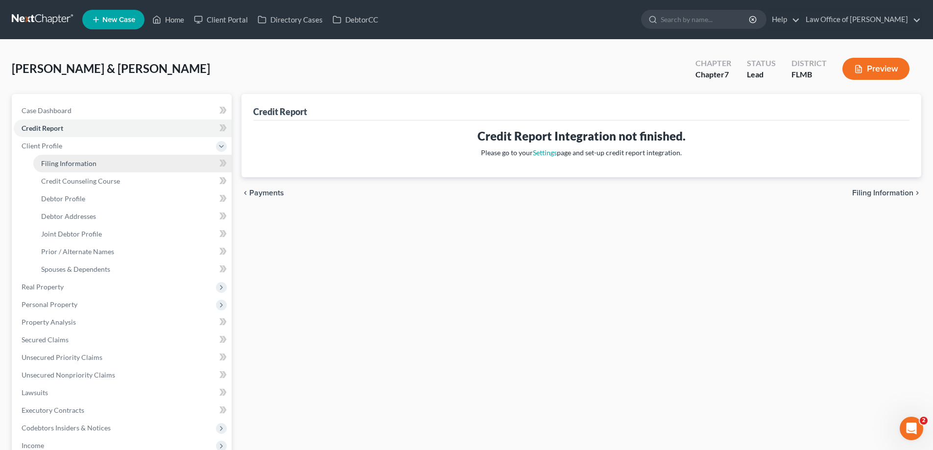
select select "0"
select select "9"
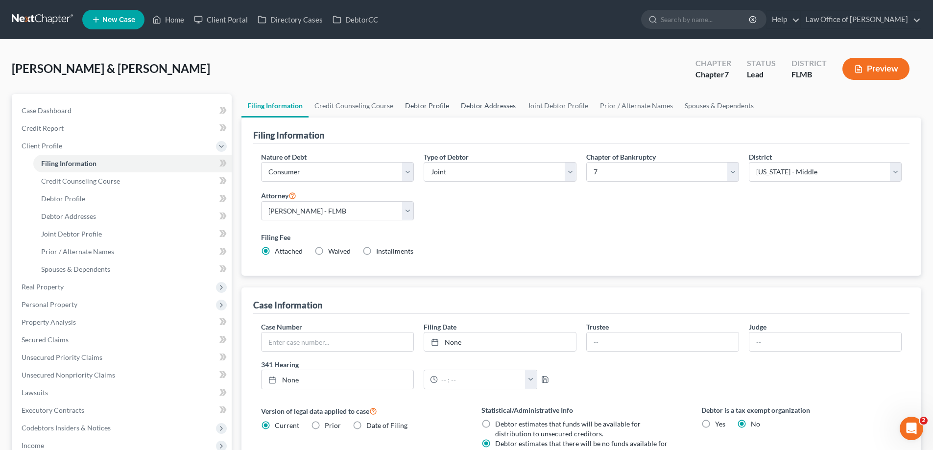
click at [480, 110] on link "Debtor Addresses" at bounding box center [488, 105] width 67 height 23
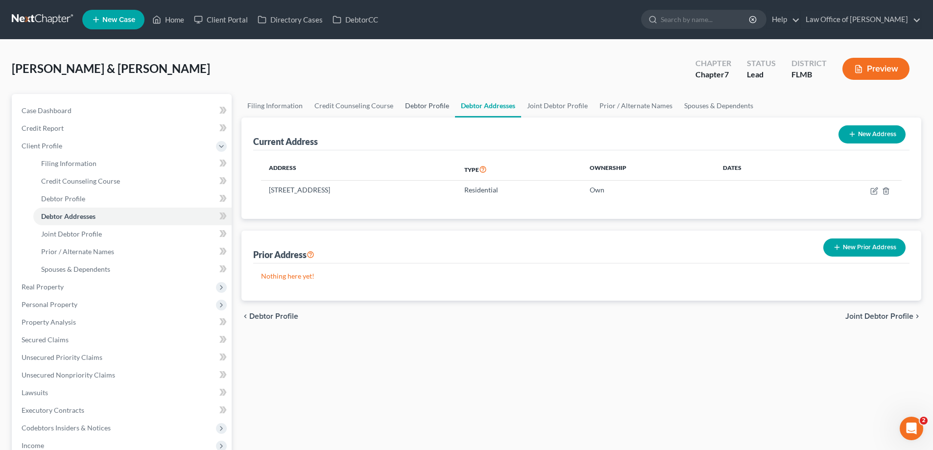
click at [414, 109] on link "Debtor Profile" at bounding box center [427, 105] width 56 height 23
select select "1"
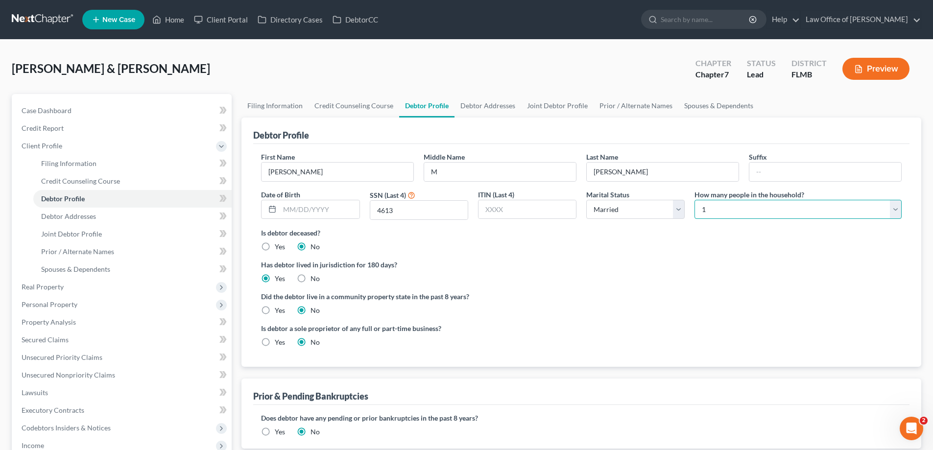
click at [827, 208] on select "Select 1 2 3 4 5 6 7 8 9 10 11 12 13 14 15 16 17 18 19 20" at bounding box center [797, 210] width 207 height 20
select select "2"
click at [694, 200] on select "Select 1 2 3 4 5 6 7 8 9 10 11 12 13 14 15 16 17 18 19 20" at bounding box center [797, 210] width 207 height 20
click at [708, 112] on link "Spouses & Dependents" at bounding box center [718, 105] width 81 height 23
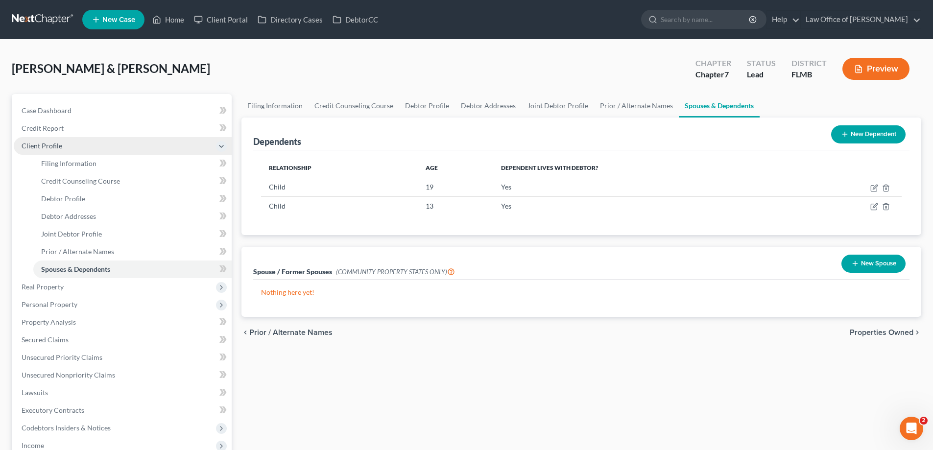
click at [82, 144] on span "Client Profile" at bounding box center [123, 146] width 218 height 18
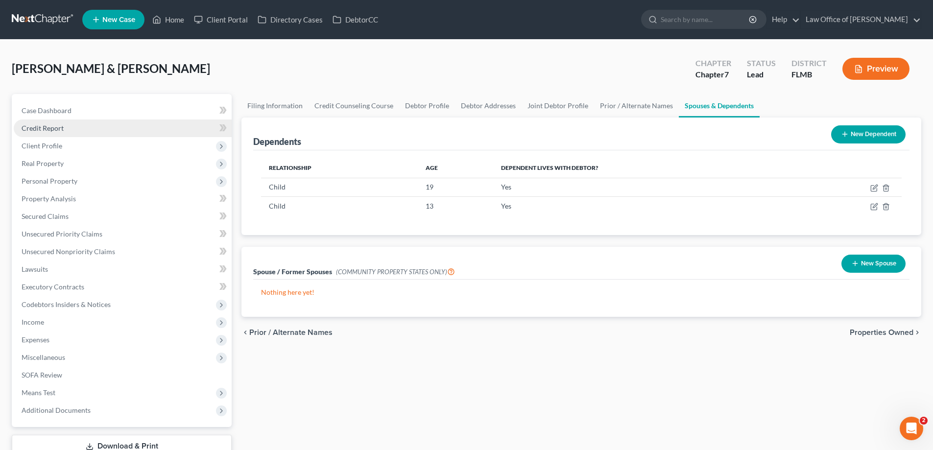
click at [71, 132] on link "Credit Report" at bounding box center [123, 128] width 218 height 18
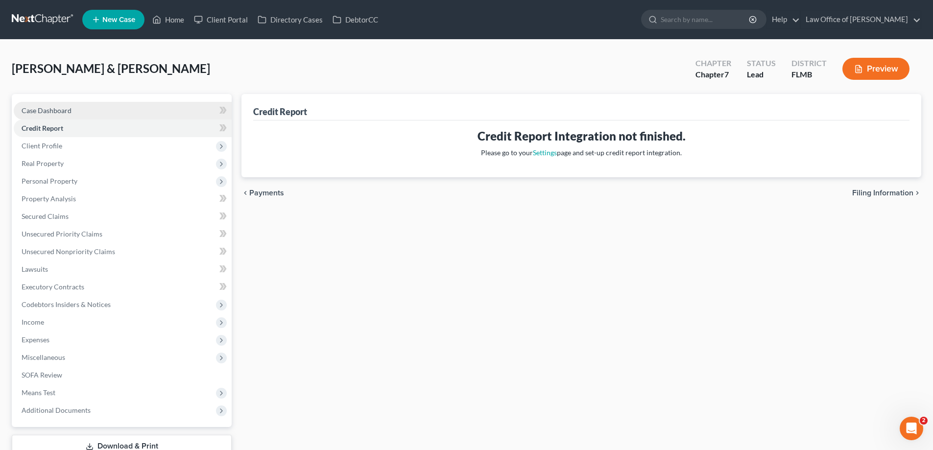
click at [72, 109] on link "Case Dashboard" at bounding box center [123, 111] width 218 height 18
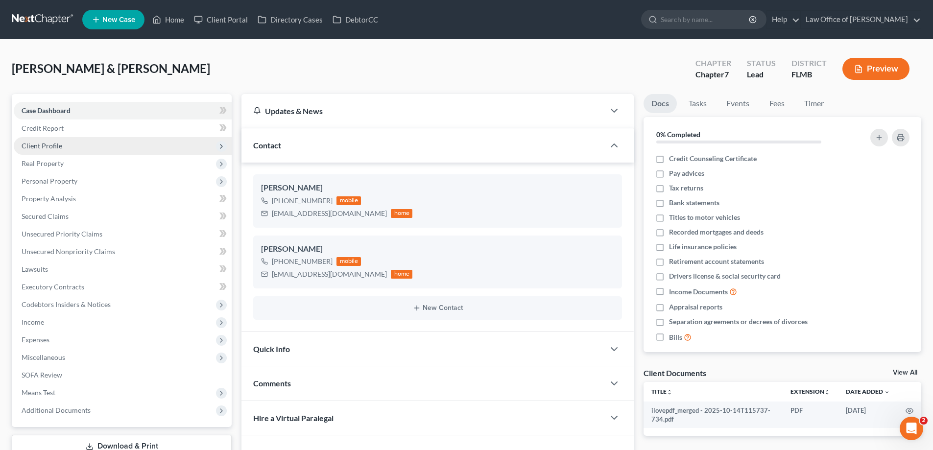
click at [59, 149] on span "Client Profile" at bounding box center [42, 145] width 41 height 8
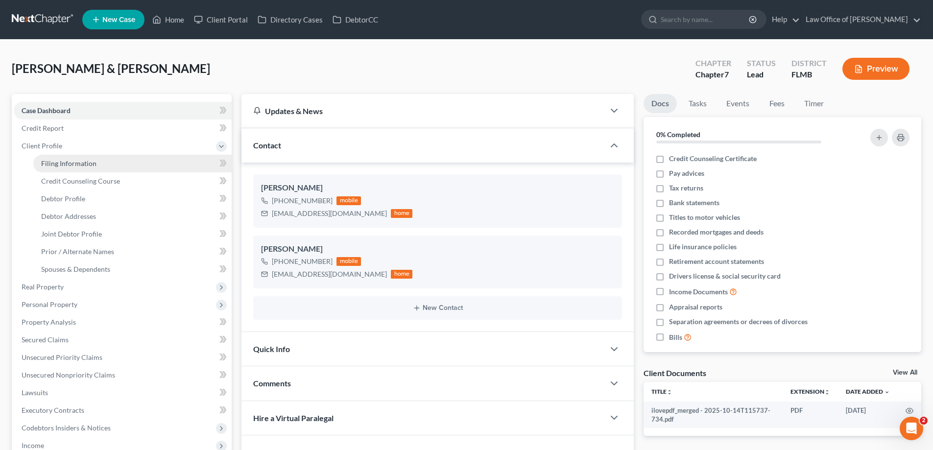
click at [79, 163] on span "Filing Information" at bounding box center [68, 163] width 55 height 8
select select "1"
select select "0"
select select "15"
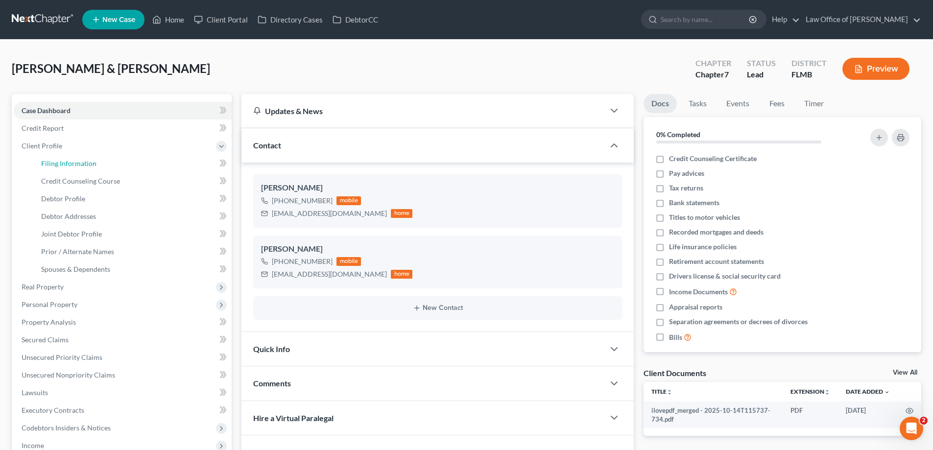
select select "0"
select select "9"
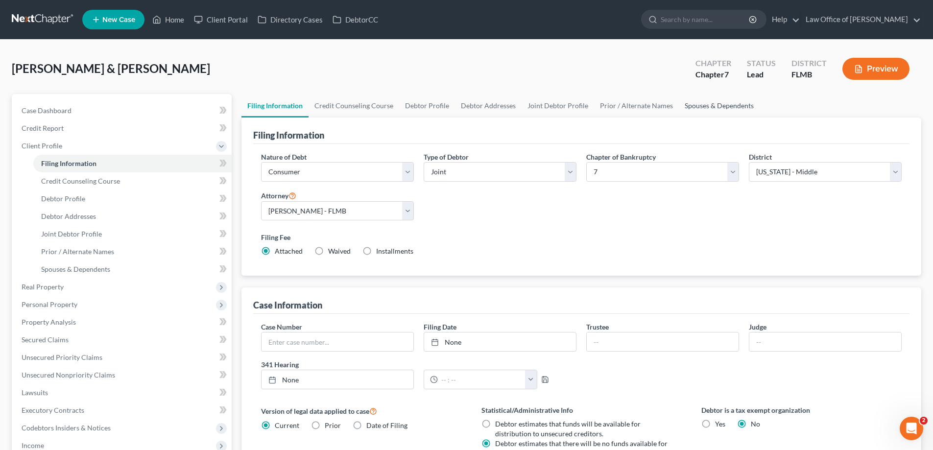
click at [701, 104] on link "Spouses & Dependents" at bounding box center [718, 105] width 81 height 23
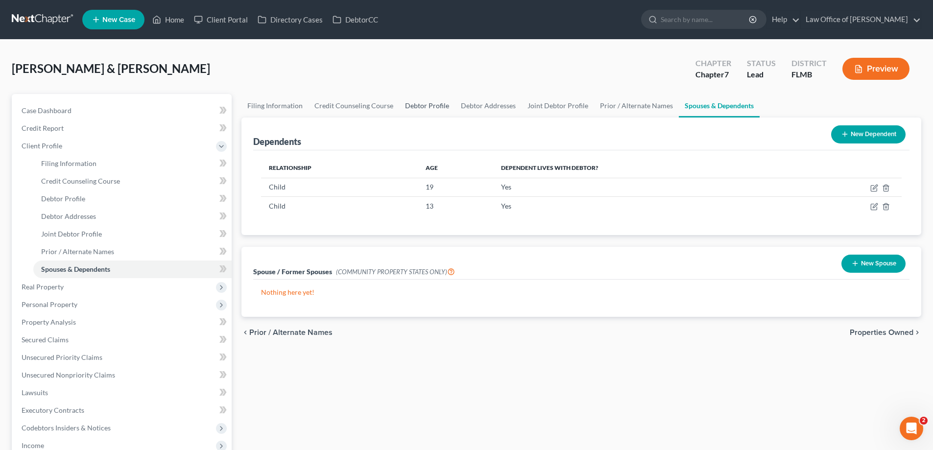
click at [426, 102] on link "Debtor Profile" at bounding box center [427, 105] width 56 height 23
select select "1"
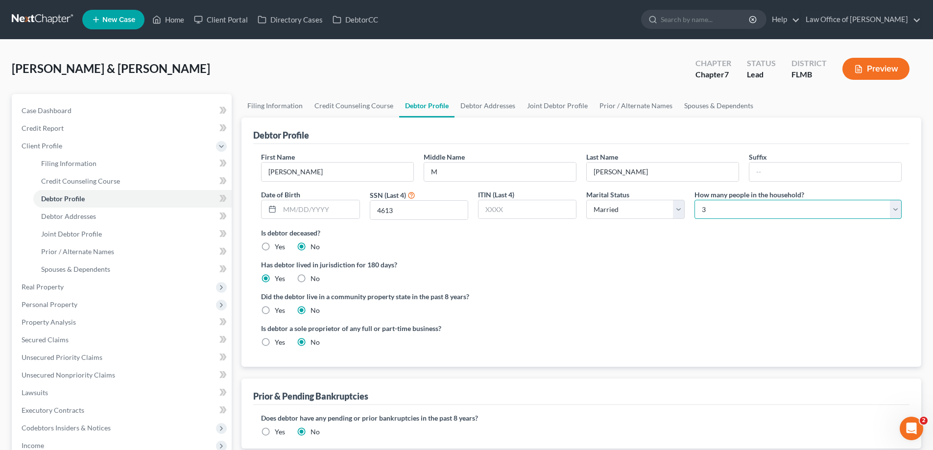
drag, startPoint x: 809, startPoint y: 207, endPoint x: 790, endPoint y: 216, distance: 20.6
click at [809, 207] on select "Select 1 2 3 4 5 6 7 8 9 10 11 12 13 14 15 16 17 18 19 20" at bounding box center [797, 210] width 207 height 20
select select "3"
click at [694, 200] on select "Select 1 2 3 4 5 6 7 8 9 10 11 12 13 14 15 16 17 18 19 20" at bounding box center [797, 210] width 207 height 20
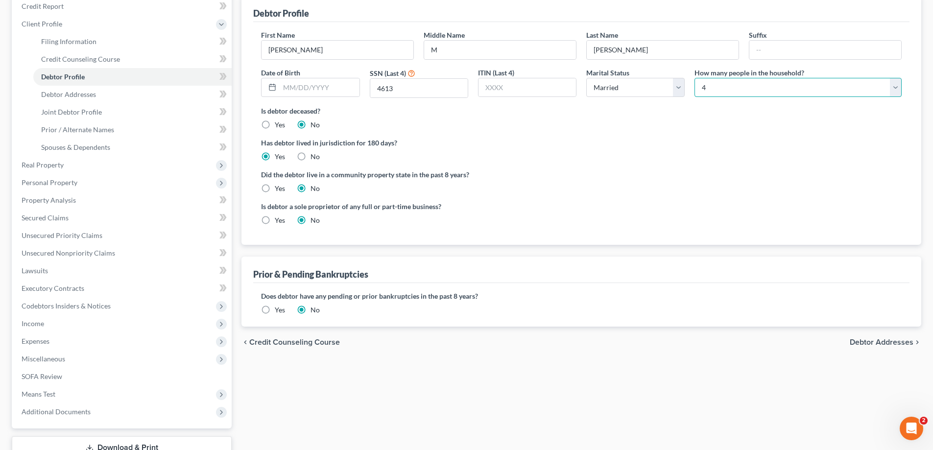
scroll to position [194, 0]
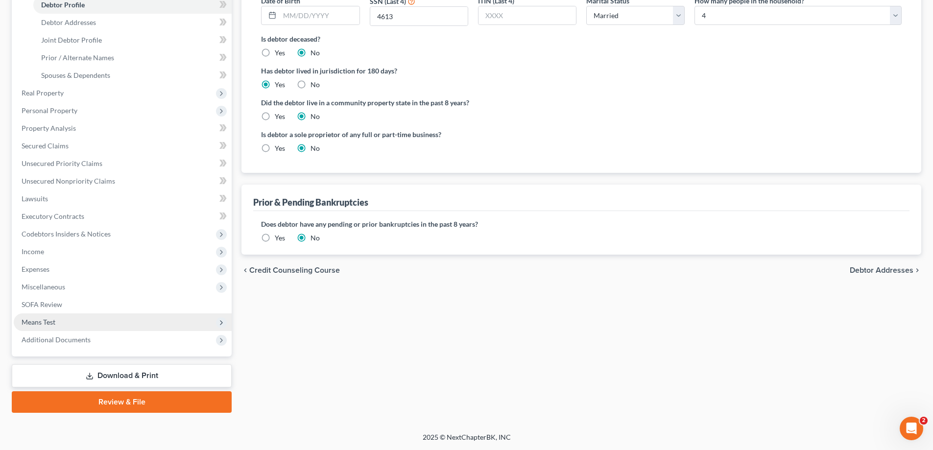
click at [132, 313] on span "Means Test" at bounding box center [123, 322] width 218 height 18
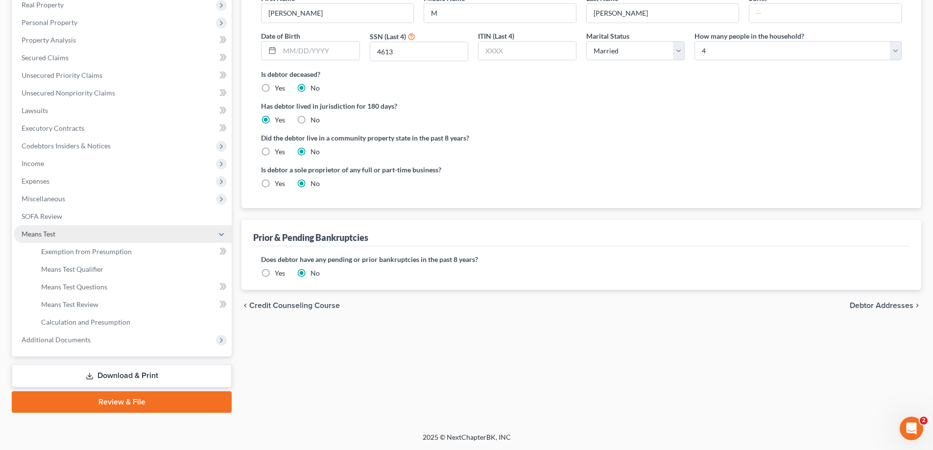
scroll to position [159, 0]
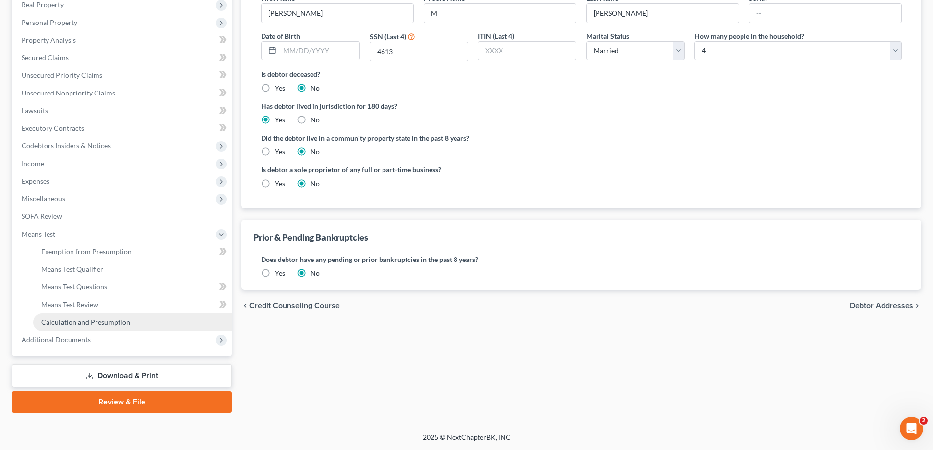
click at [111, 322] on span "Calculation and Presumption" at bounding box center [85, 322] width 89 height 8
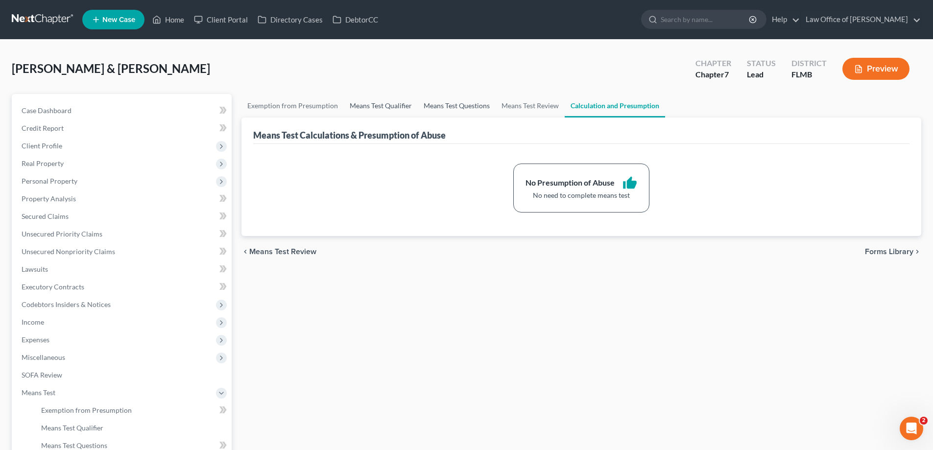
click at [403, 105] on link "Means Test Qualifier" at bounding box center [381, 105] width 74 height 23
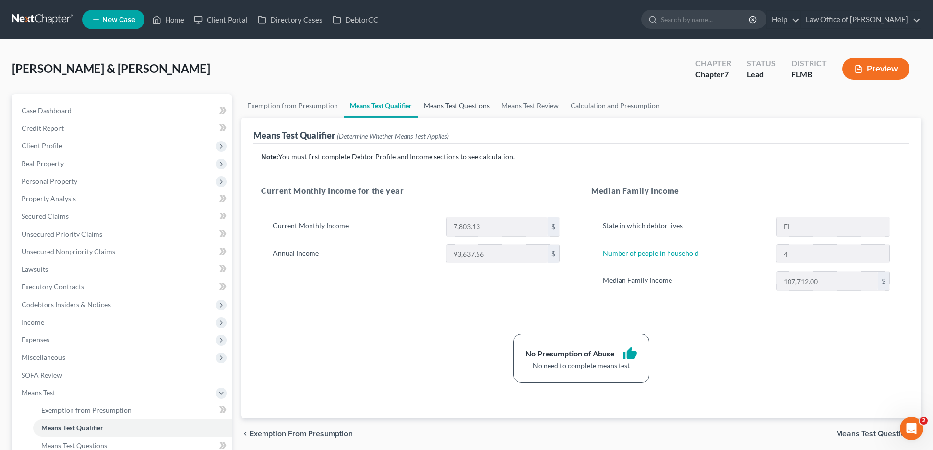
click at [453, 106] on link "Means Test Questions" at bounding box center [457, 105] width 78 height 23
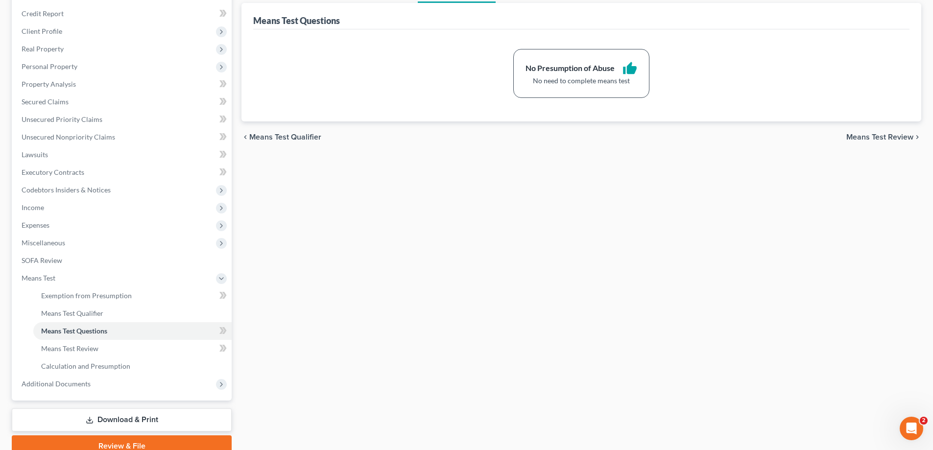
scroll to position [61, 0]
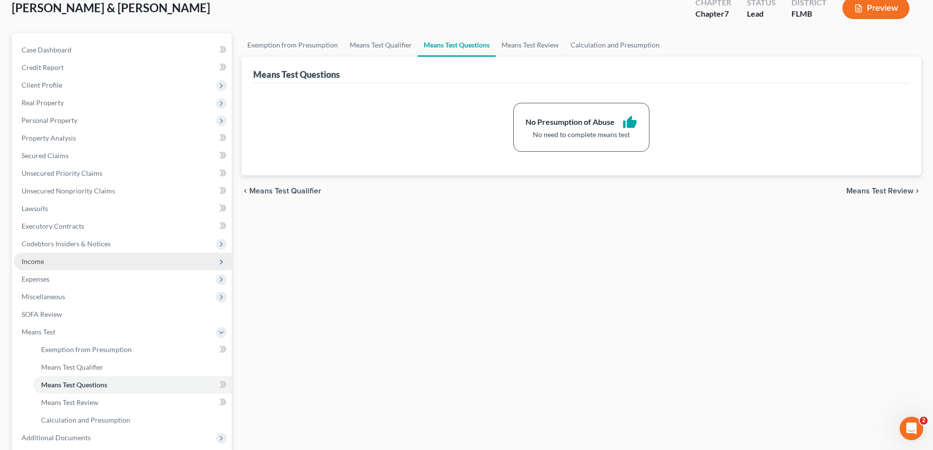
click at [71, 262] on span "Income" at bounding box center [123, 262] width 218 height 18
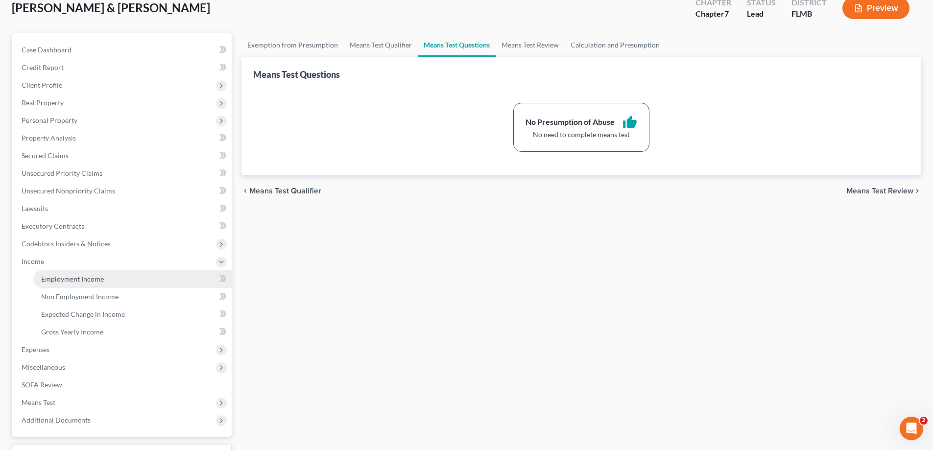
click at [70, 285] on link "Employment Income" at bounding box center [132, 279] width 198 height 18
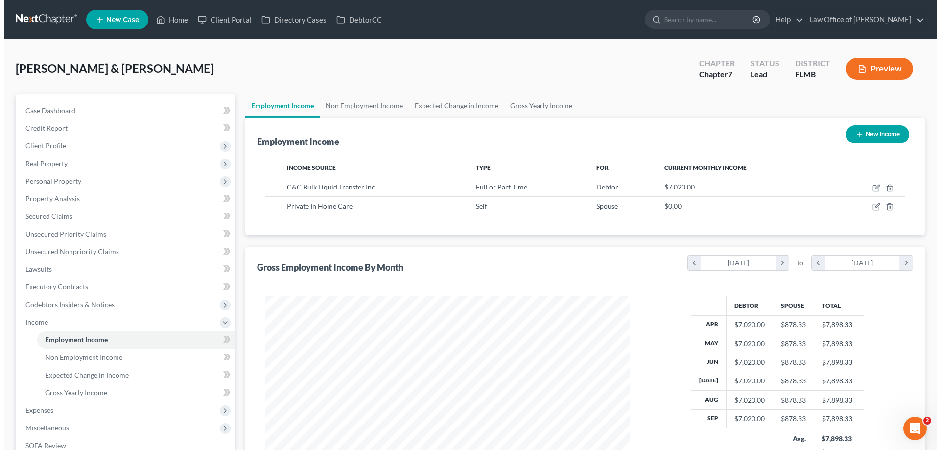
scroll to position [183, 385]
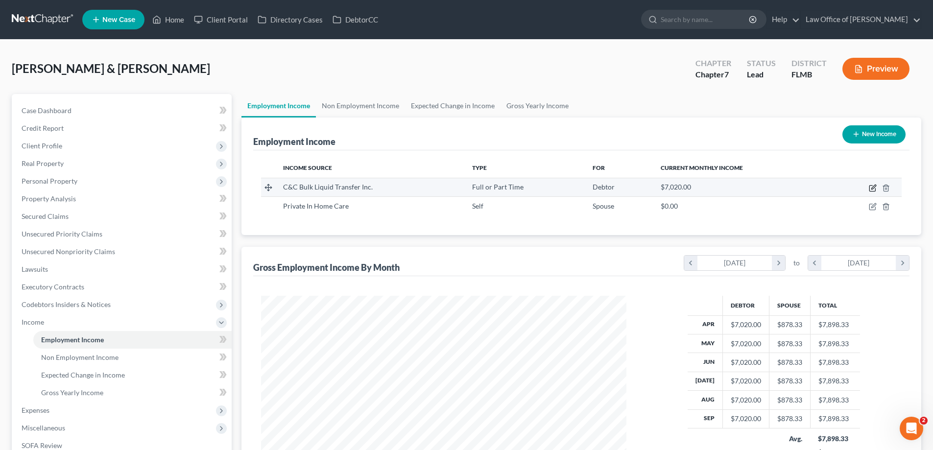
click at [873, 186] on icon "button" at bounding box center [872, 188] width 8 height 8
select select "0"
select select "9"
select select "3"
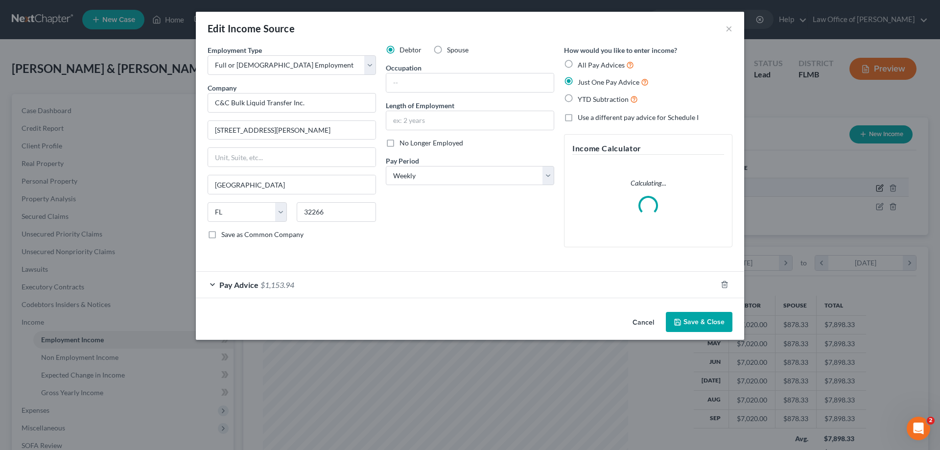
scroll to position [184, 388]
click at [403, 284] on div "Pay Advice $1,153.94" at bounding box center [456, 285] width 521 height 26
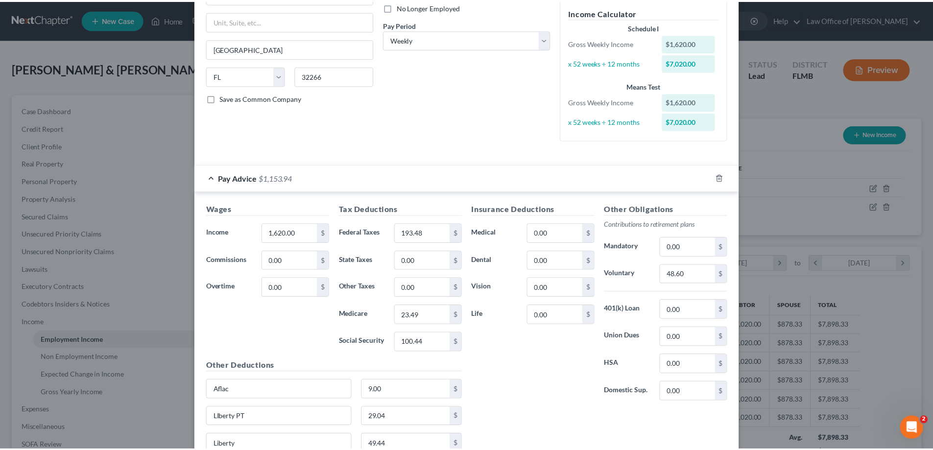
scroll to position [236, 0]
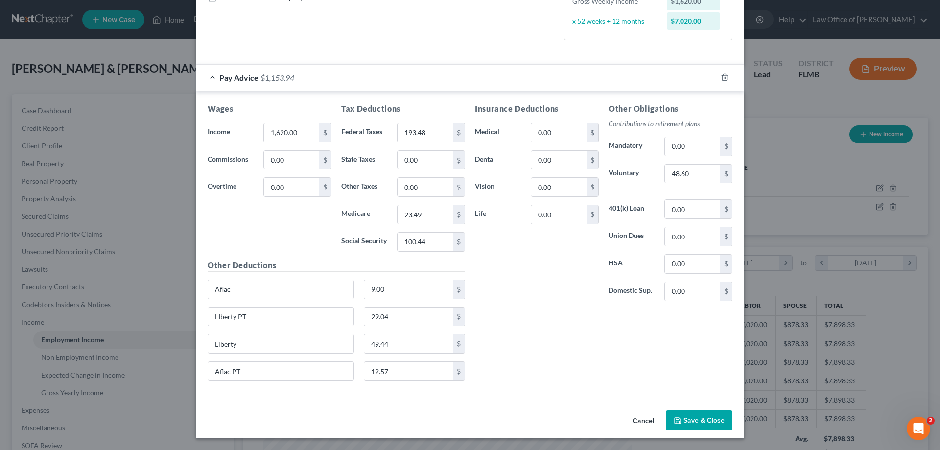
click at [697, 420] on button "Save & Close" at bounding box center [699, 420] width 67 height 21
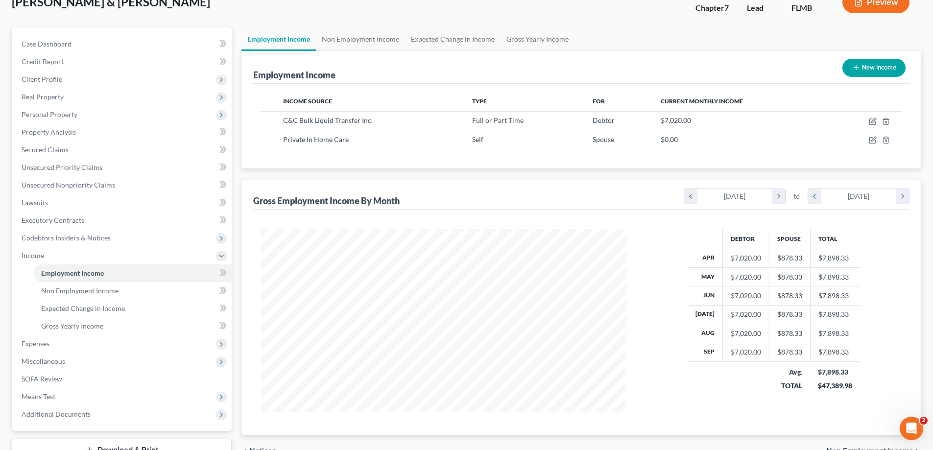
scroll to position [141, 0]
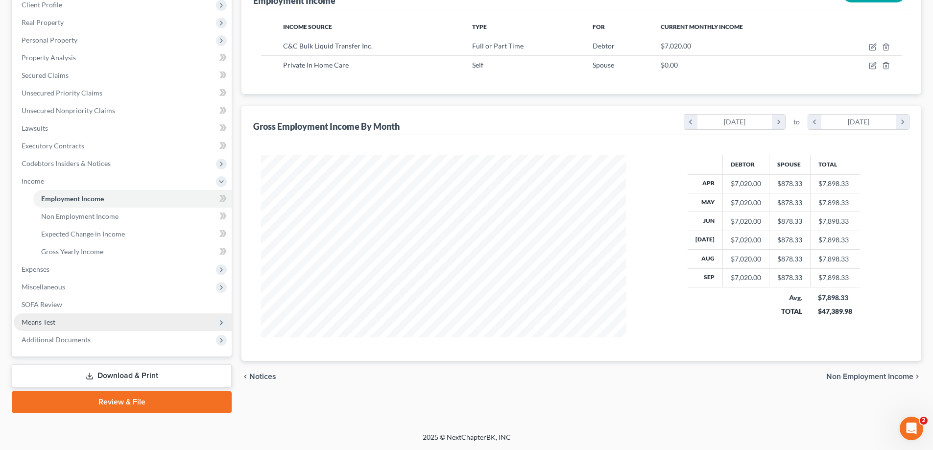
click at [137, 318] on span "Means Test" at bounding box center [123, 322] width 218 height 18
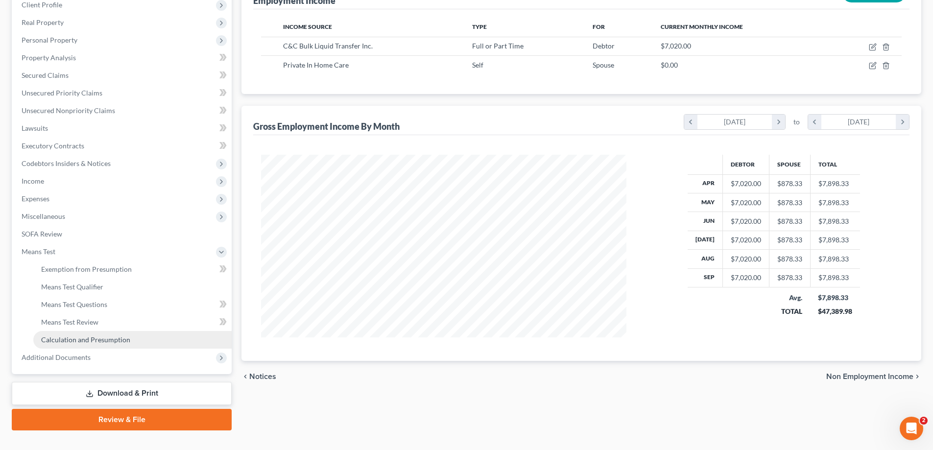
click at [133, 342] on link "Calculation and Presumption" at bounding box center [132, 340] width 198 height 18
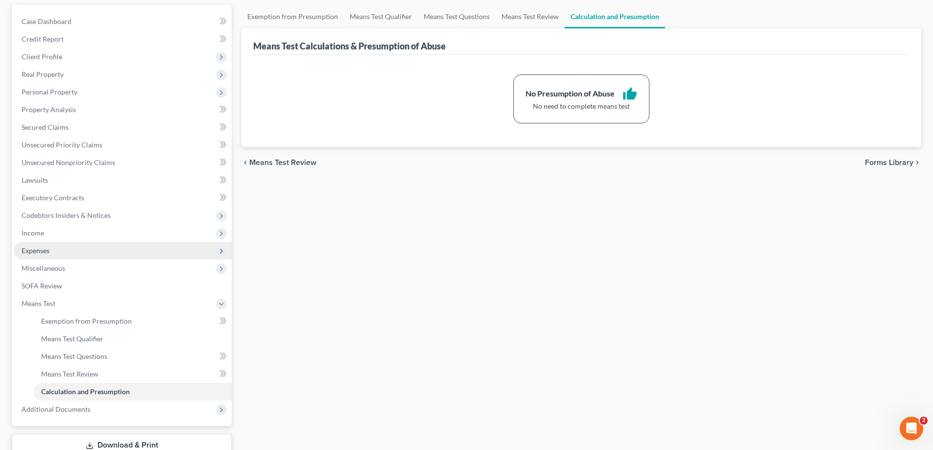
scroll to position [159, 0]
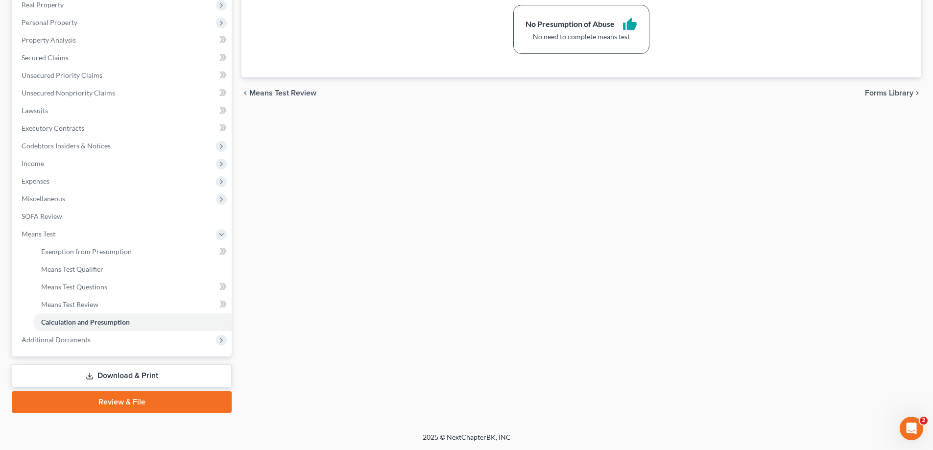
click at [395, 304] on div "Exemption from Presumption Means Test Qualifier Means Test Questions Means Test…" at bounding box center [580, 173] width 689 height 477
click at [133, 408] on link "Review & File" at bounding box center [122, 402] width 220 height 22
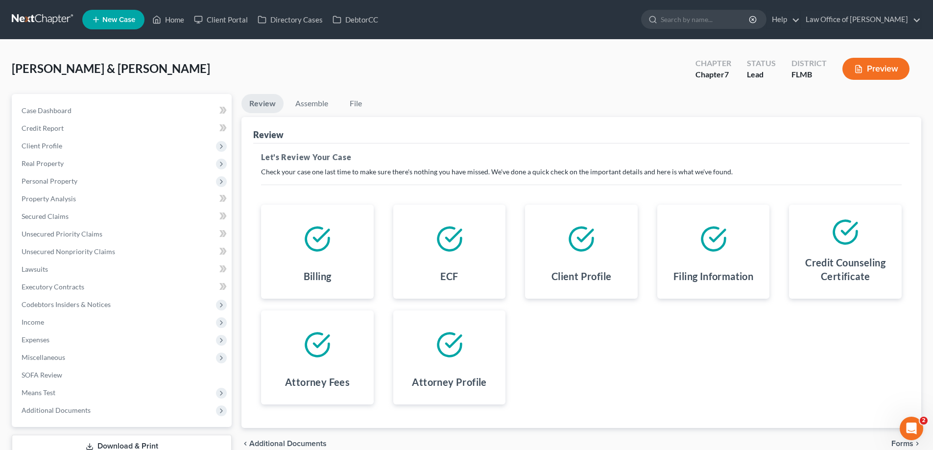
click at [553, 68] on div "Bryson, Shawn & Jennifer Upgraded Chapter Chapter 7 Status Lead District FLMB P…" at bounding box center [466, 72] width 909 height 43
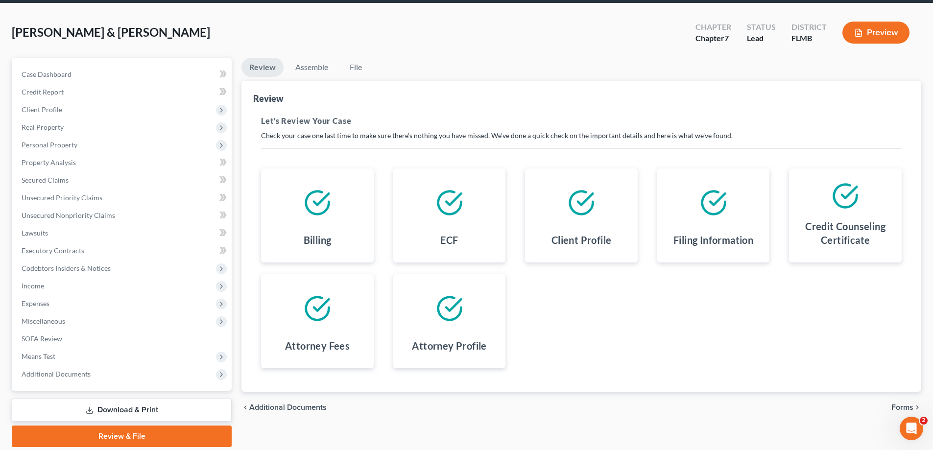
scroll to position [70, 0]
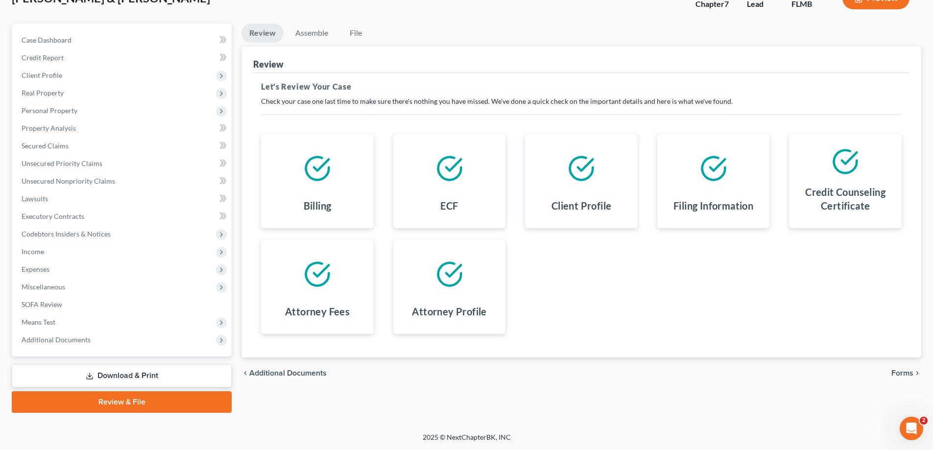
click at [457, 395] on div "Review Assemble File Review This court does not allow electronic filing for cas…" at bounding box center [580, 217] width 689 height 389
drag, startPoint x: 673, startPoint y: 354, endPoint x: 676, endPoint y: 350, distance: 5.2
click at [672, 355] on div "This court does not allow electronic filing for cases without full payment. If …" at bounding box center [581, 215] width 656 height 284
click at [166, 403] on link "Review & File" at bounding box center [122, 402] width 220 height 22
click at [169, 379] on link "Download & Print" at bounding box center [122, 375] width 220 height 23
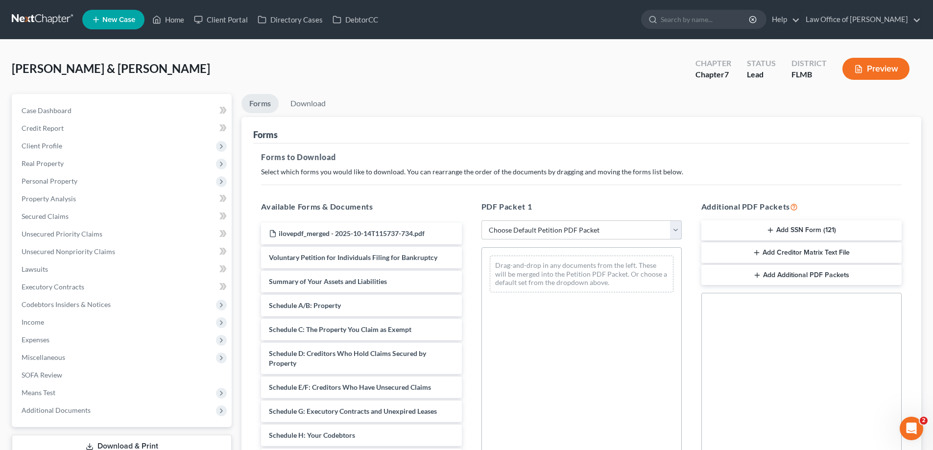
click at [647, 234] on select "Choose Default Petition PDF Packet Complete Bankruptcy Petition (all forms and …" at bounding box center [581, 230] width 200 height 20
select select "0"
click at [481, 220] on select "Choose Default Petition PDF Packet Complete Bankruptcy Petition (all forms and …" at bounding box center [581, 230] width 200 height 20
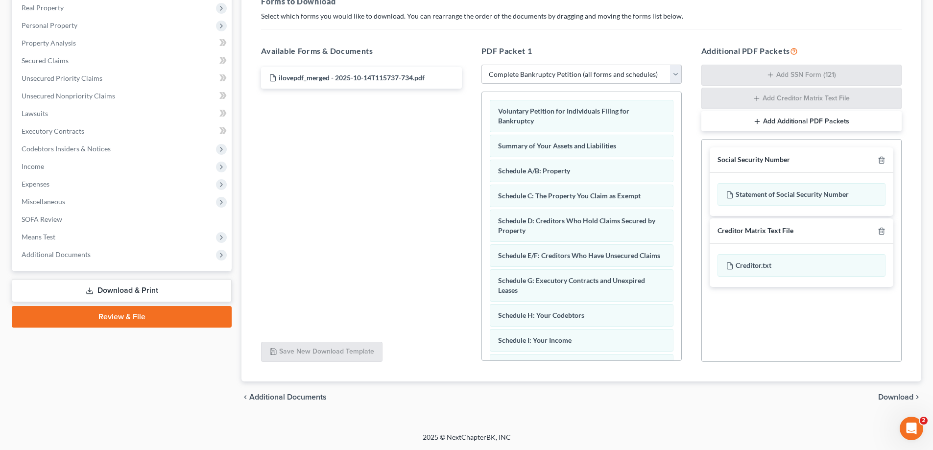
click at [894, 400] on span "Download" at bounding box center [895, 397] width 35 height 8
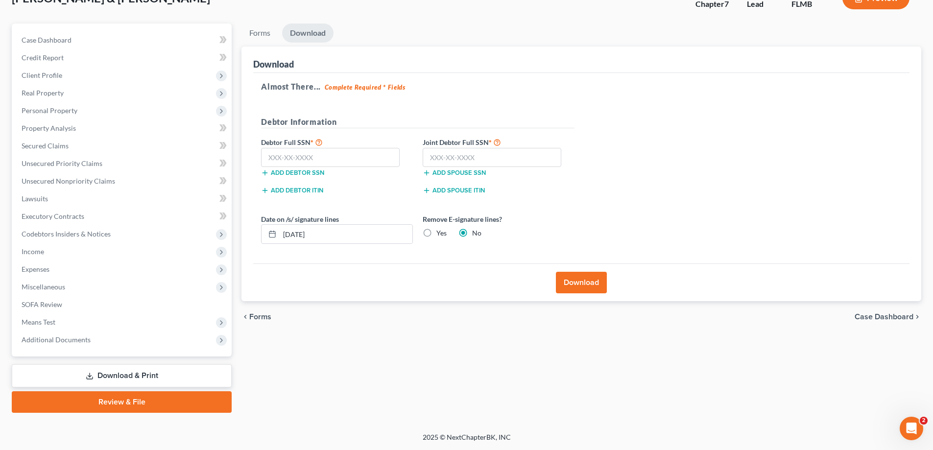
scroll to position [70, 0]
click at [335, 151] on input "text" at bounding box center [330, 158] width 139 height 20
drag, startPoint x: 302, startPoint y: 152, endPoint x: 752, endPoint y: 94, distance: 453.6
click at [302, 152] on input "text" at bounding box center [330, 158] width 139 height 20
type input "592-32-4613"
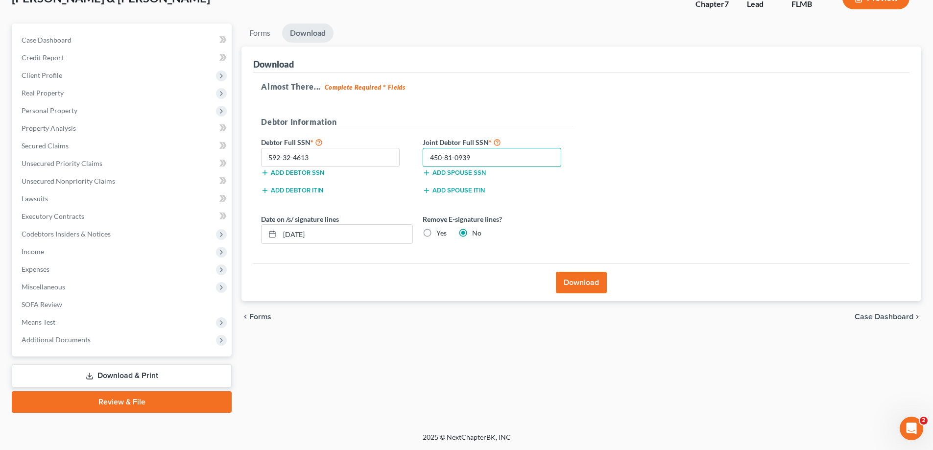
type input "450-81-0939"
click at [650, 179] on div "Almost There... Complete Required * Fields Debtor Information Debtor Full SSN *…" at bounding box center [581, 168] width 656 height 191
click at [436, 231] on label "Yes" at bounding box center [441, 233] width 10 height 10
click at [440, 231] on input "Yes" at bounding box center [443, 231] width 6 height 6
radio input "true"
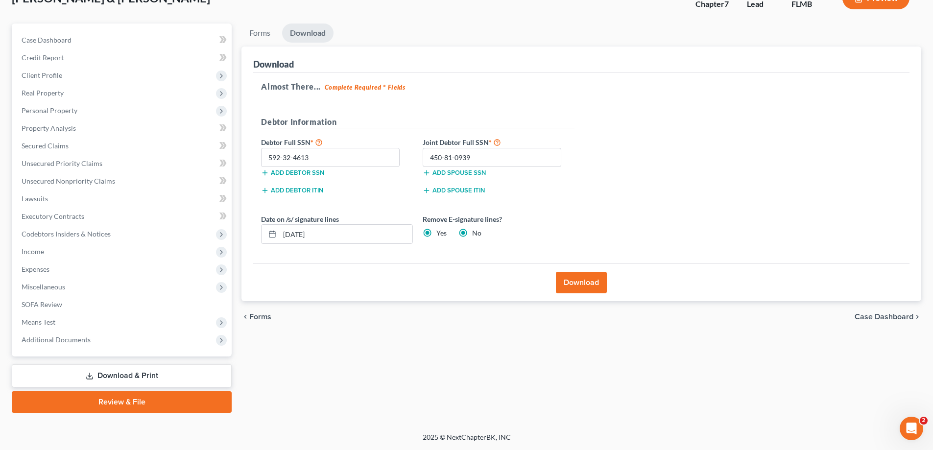
radio input "false"
click at [586, 286] on button "Download" at bounding box center [581, 283] width 51 height 22
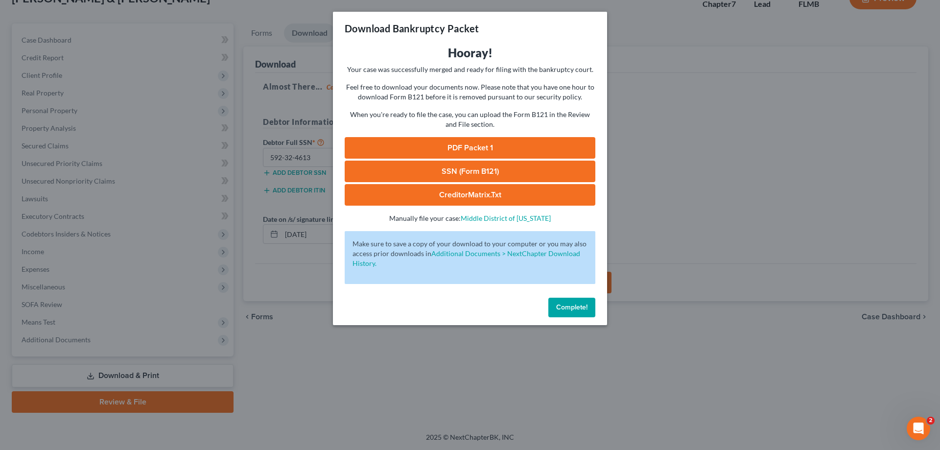
click at [483, 147] on link "PDF Packet 1" at bounding box center [470, 148] width 251 height 22
click at [504, 165] on link "SSN (Form B121)" at bounding box center [470, 172] width 251 height 22
drag, startPoint x: 570, startPoint y: 304, endPoint x: 192, endPoint y: 328, distance: 378.7
click at [571, 304] on span "Complete!" at bounding box center [571, 307] width 31 height 8
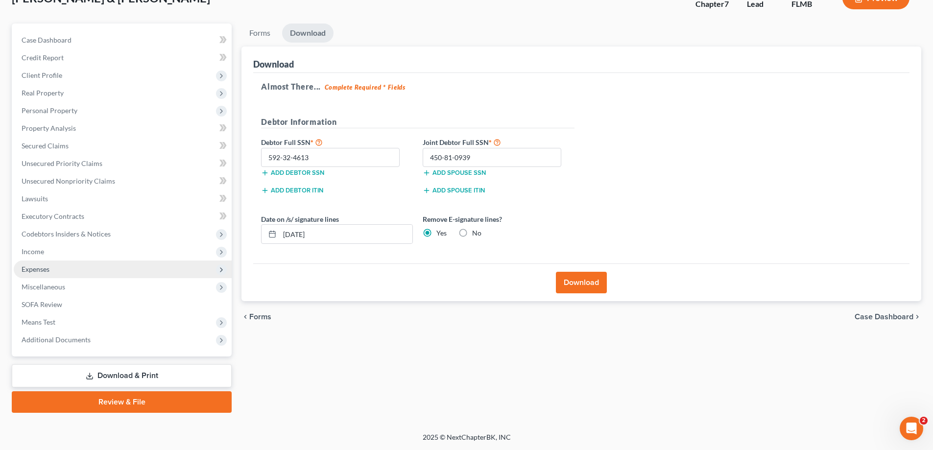
click at [44, 266] on span "Expenses" at bounding box center [36, 269] width 28 height 8
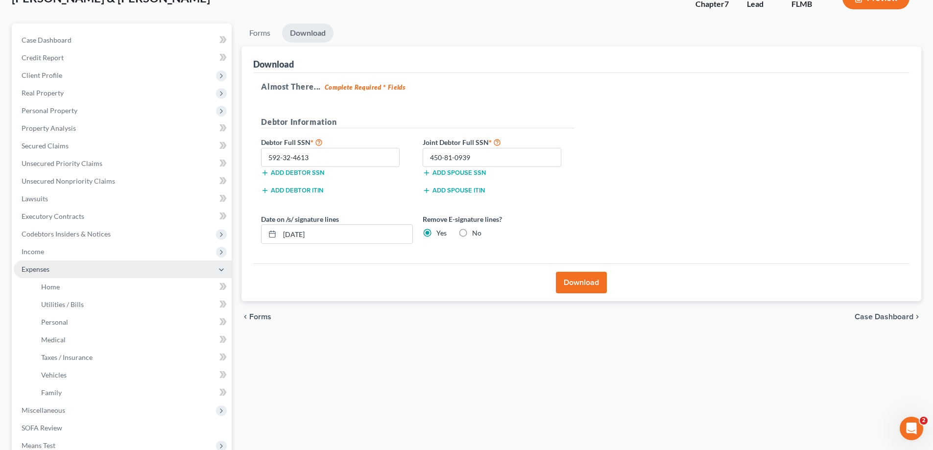
click at [49, 276] on span "Expenses" at bounding box center [123, 269] width 218 height 18
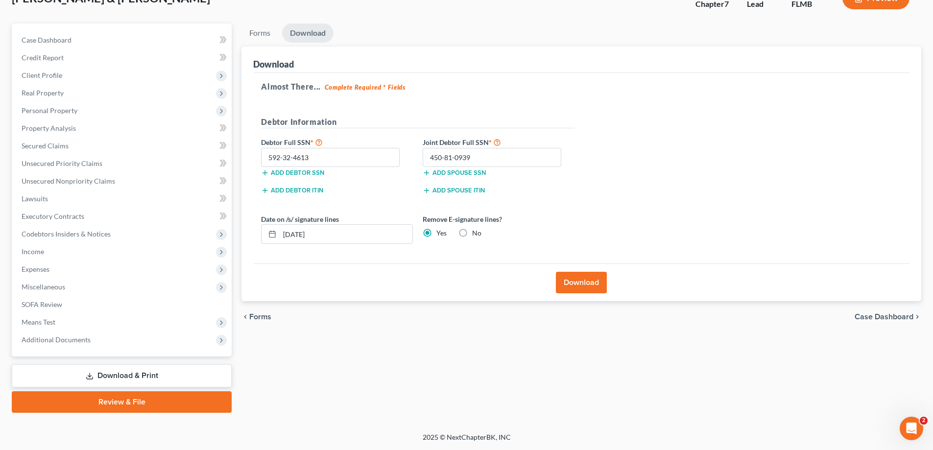
click at [49, 281] on link "Home" at bounding box center [132, 287] width 198 height 18
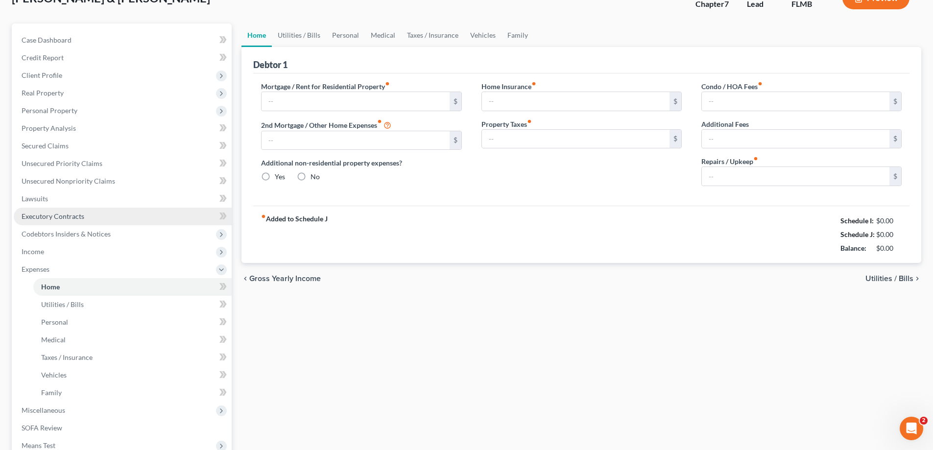
scroll to position [6, 0]
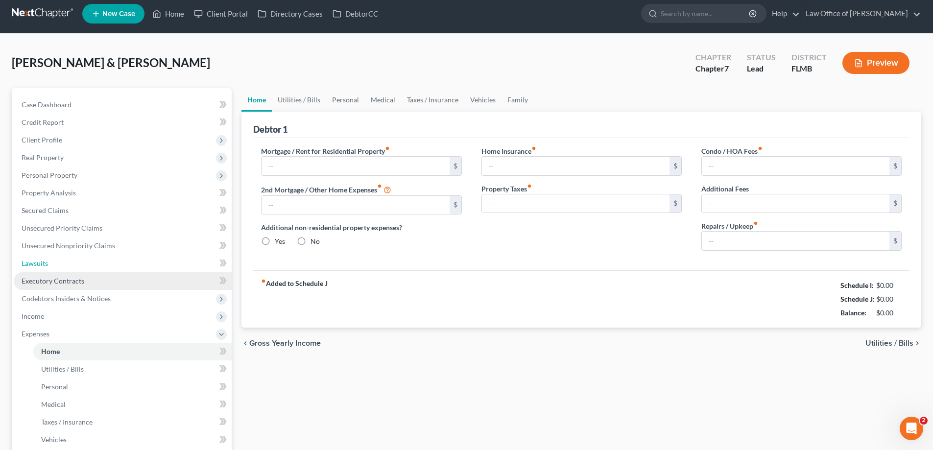
type input "1,042.88"
type input "0.00"
radio input "true"
type input "0.00"
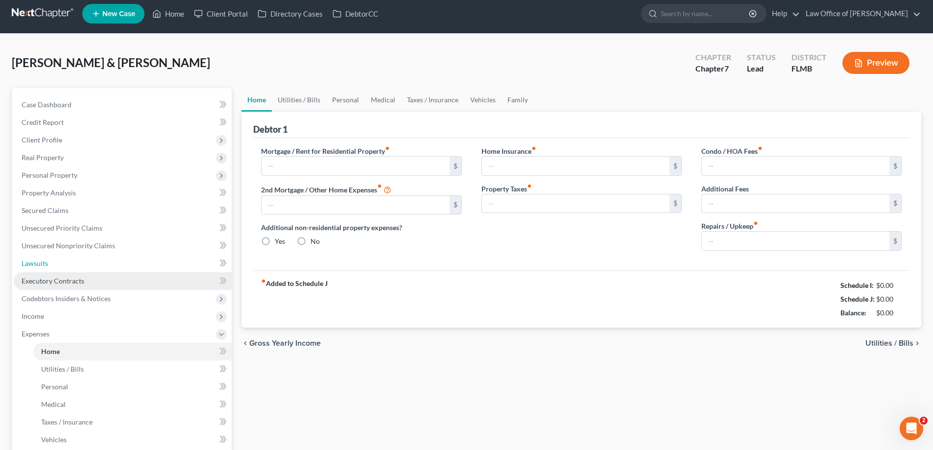
type input "0.00"
type input "200.00"
click at [51, 269] on link "Lawsuits" at bounding box center [123, 264] width 218 height 18
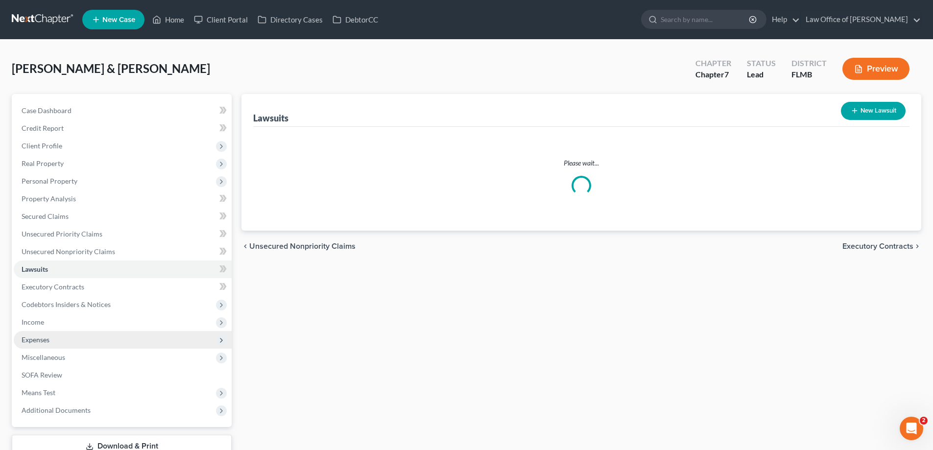
click at [58, 339] on span "Expenses" at bounding box center [123, 340] width 218 height 18
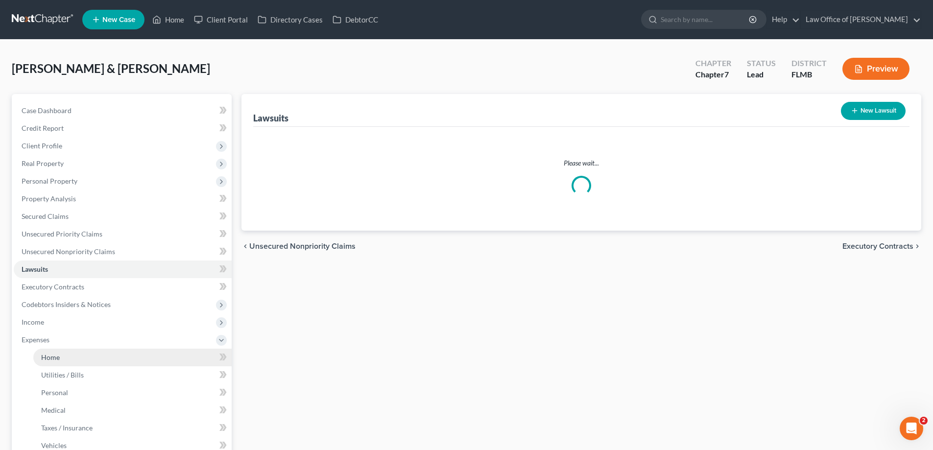
click at [57, 354] on span "Home" at bounding box center [50, 357] width 19 height 8
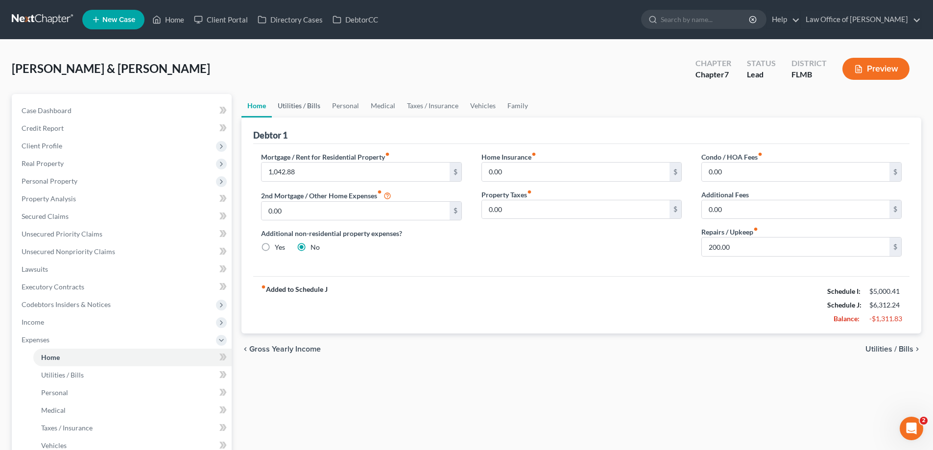
click at [288, 110] on link "Utilities / Bills" at bounding box center [299, 105] width 54 height 23
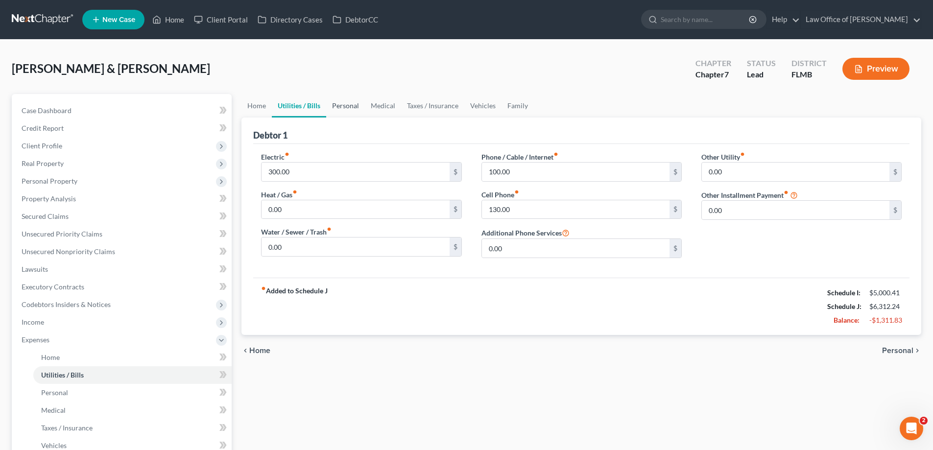
click at [344, 102] on link "Personal" at bounding box center [345, 105] width 39 height 23
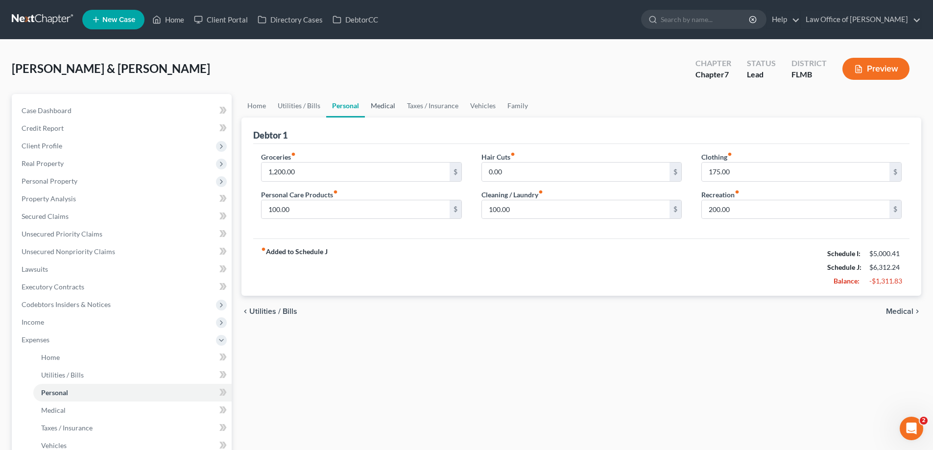
click at [390, 106] on link "Medical" at bounding box center [383, 105] width 36 height 23
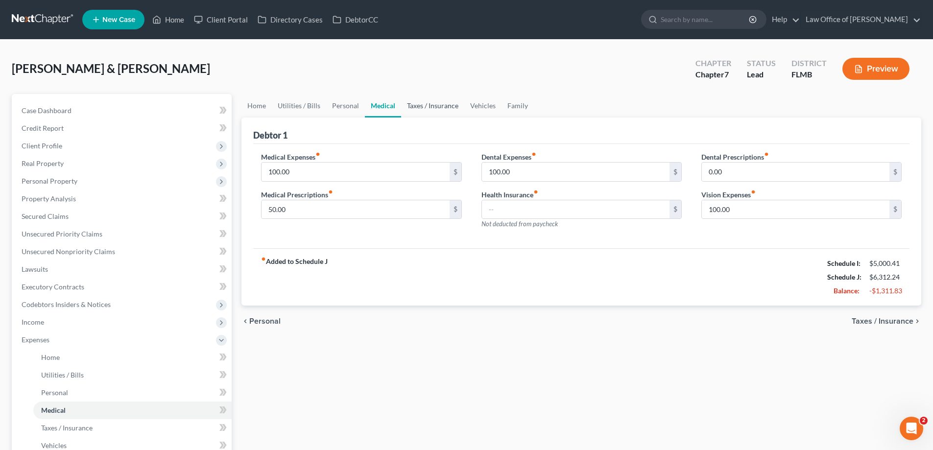
click at [441, 104] on link "Taxes / Insurance" at bounding box center [432, 105] width 63 height 23
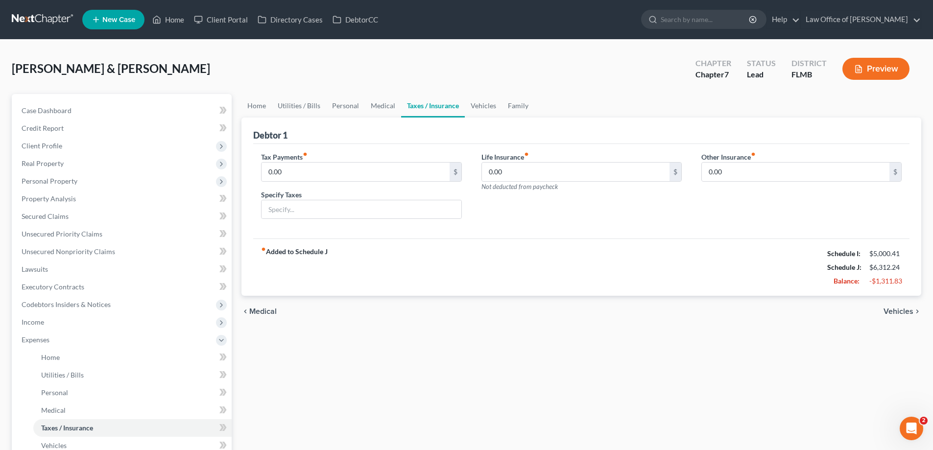
click at [479, 90] on div "Bryson, Shawn & Jennifer Upgraded Chapter Chapter 7 Status Lead District FLMB P…" at bounding box center [466, 72] width 909 height 43
click at [478, 105] on link "Vehicles" at bounding box center [483, 105] width 37 height 23
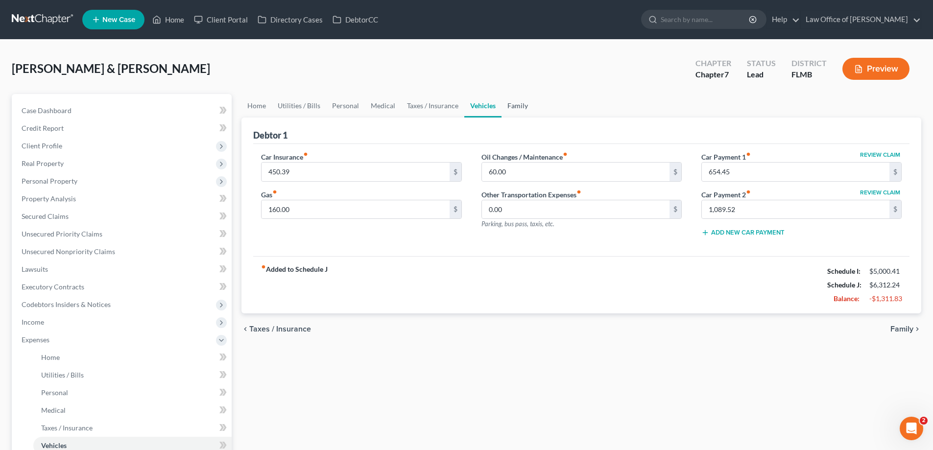
drag, startPoint x: 522, startPoint y: 106, endPoint x: 527, endPoint y: 102, distance: 5.9
click at [522, 106] on link "Family" at bounding box center [517, 105] width 32 height 23
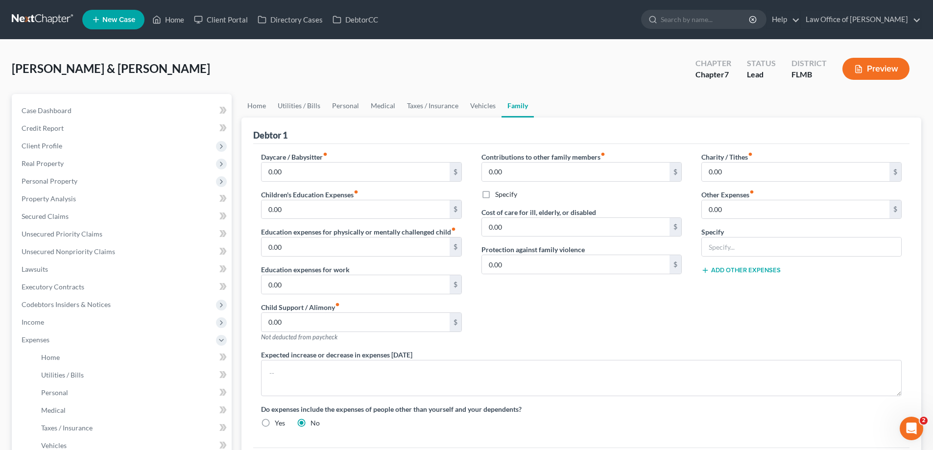
click at [427, 56] on div "Bryson, Shawn & Jennifer Upgraded Chapter Chapter 7 Status Lead District FLMB P…" at bounding box center [466, 72] width 909 height 43
click at [44, 19] on link at bounding box center [43, 20] width 63 height 18
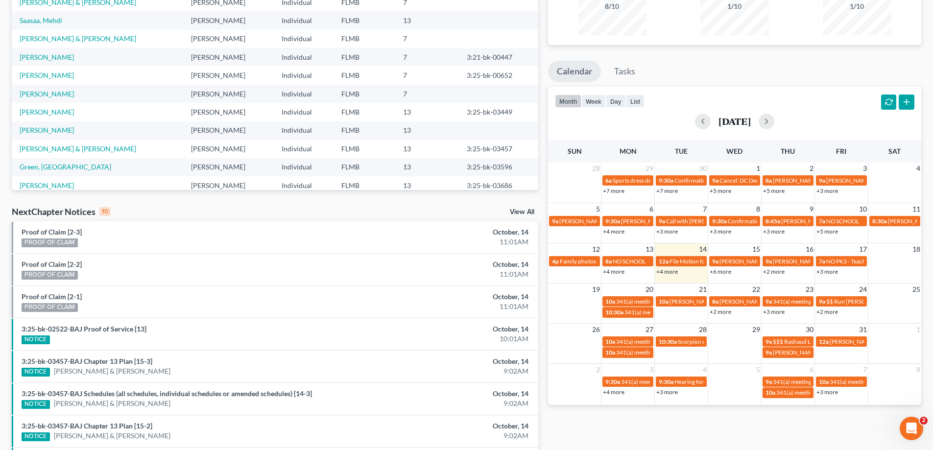
click at [666, 272] on link "+4 more" at bounding box center [667, 271] width 22 height 7
click at [720, 431] on div "Monthly Progress Bankruptcy Bankruptcy [DATE] [DATE] [DATE] [DATE] [DATE] [DATE…" at bounding box center [734, 248] width 383 height 624
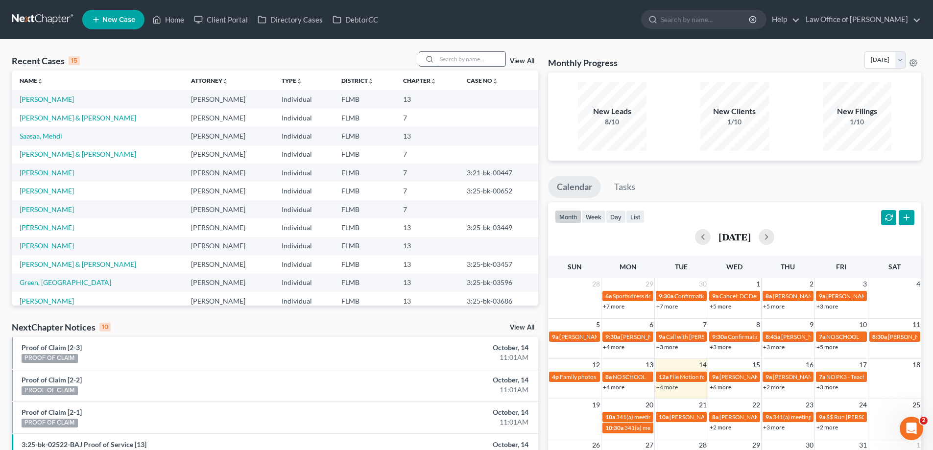
click at [448, 56] on input "search" at bounding box center [471, 59] width 69 height 14
type input "[PERSON_NAME]"
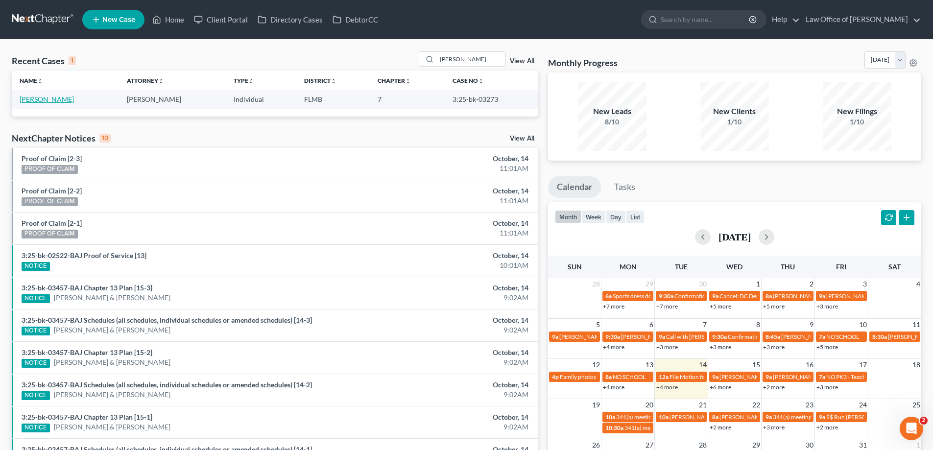
click at [37, 99] on link "[PERSON_NAME]" at bounding box center [47, 99] width 54 height 8
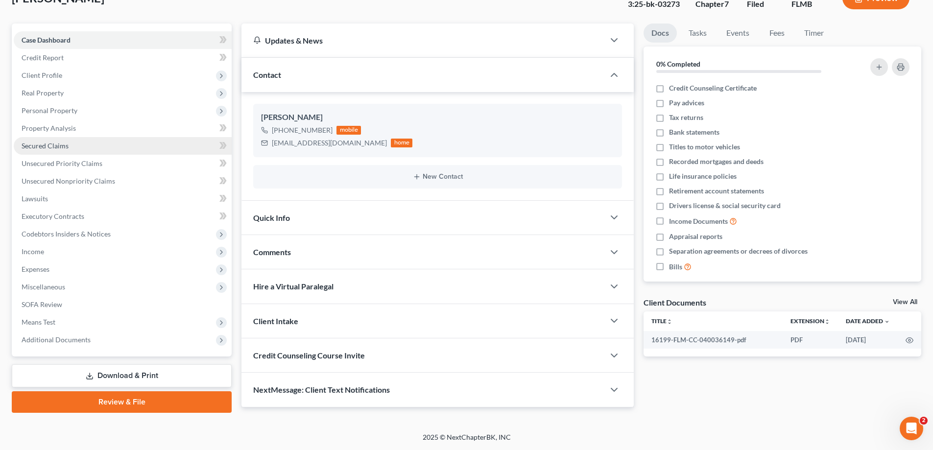
scroll to position [22, 0]
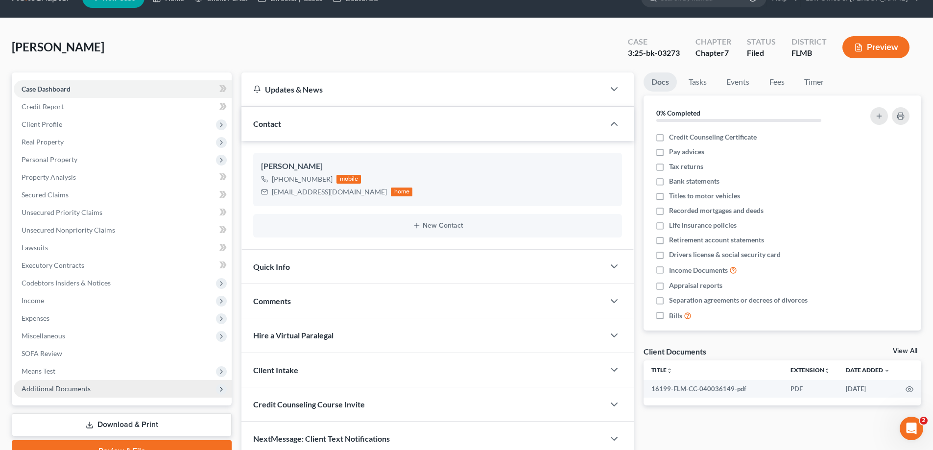
drag, startPoint x: 135, startPoint y: 398, endPoint x: 127, endPoint y: 397, distance: 8.5
click at [135, 398] on div "Case Dashboard Payments Invoices Payments Payments Credit Report Client Profile…" at bounding box center [122, 238] width 220 height 333
click at [118, 391] on span "Additional Documents" at bounding box center [123, 389] width 218 height 18
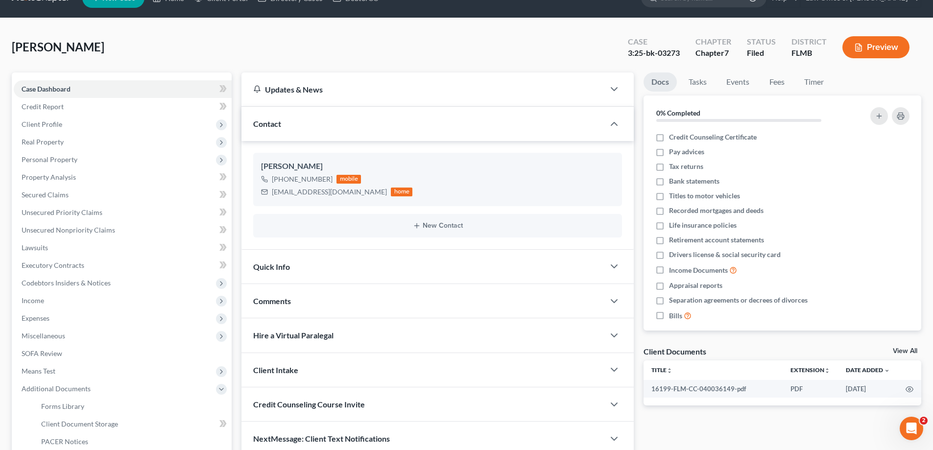
scroll to position [159, 0]
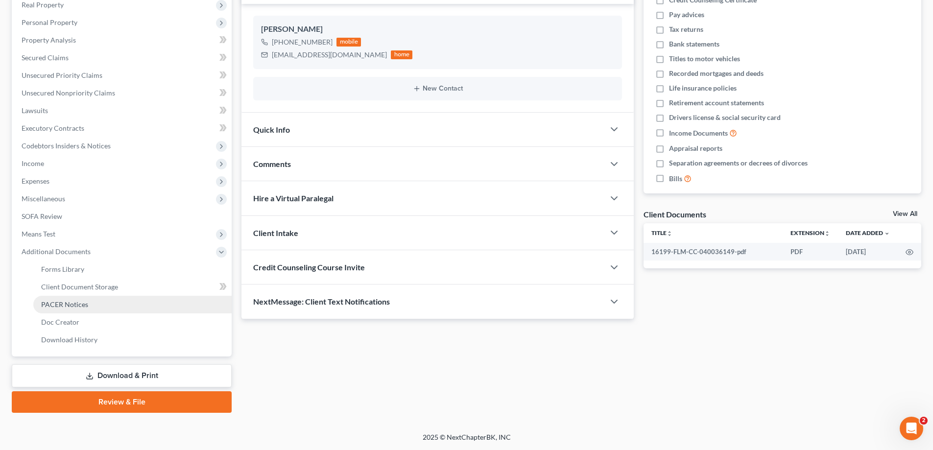
click at [114, 301] on link "PACER Notices" at bounding box center [132, 305] width 198 height 18
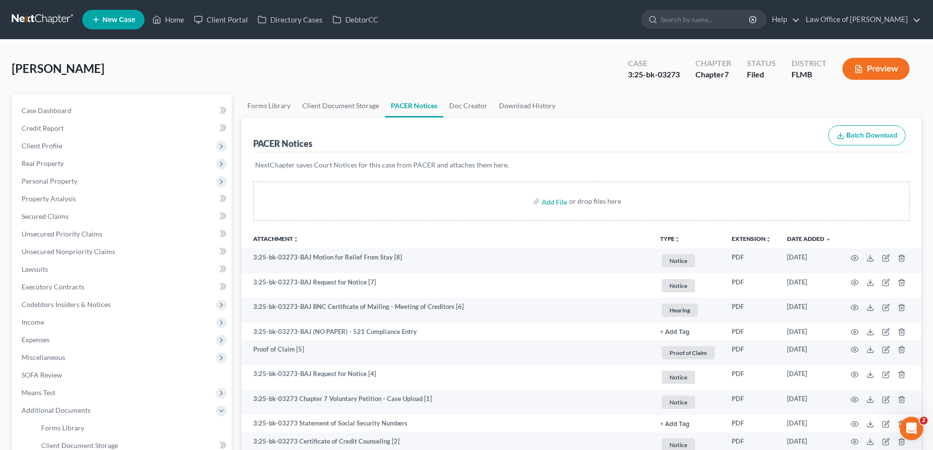
click at [65, 21] on link at bounding box center [43, 20] width 63 height 18
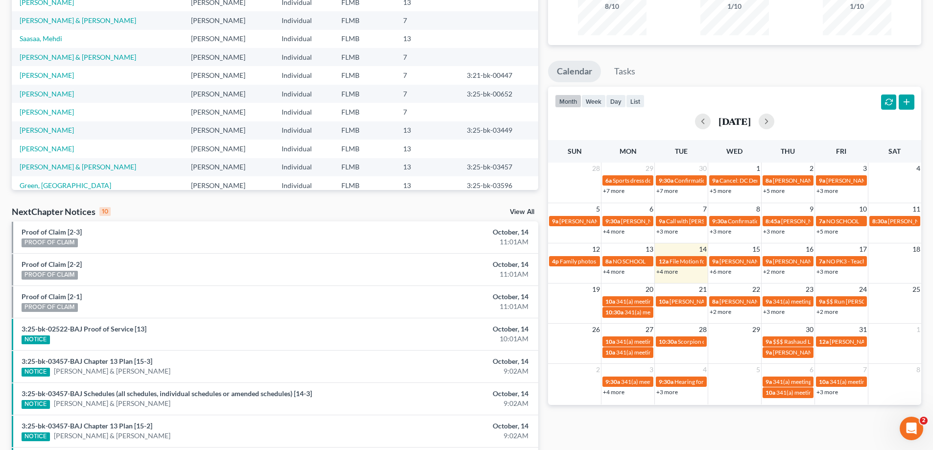
click at [667, 270] on link "+4 more" at bounding box center [667, 271] width 22 height 7
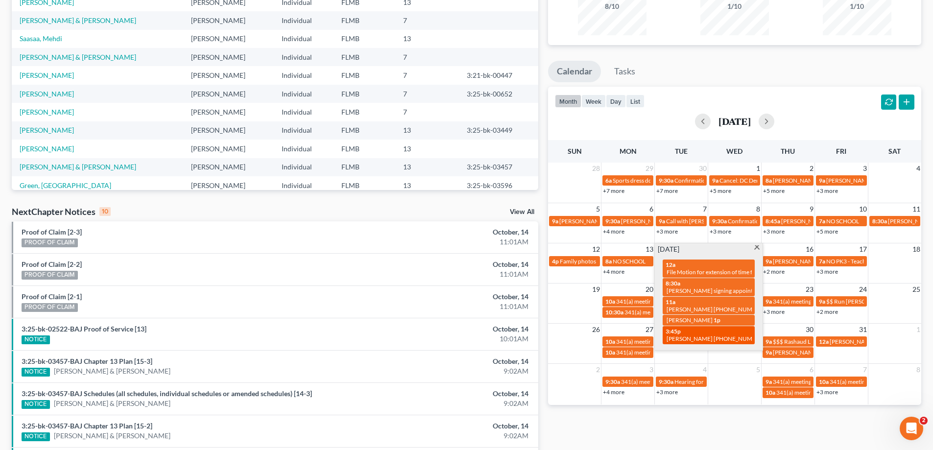
click at [708, 335] on span "[PERSON_NAME] [PHONE_NUMBER]" at bounding box center [715, 338] width 99 height 7
